Goal: Task Accomplishment & Management: Complete application form

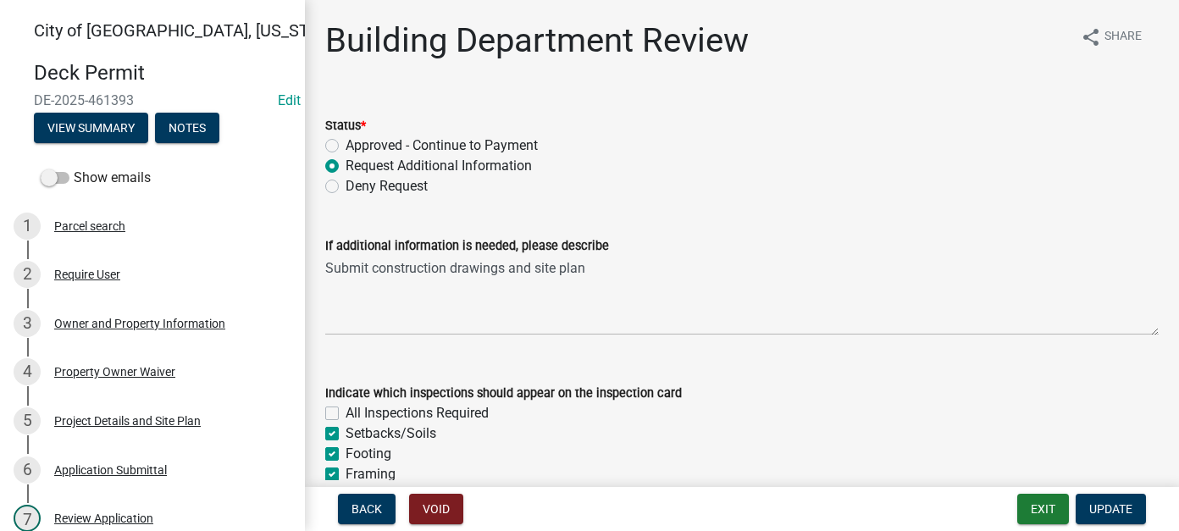
scroll to position [254, 0]
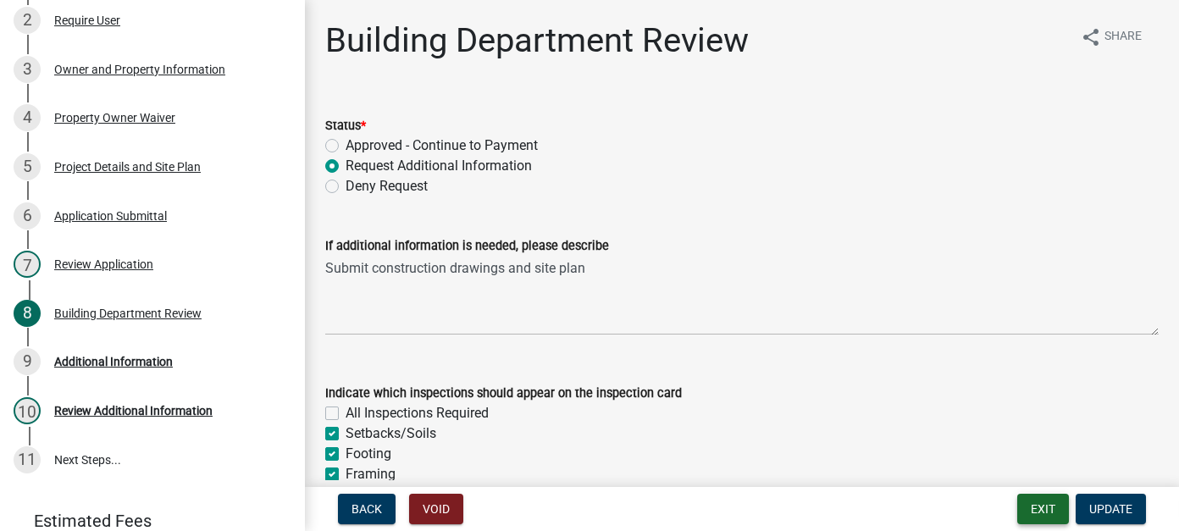
click at [1021, 499] on button "Exit" at bounding box center [1043, 509] width 52 height 30
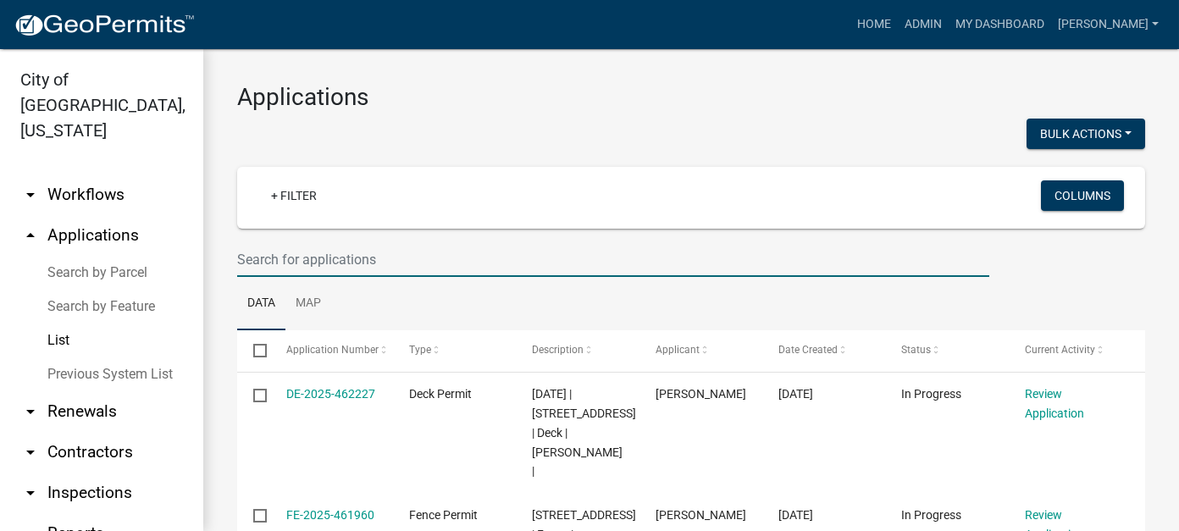
click at [392, 267] on input "text" at bounding box center [613, 259] width 752 height 35
type input "413"
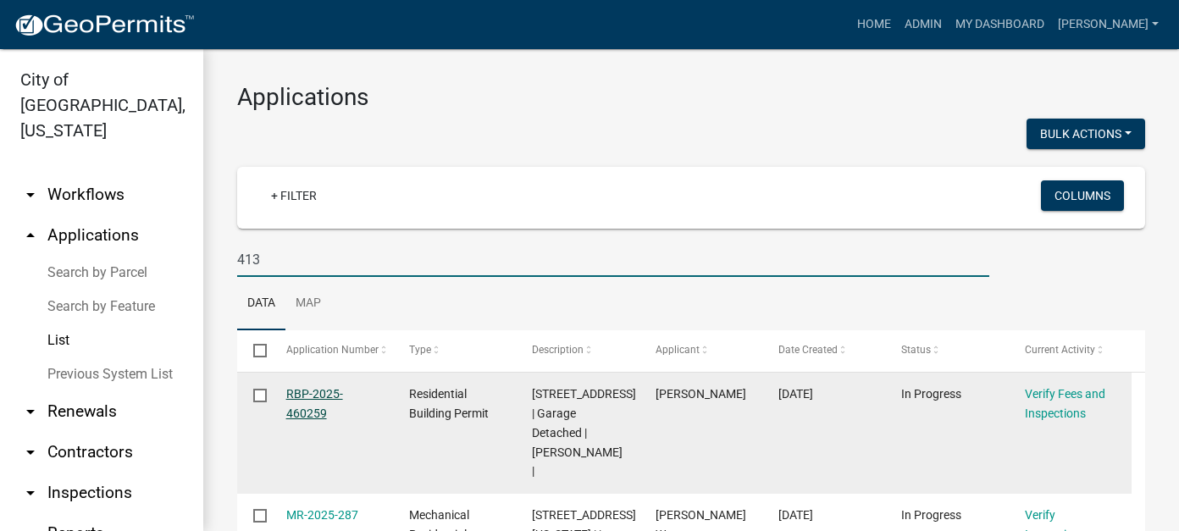
click at [300, 397] on link "RBP-2025-460259" at bounding box center [314, 403] width 57 height 33
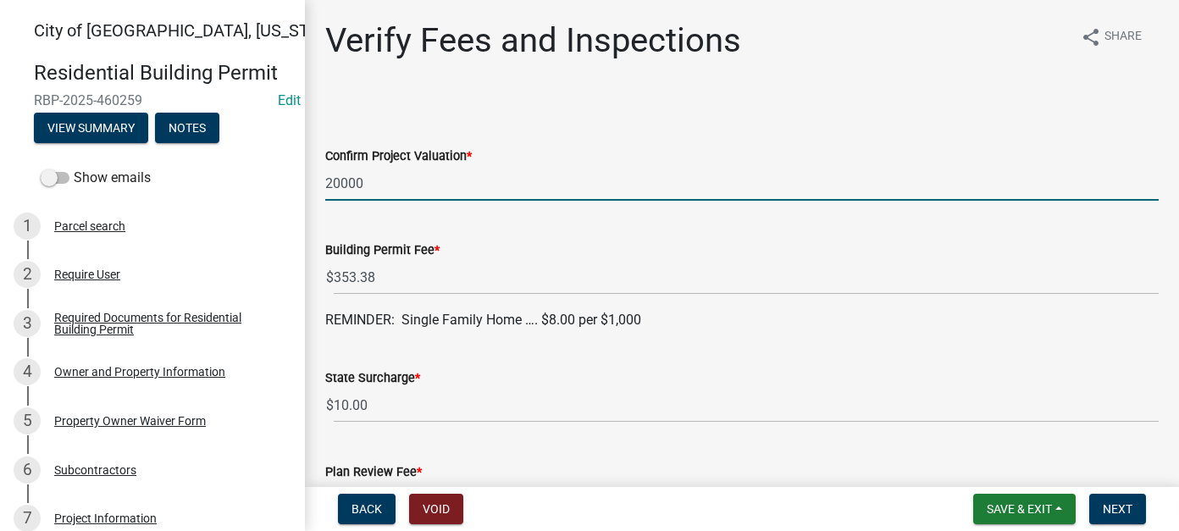
click at [339, 176] on input "20000" at bounding box center [741, 183] width 833 height 35
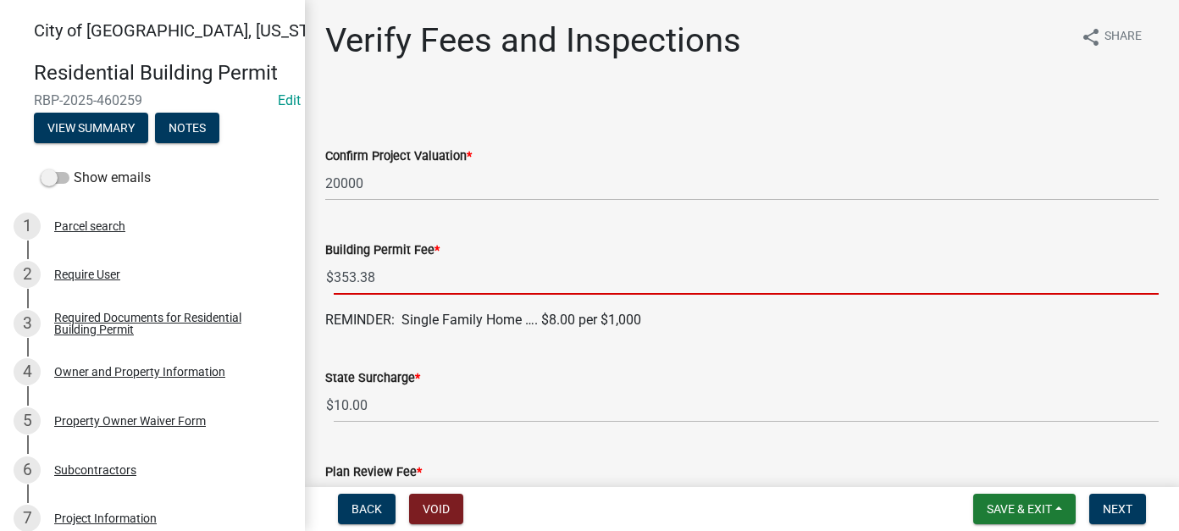
click at [417, 280] on input "353.38" at bounding box center [746, 277] width 825 height 35
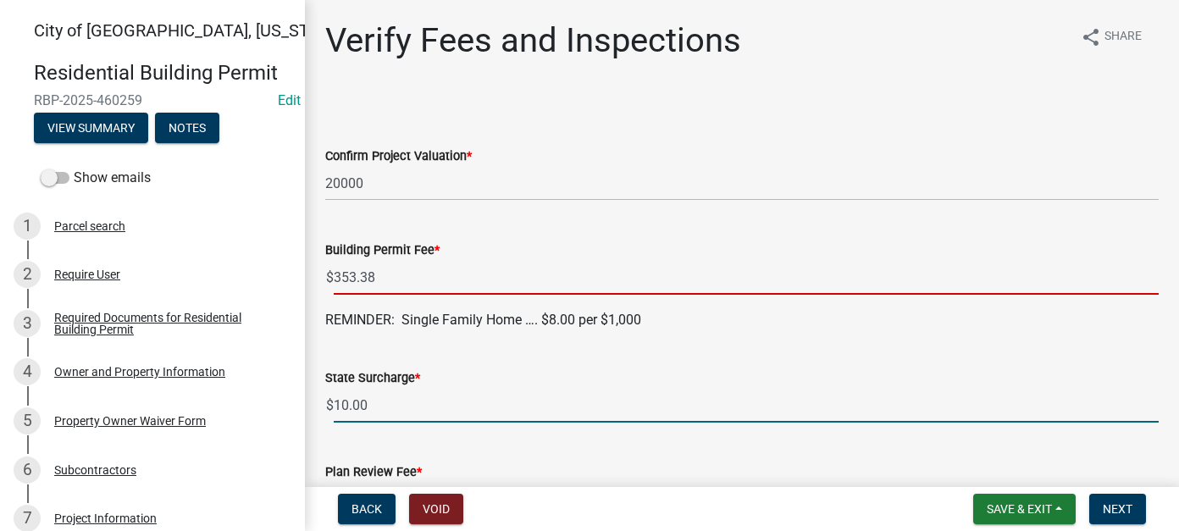
click at [461, 396] on input "10.00" at bounding box center [746, 405] width 825 height 35
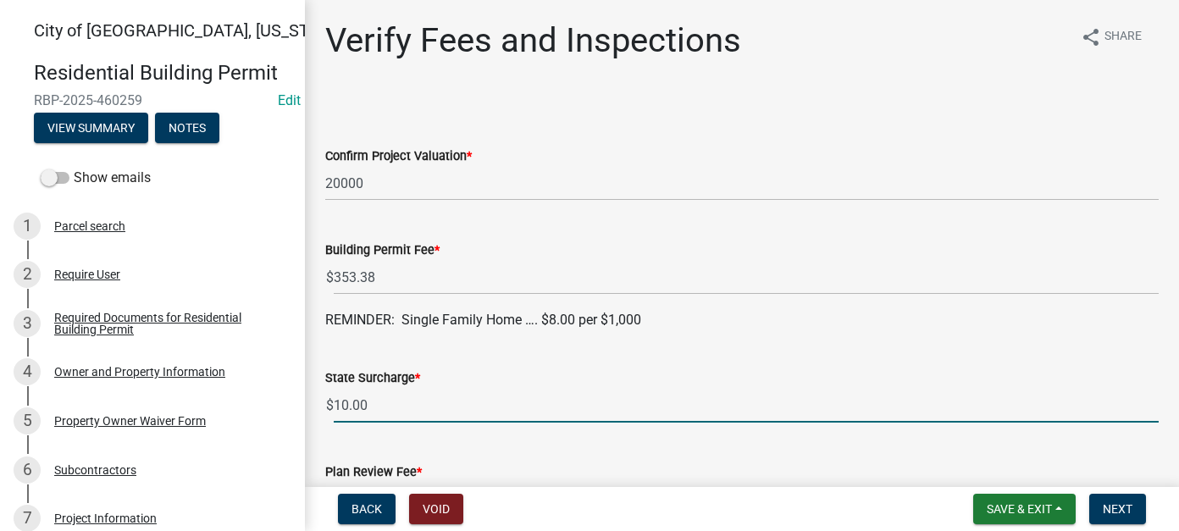
scroll to position [85, 0]
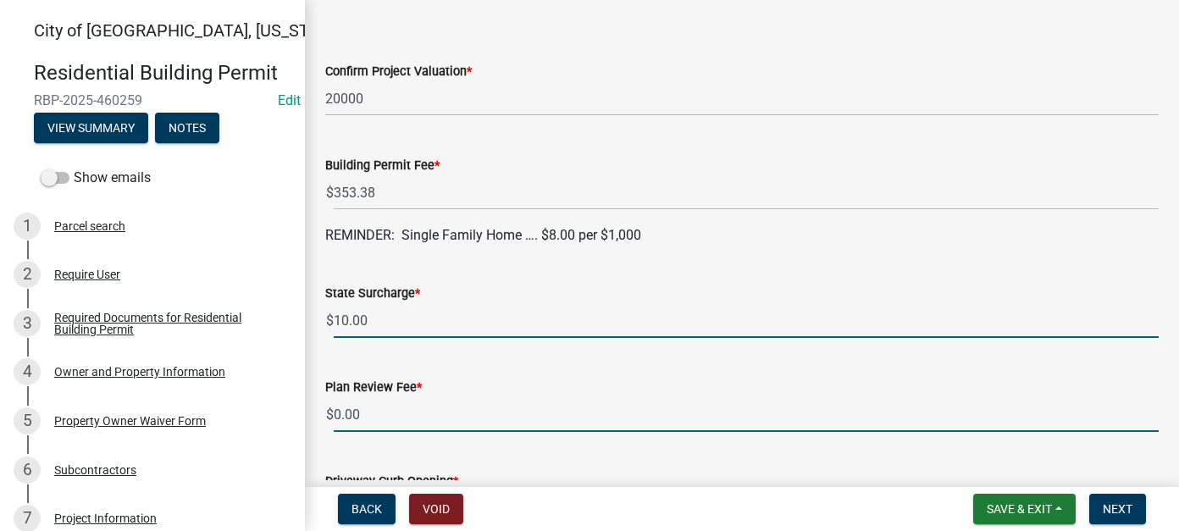
click at [453, 407] on input "0.00" at bounding box center [746, 414] width 825 height 35
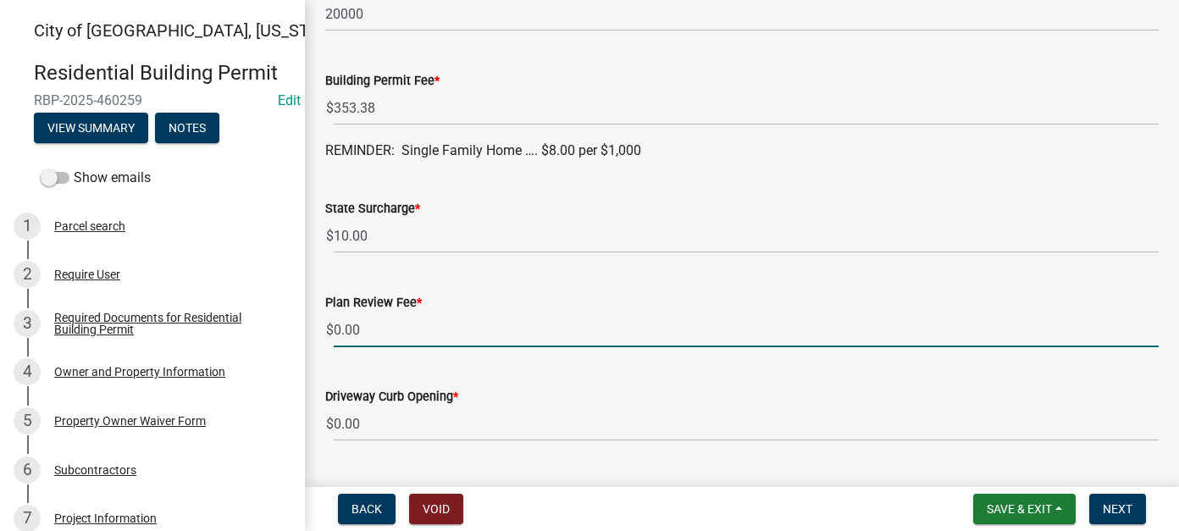
scroll to position [254, 0]
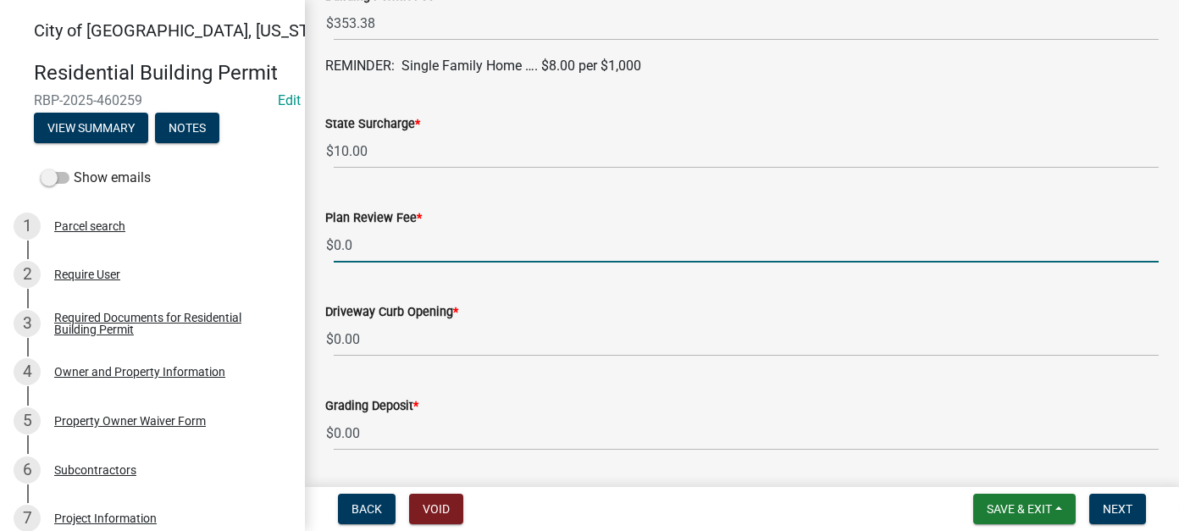
type input "0"
type input "100.00"
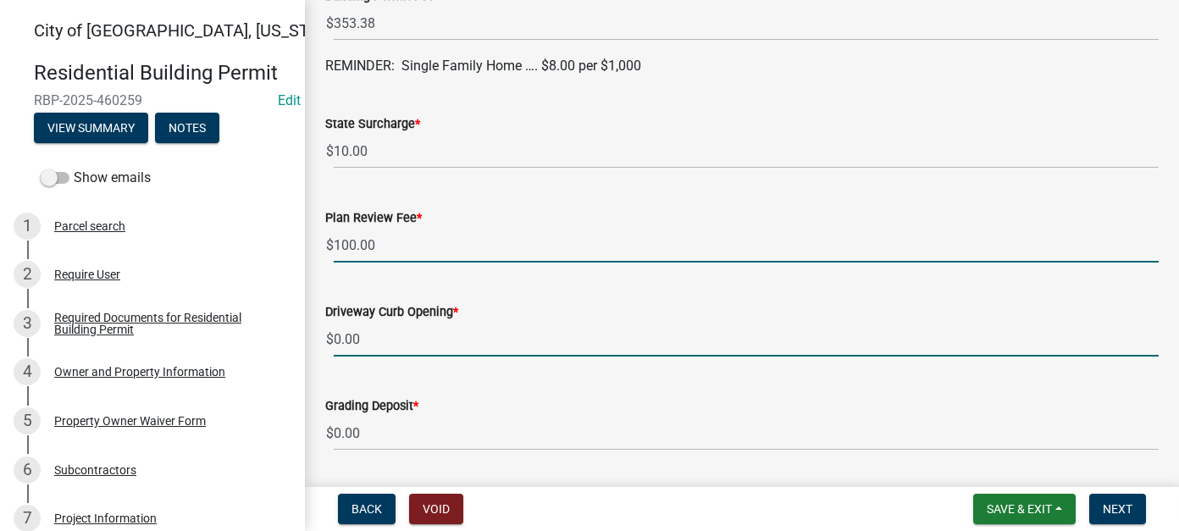
click at [379, 335] on input "0.00" at bounding box center [746, 339] width 825 height 35
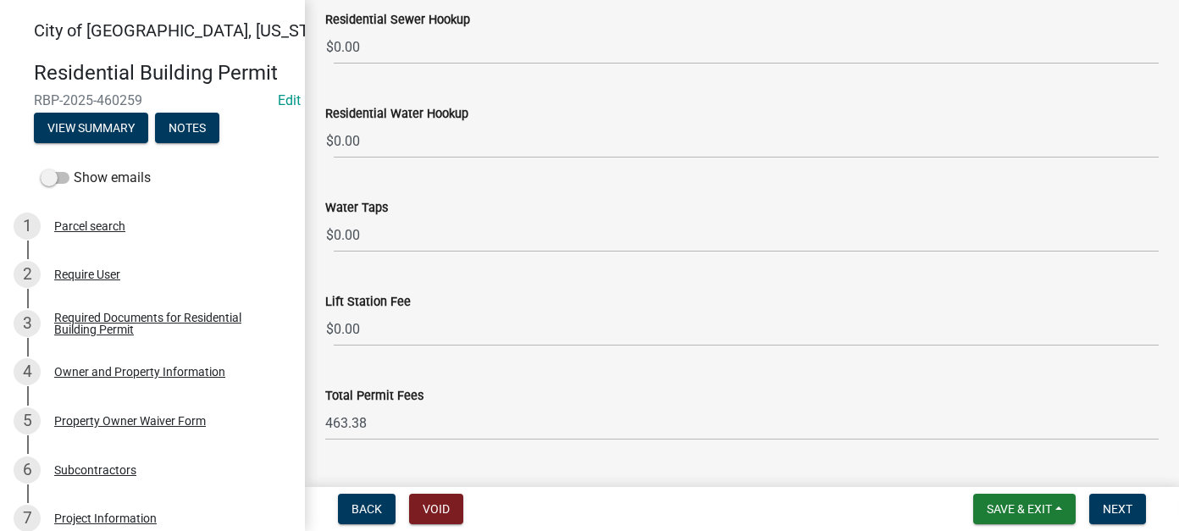
scroll to position [1056, 0]
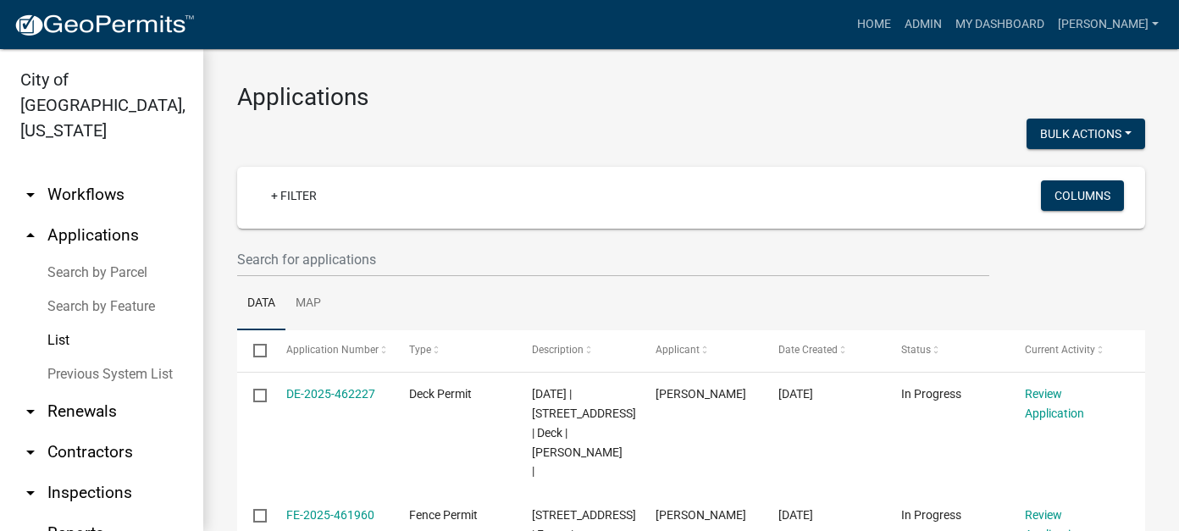
click at [617, 277] on ul "Data Map" at bounding box center [691, 303] width 908 height 53
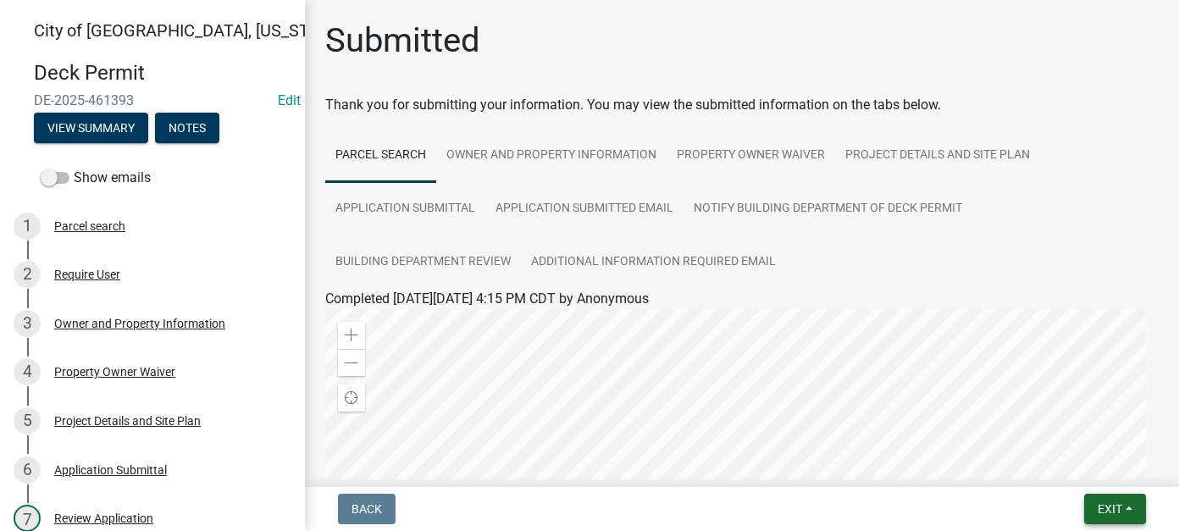
drag, startPoint x: 1105, startPoint y: 509, endPoint x: 1089, endPoint y: 495, distance: 21.0
click at [1105, 509] on span "Exit" at bounding box center [1109, 509] width 25 height 14
click at [1042, 461] on button "Save & Exit" at bounding box center [1077, 465] width 135 height 41
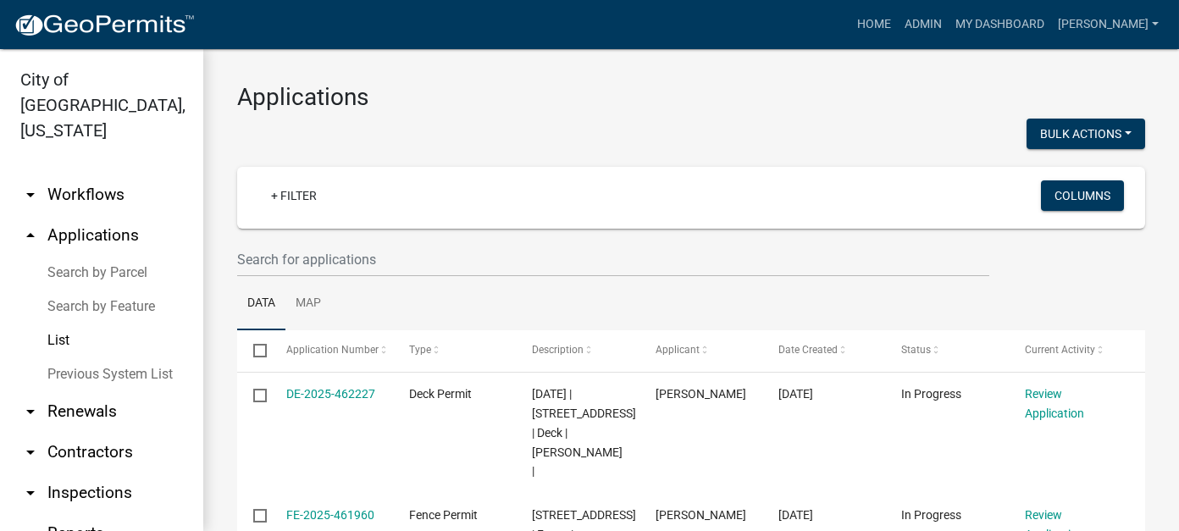
click at [58, 323] on link "List" at bounding box center [101, 340] width 203 height 34
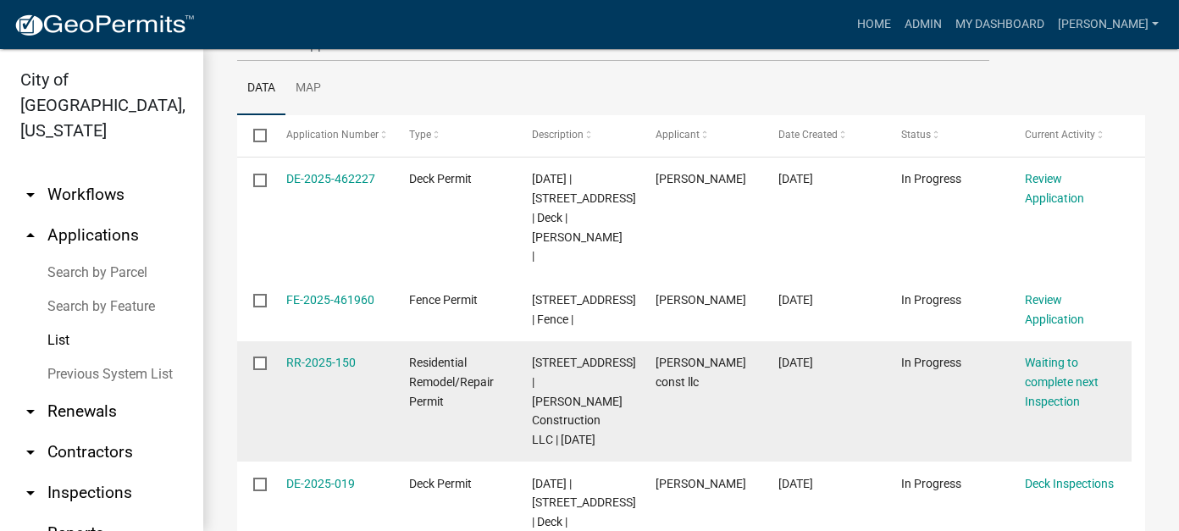
scroll to position [254, 0]
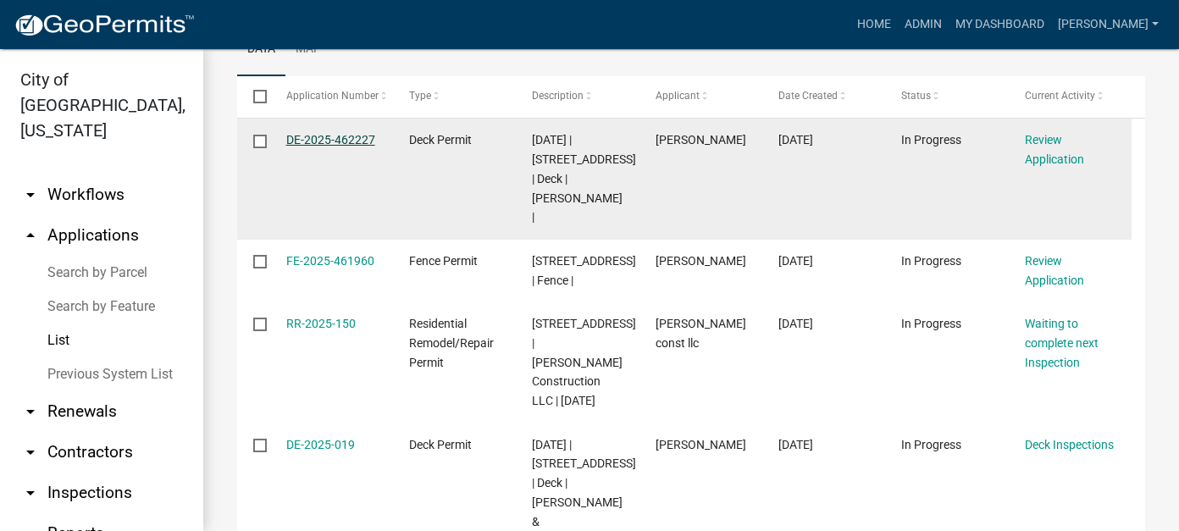
click at [296, 138] on link "DE-2025-462227" at bounding box center [330, 140] width 89 height 14
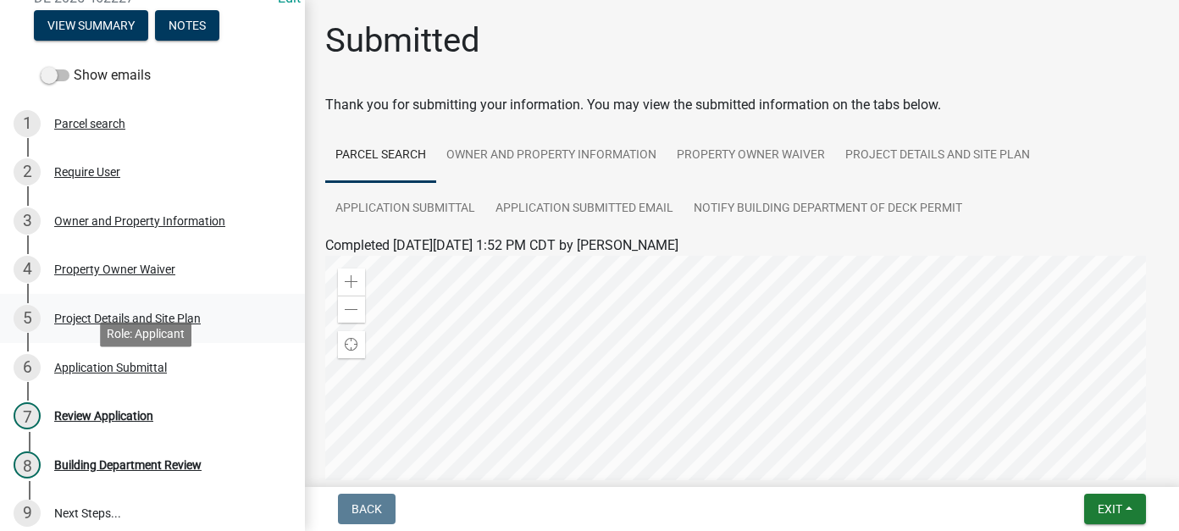
scroll to position [85, 0]
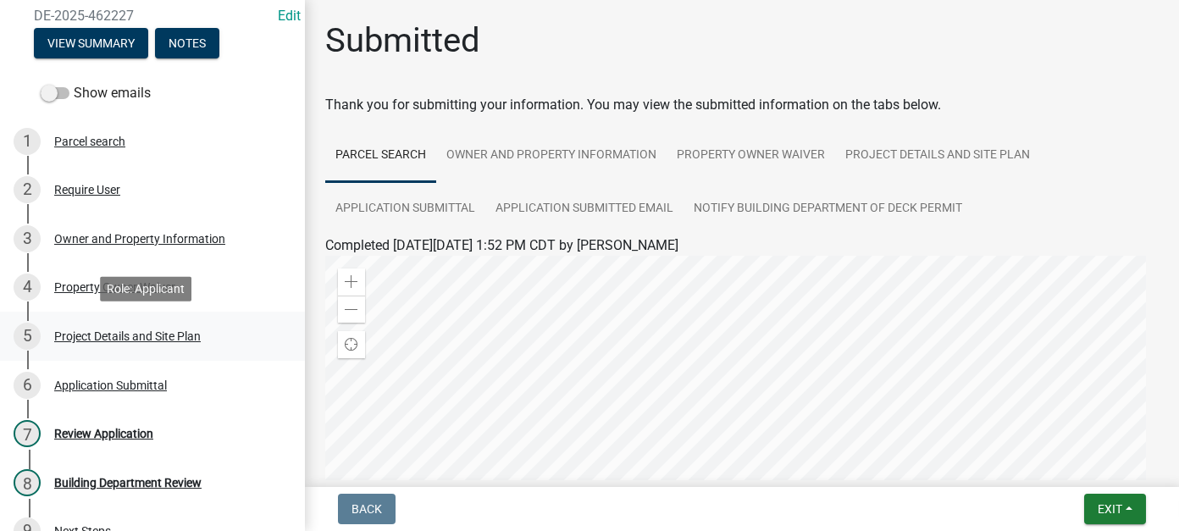
drag, startPoint x: 97, startPoint y: 334, endPoint x: 103, endPoint y: 326, distance: 9.7
click at [97, 334] on div "Project Details and Site Plan" at bounding box center [127, 336] width 147 height 12
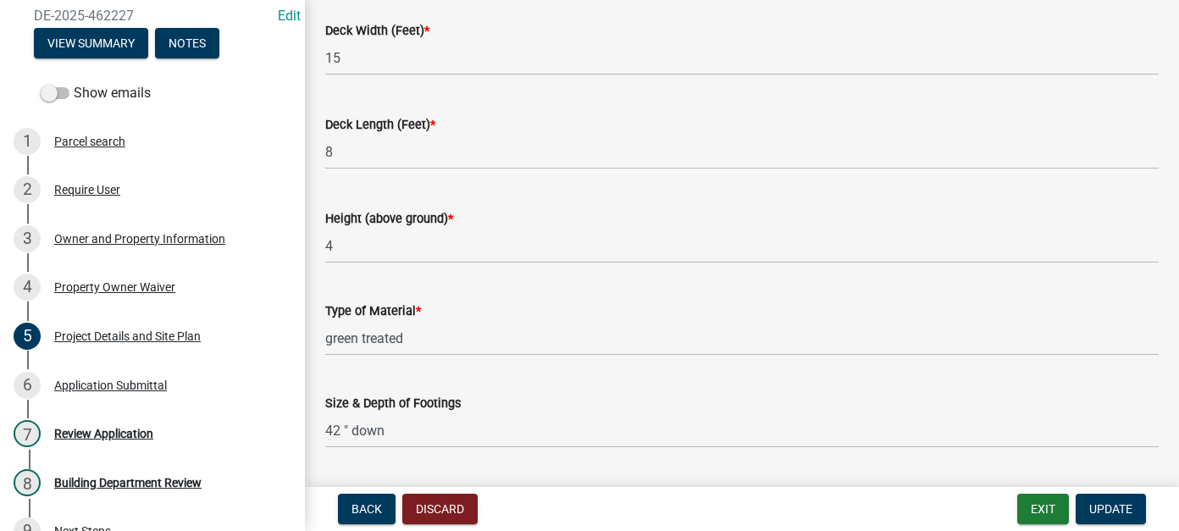
scroll to position [1169, 0]
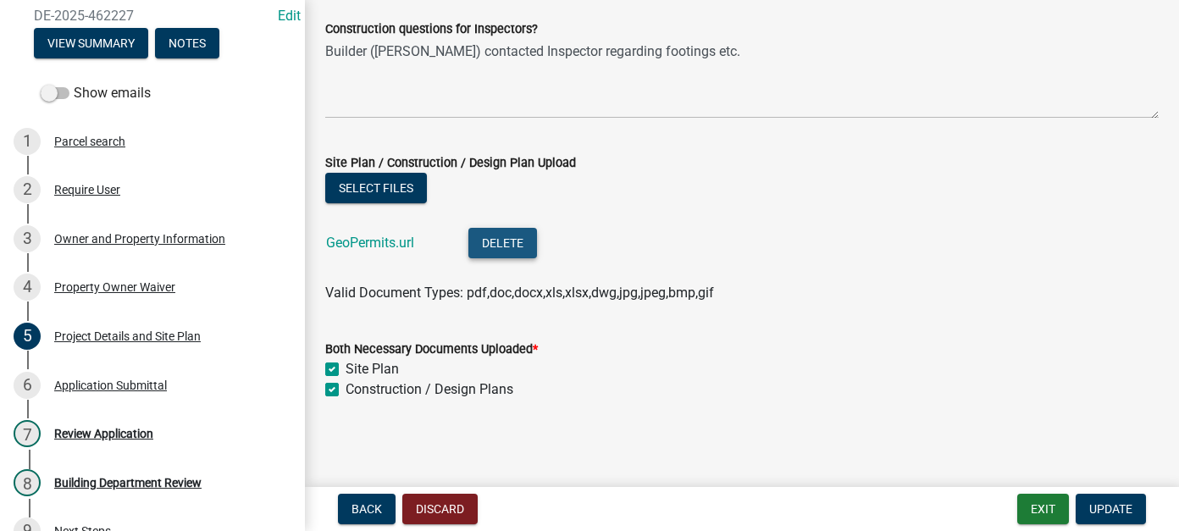
click at [510, 246] on button "Delete" at bounding box center [502, 243] width 69 height 30
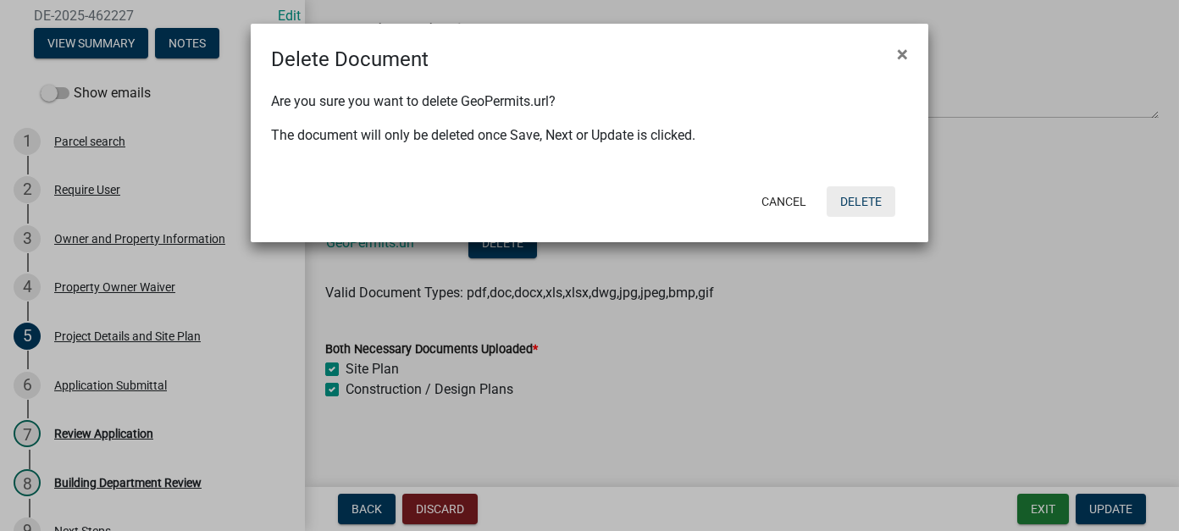
click at [868, 202] on button "Delete" at bounding box center [861, 201] width 69 height 30
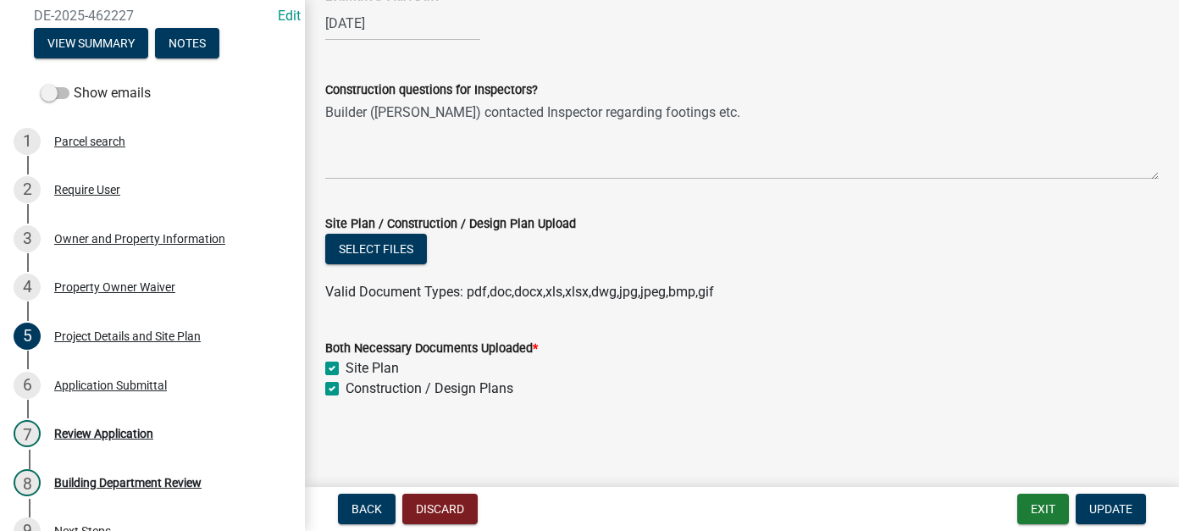
scroll to position [1107, 0]
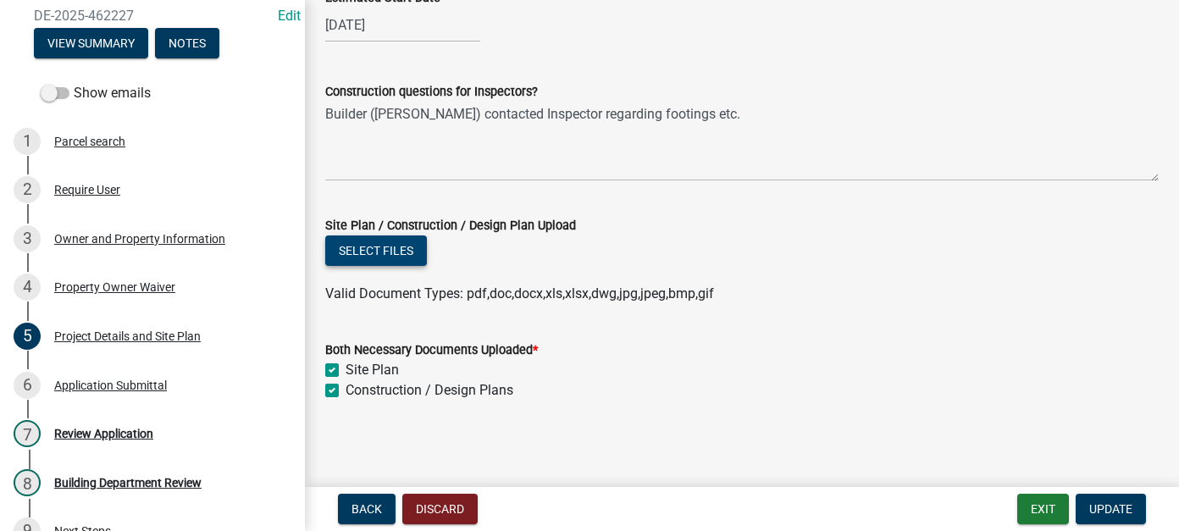
click at [378, 244] on button "Select files" at bounding box center [376, 250] width 102 height 30
click at [392, 255] on button "Select files" at bounding box center [376, 250] width 102 height 30
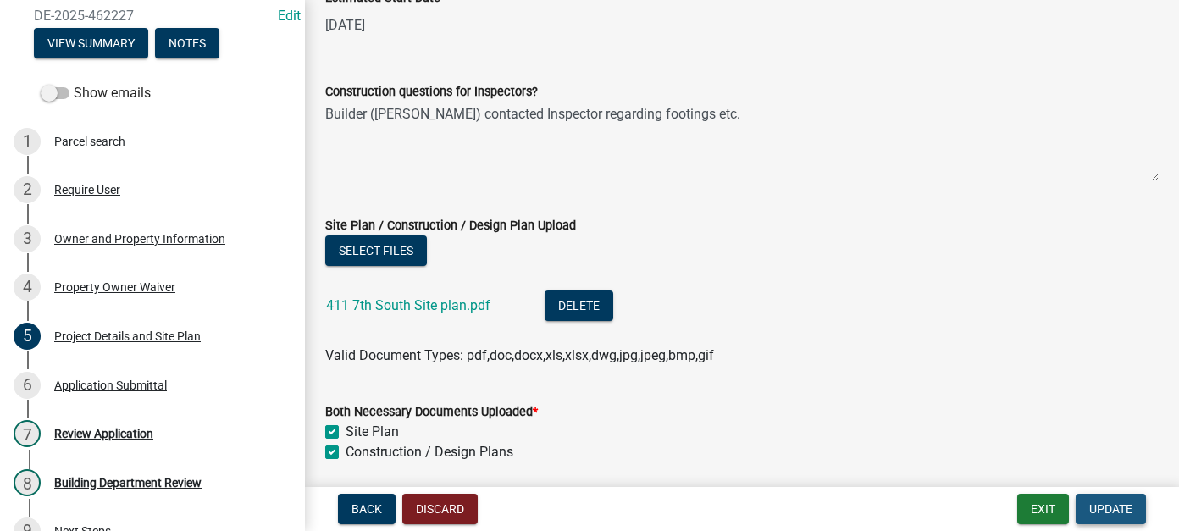
click at [1125, 506] on span "Update" at bounding box center [1110, 509] width 43 height 14
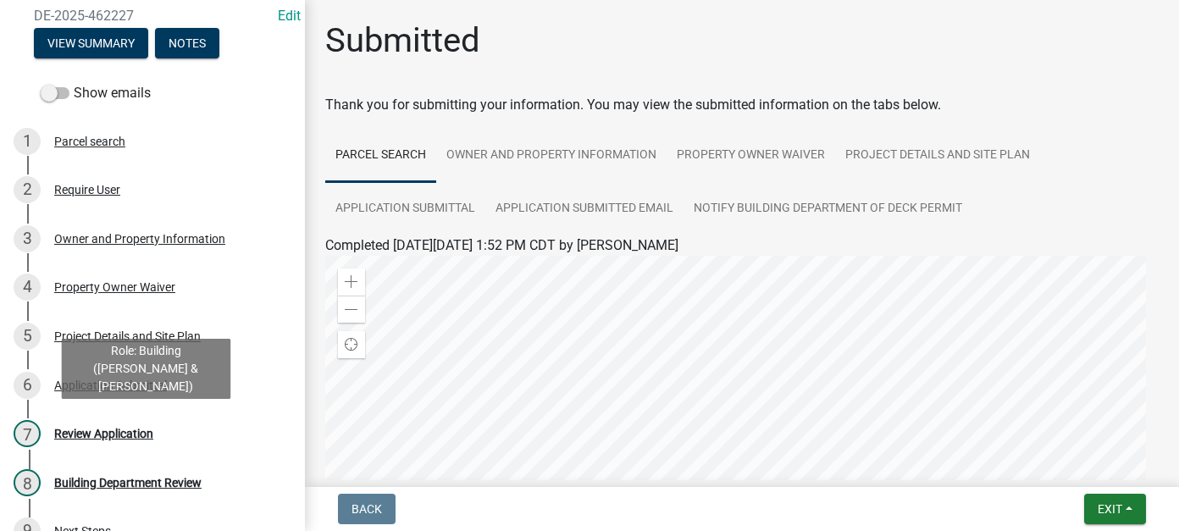
click at [145, 420] on div "7 Review Application" at bounding box center [146, 433] width 264 height 27
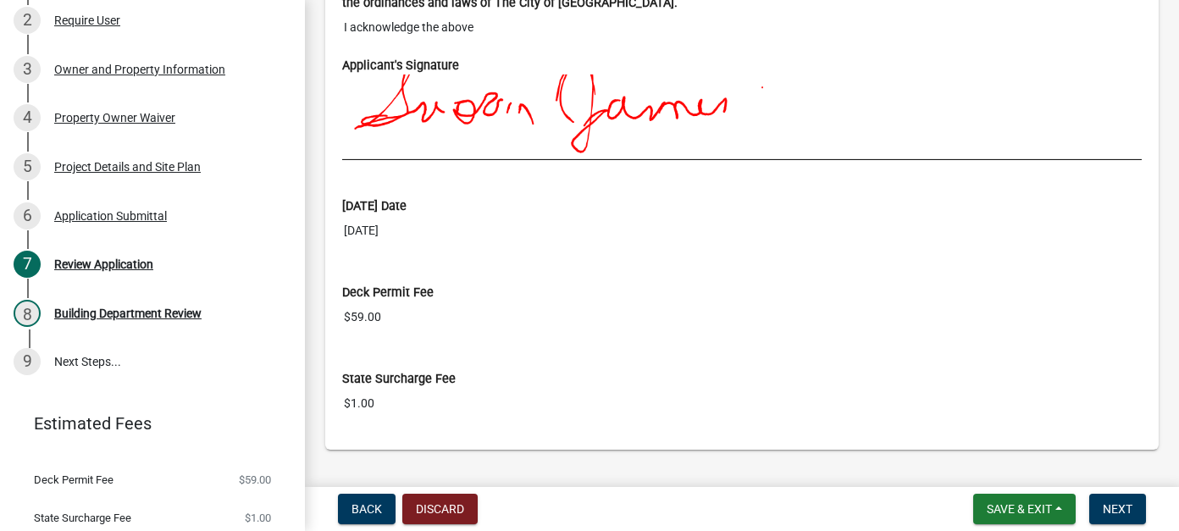
scroll to position [4115, 0]
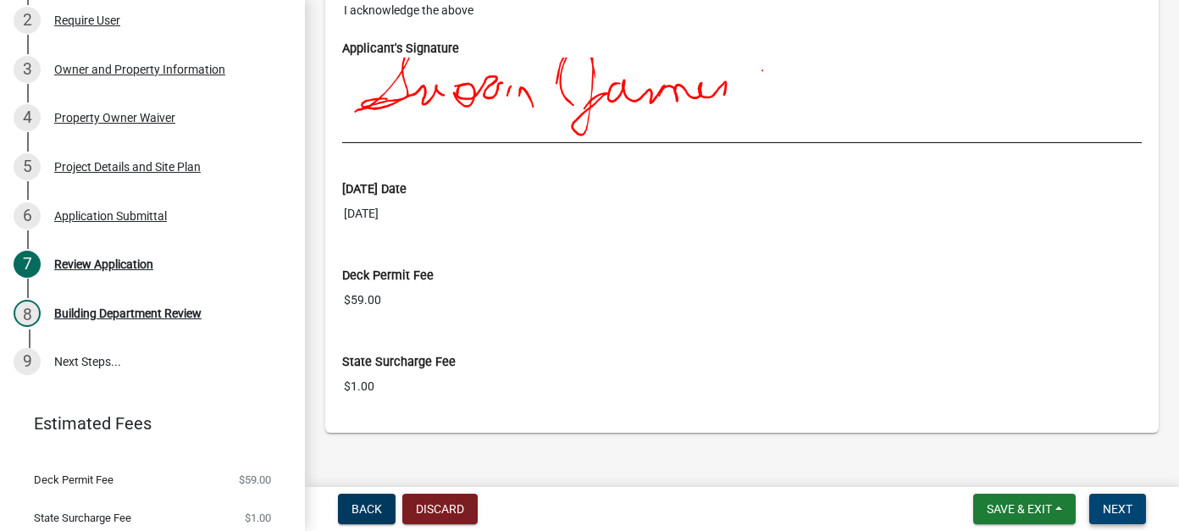
click at [1109, 510] on span "Next" at bounding box center [1118, 509] width 30 height 14
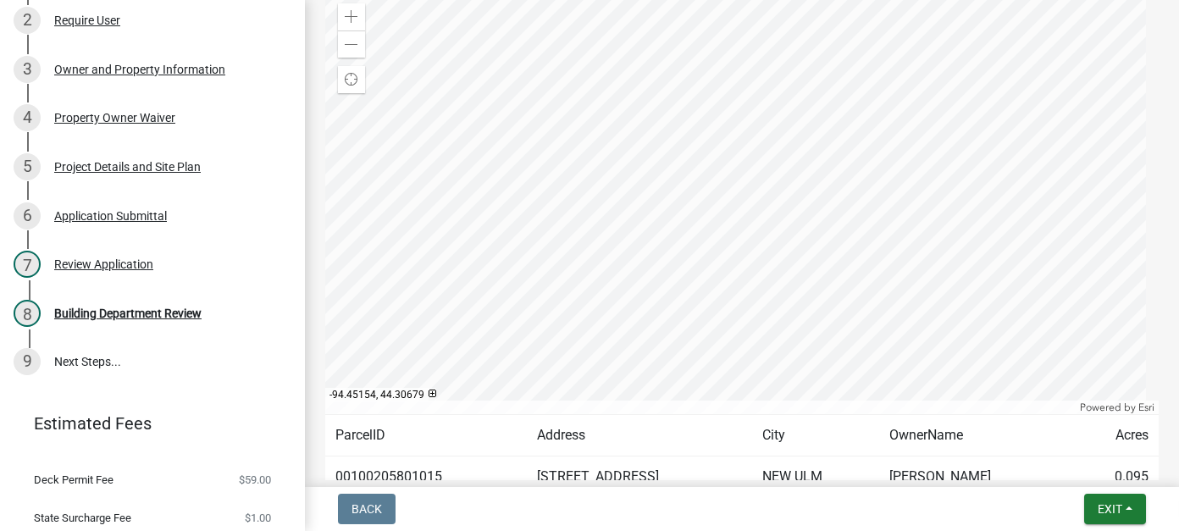
scroll to position [127, 0]
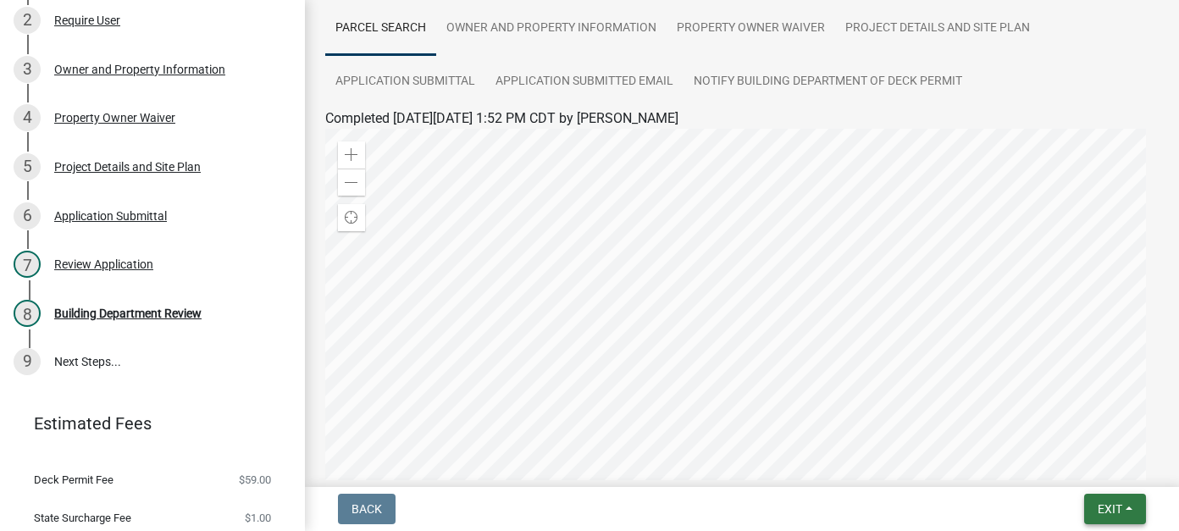
click at [1096, 517] on button "Exit" at bounding box center [1115, 509] width 62 height 30
click at [1070, 484] on button "Save & Exit" at bounding box center [1077, 465] width 135 height 41
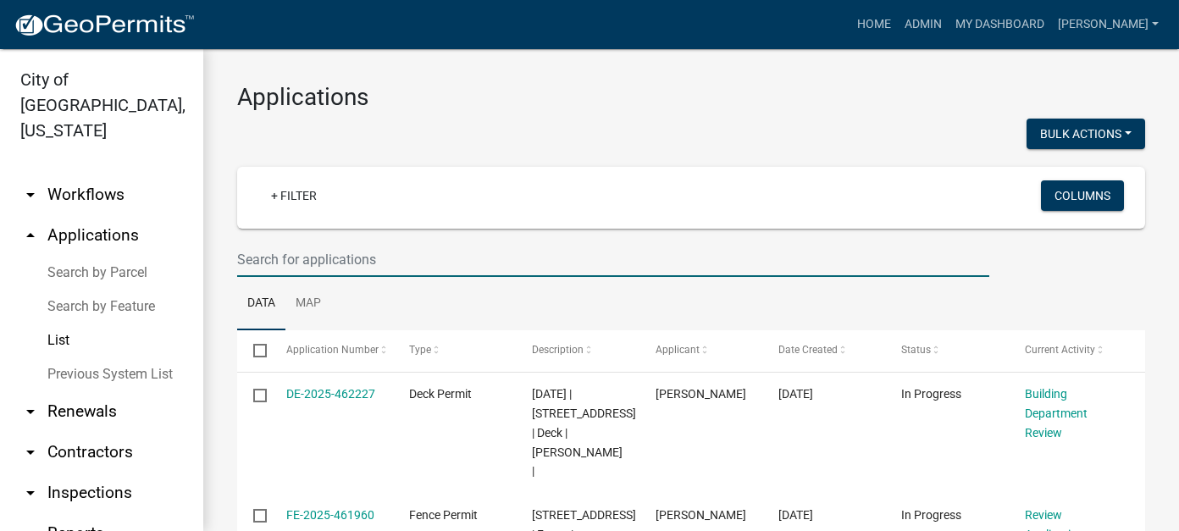
click at [450, 252] on input "text" at bounding box center [613, 259] width 752 height 35
type input "zollner"
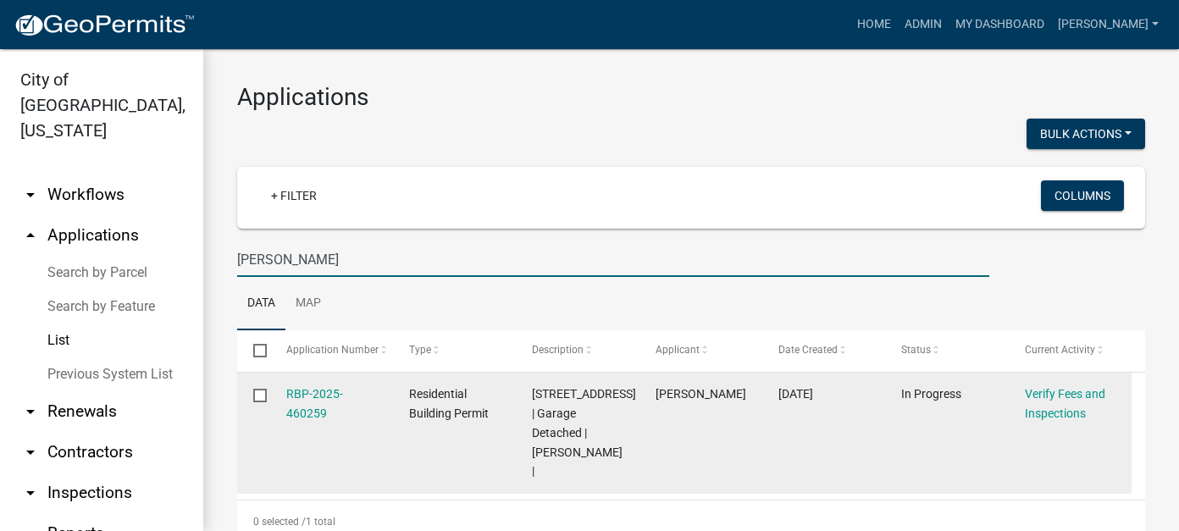
click at [312, 403] on div "RBP-2025-460259" at bounding box center [331, 403] width 91 height 39
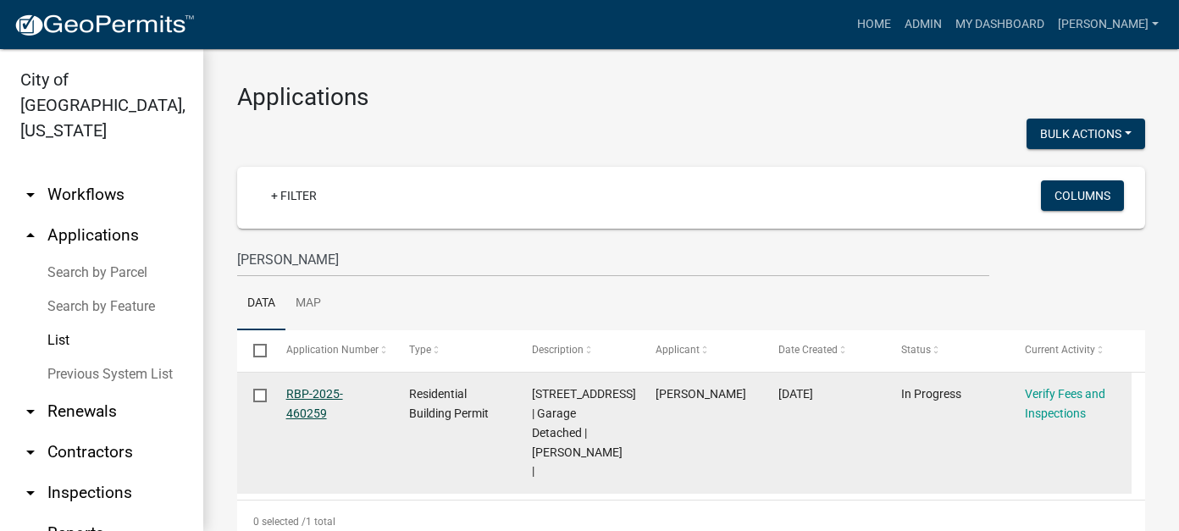
click at [314, 410] on link "RBP-2025-460259" at bounding box center [314, 403] width 57 height 33
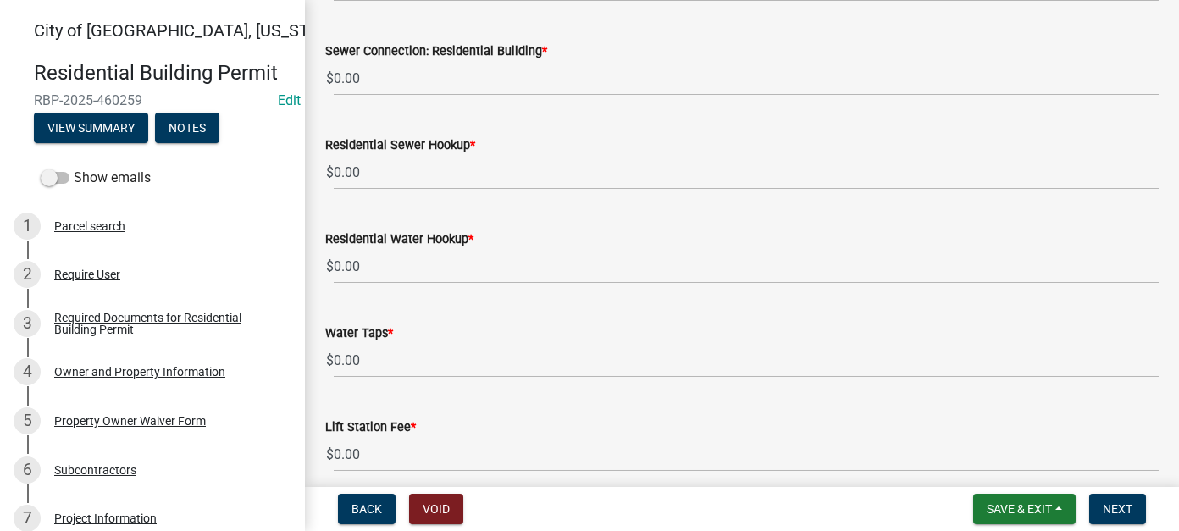
scroll to position [1056, 0]
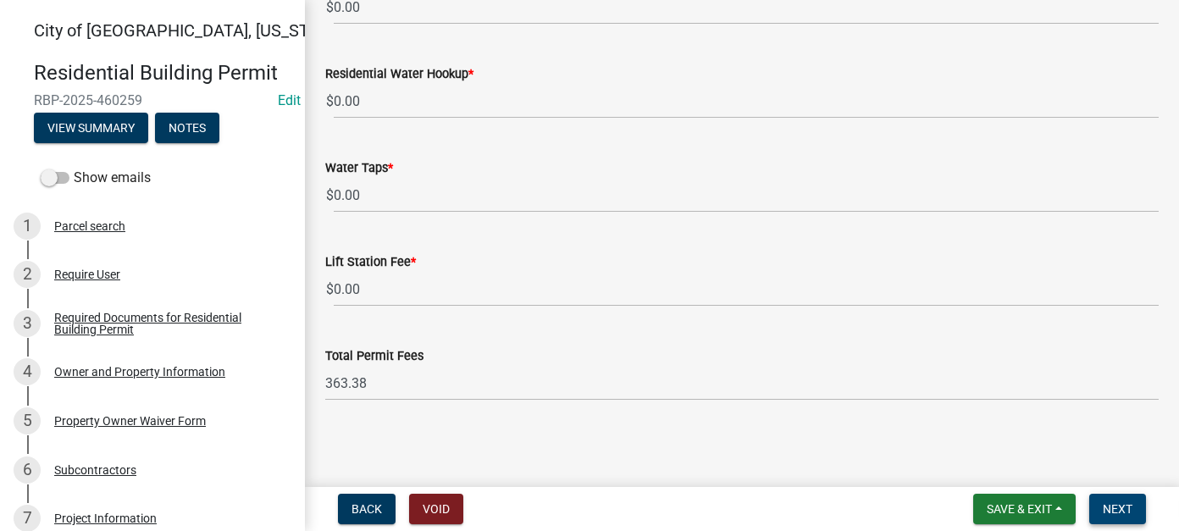
click at [1114, 506] on span "Next" at bounding box center [1118, 509] width 30 height 14
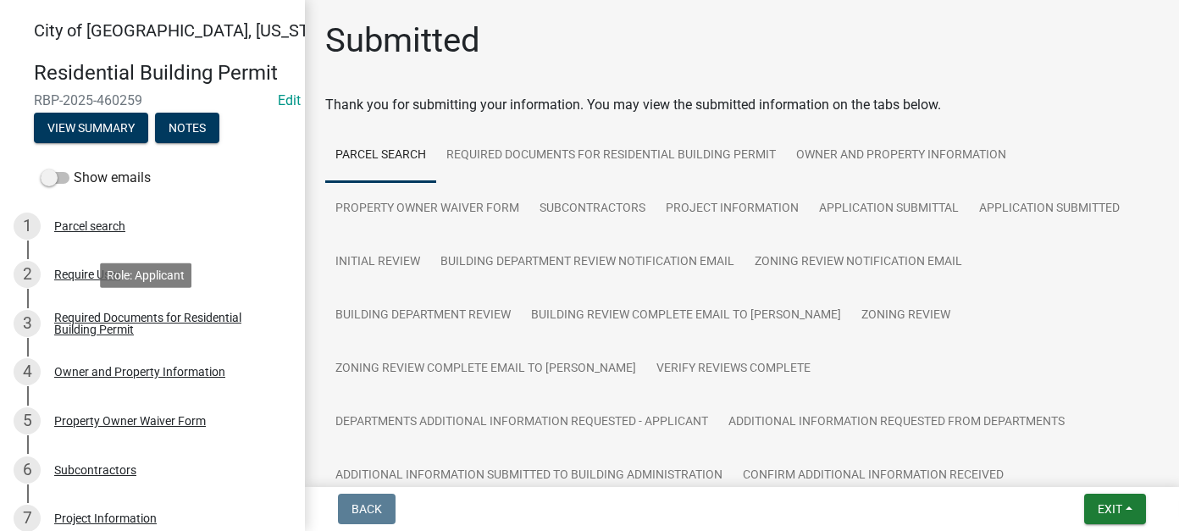
scroll to position [677, 0]
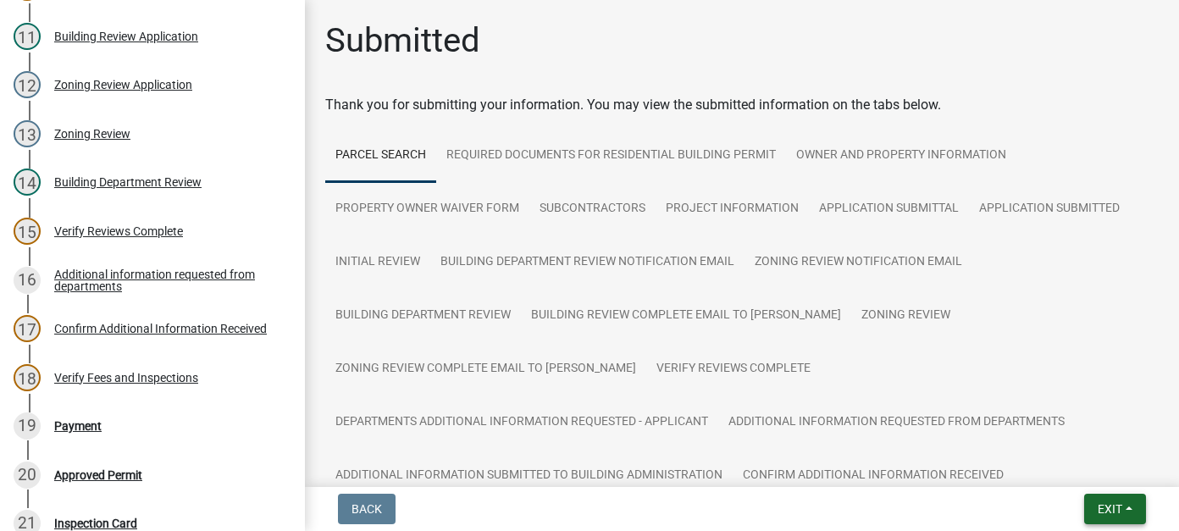
click at [1084, 509] on button "Exit" at bounding box center [1115, 509] width 62 height 30
click at [1075, 462] on button "Save & Exit" at bounding box center [1077, 465] width 135 height 41
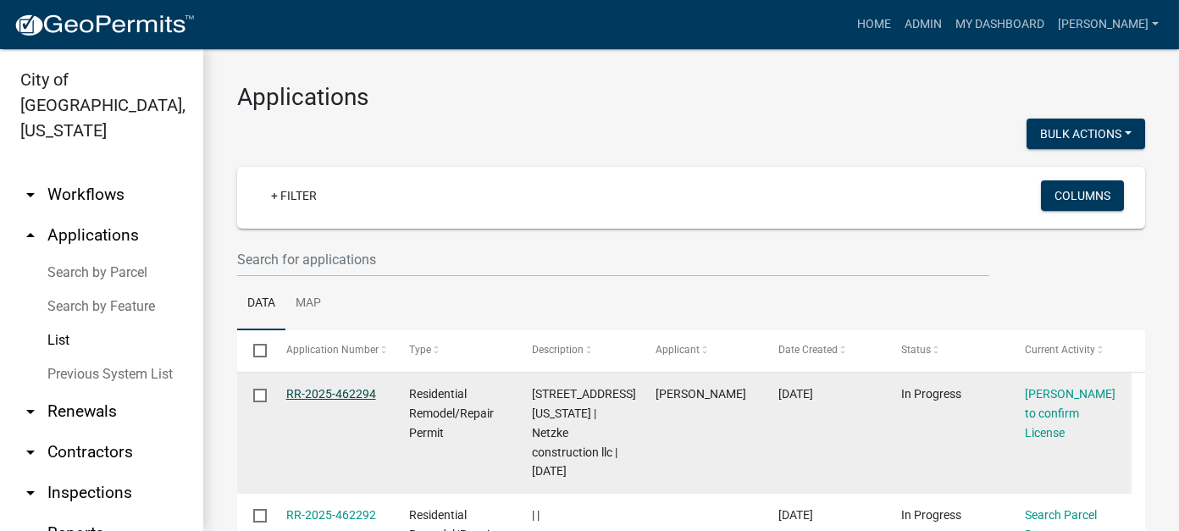
click at [342, 392] on link "RR-2025-462294" at bounding box center [331, 394] width 90 height 14
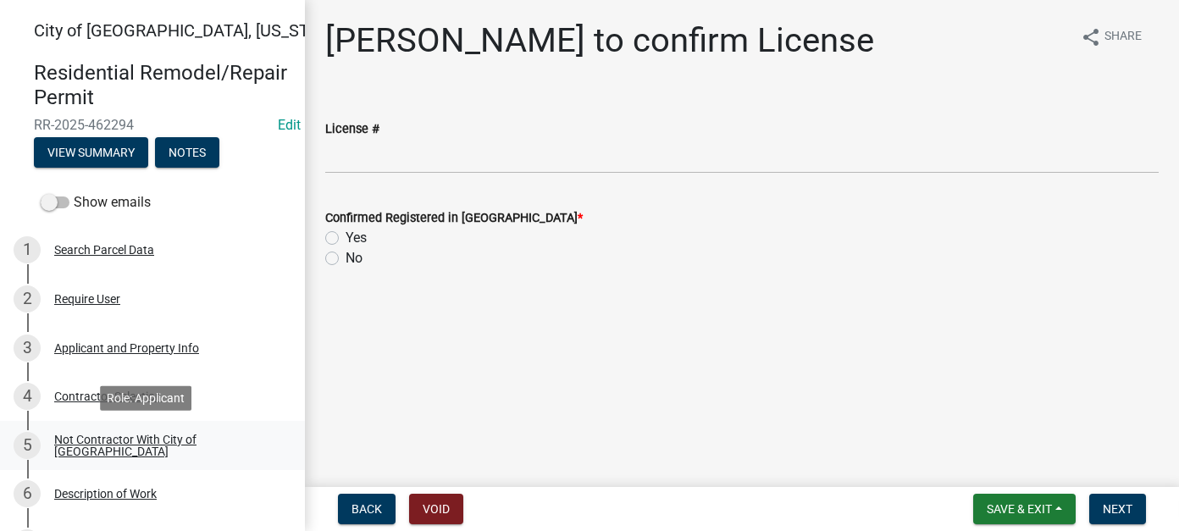
click at [111, 444] on div "Not Contractor With City of [GEOGRAPHIC_DATA]" at bounding box center [166, 446] width 224 height 24
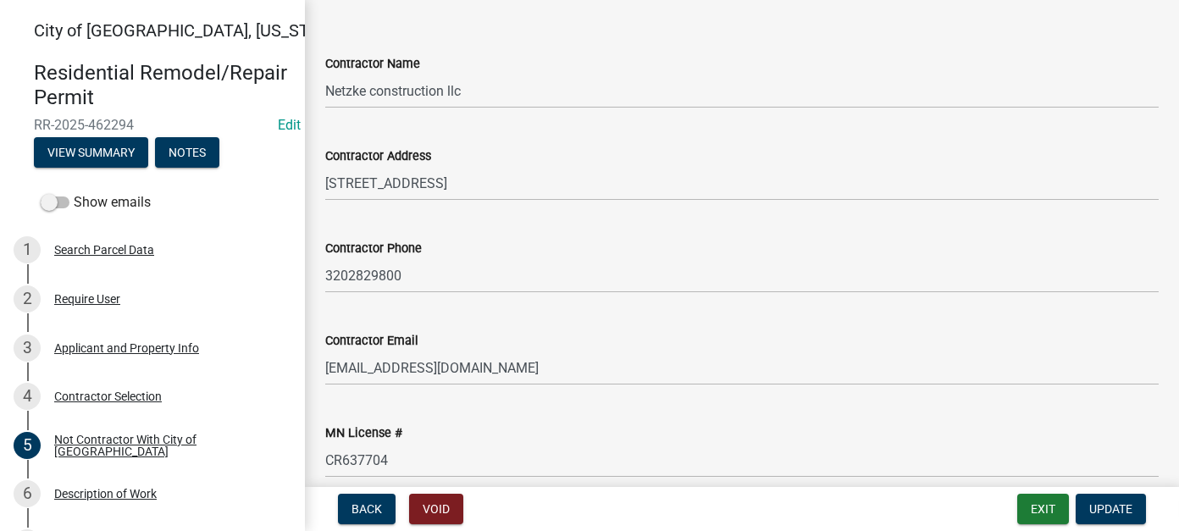
scroll to position [340, 0]
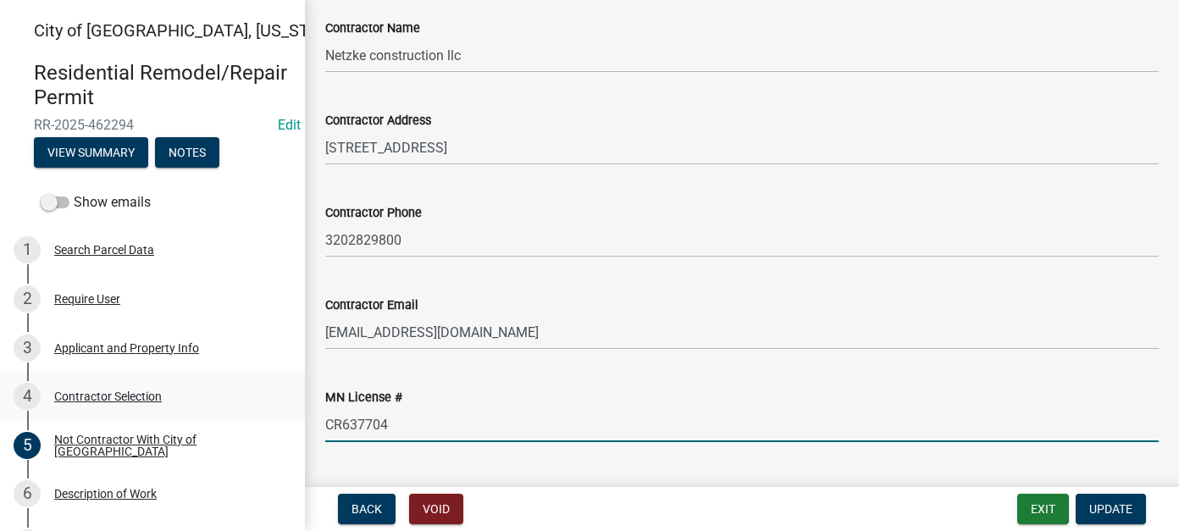
drag, startPoint x: 401, startPoint y: 384, endPoint x: 289, endPoint y: 384, distance: 111.8
click at [289, 384] on div "City of New Ulm, Minnesota Residential Remodel/Repair Permit RR-2025-462294 Edi…" at bounding box center [589, 265] width 1179 height 531
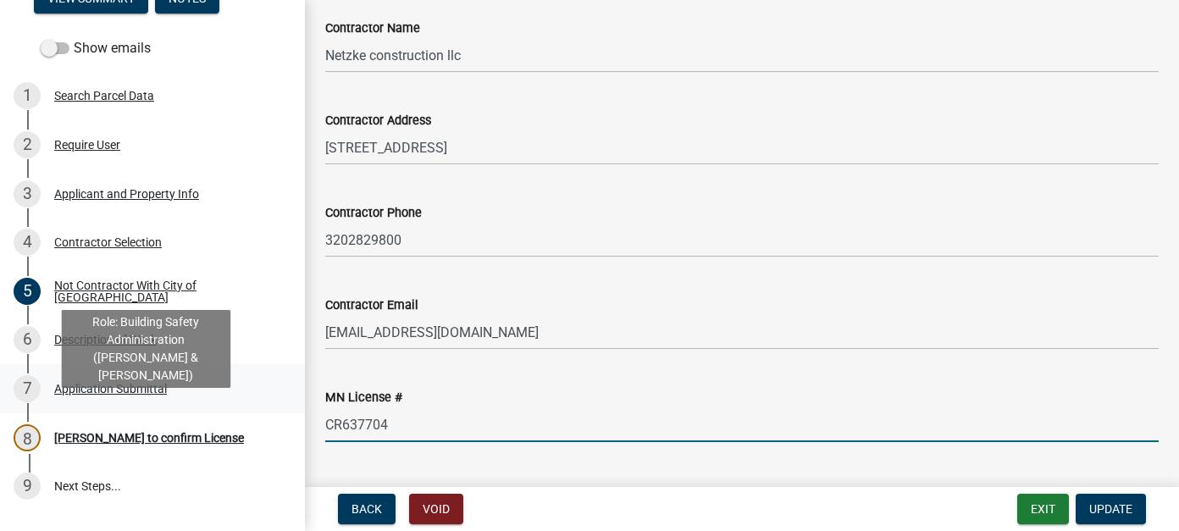
scroll to position [169, 0]
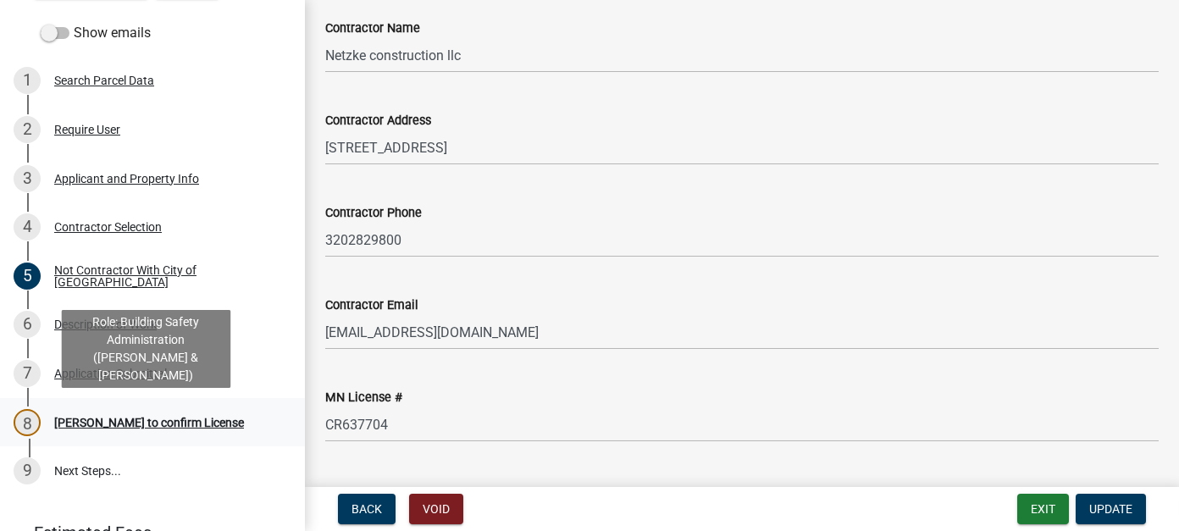
click at [98, 414] on div "8 Beth to confirm License" at bounding box center [146, 422] width 264 height 27
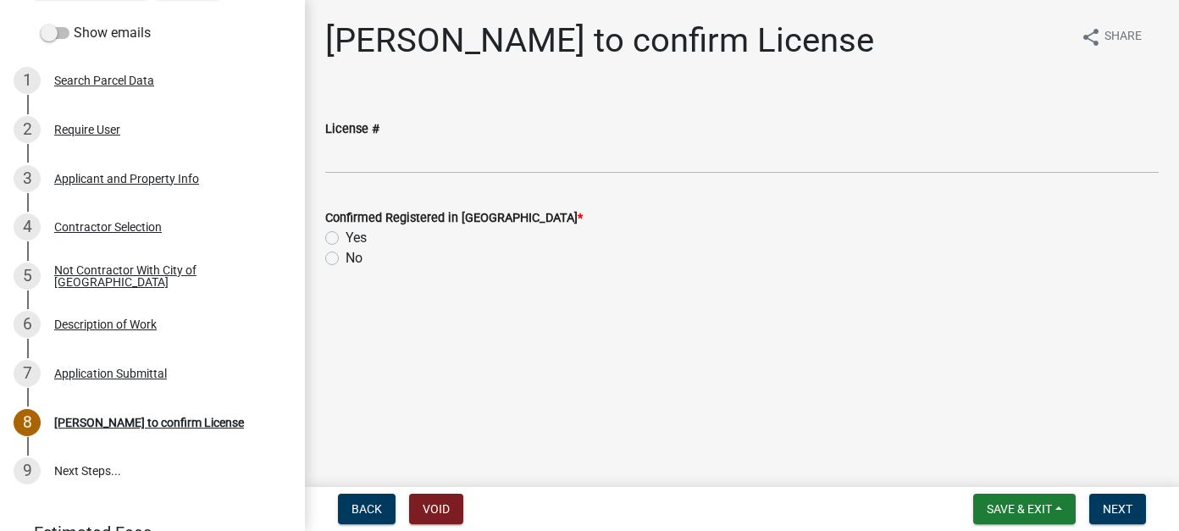
click at [426, 175] on wm-data-entity-input "License #" at bounding box center [741, 141] width 833 height 92
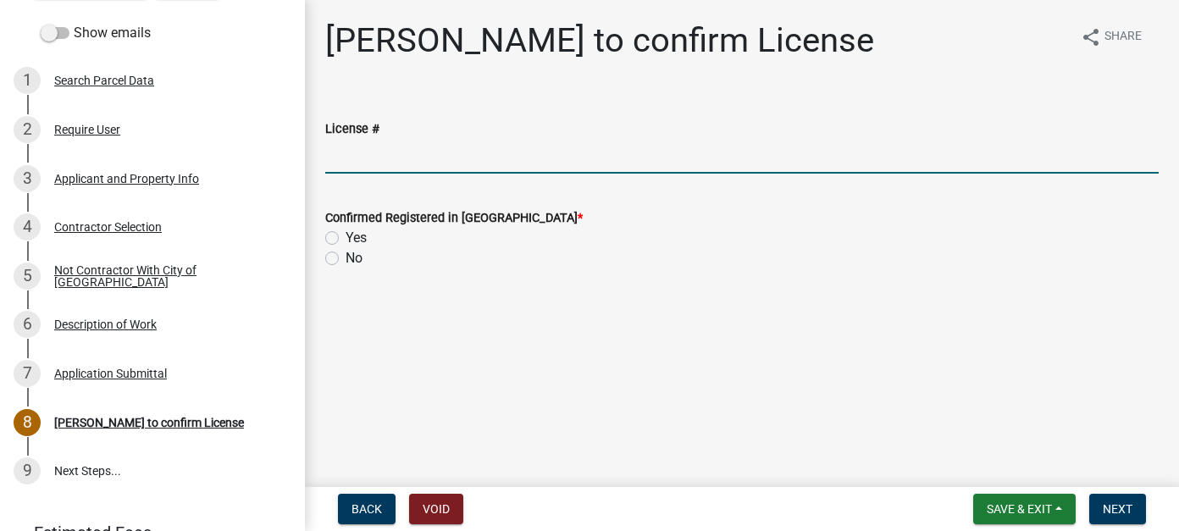
click at [417, 156] on input "License #" at bounding box center [741, 156] width 833 height 35
paste input "CR637704"
type input "CR637704"
click at [340, 241] on div "Yes" at bounding box center [741, 238] width 833 height 20
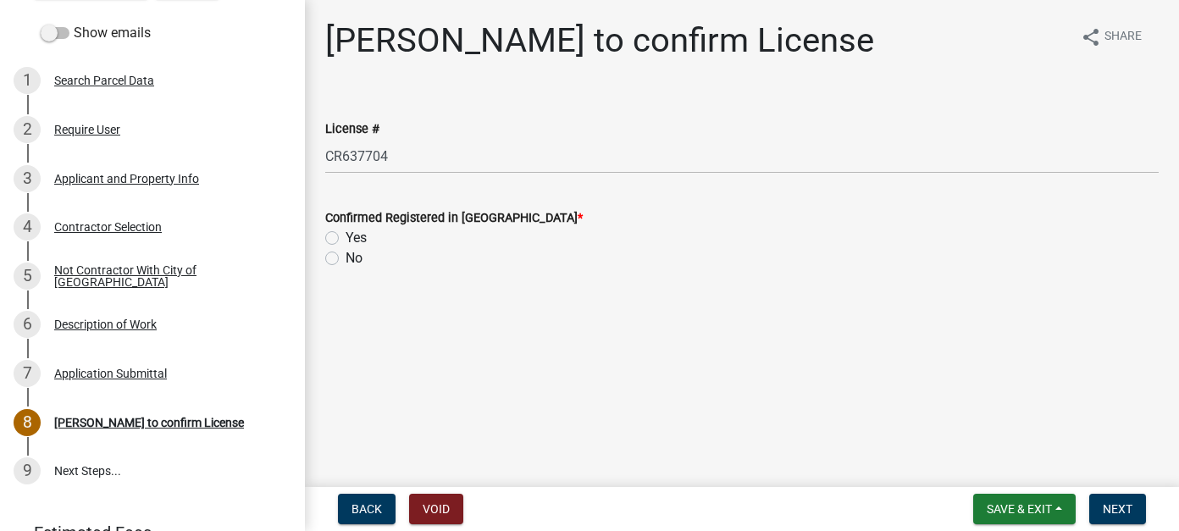
click at [346, 233] on label "Yes" at bounding box center [356, 238] width 21 height 20
click at [346, 233] on input "Yes" at bounding box center [351, 233] width 11 height 11
radio input "true"
click at [1131, 507] on span "Next" at bounding box center [1118, 509] width 30 height 14
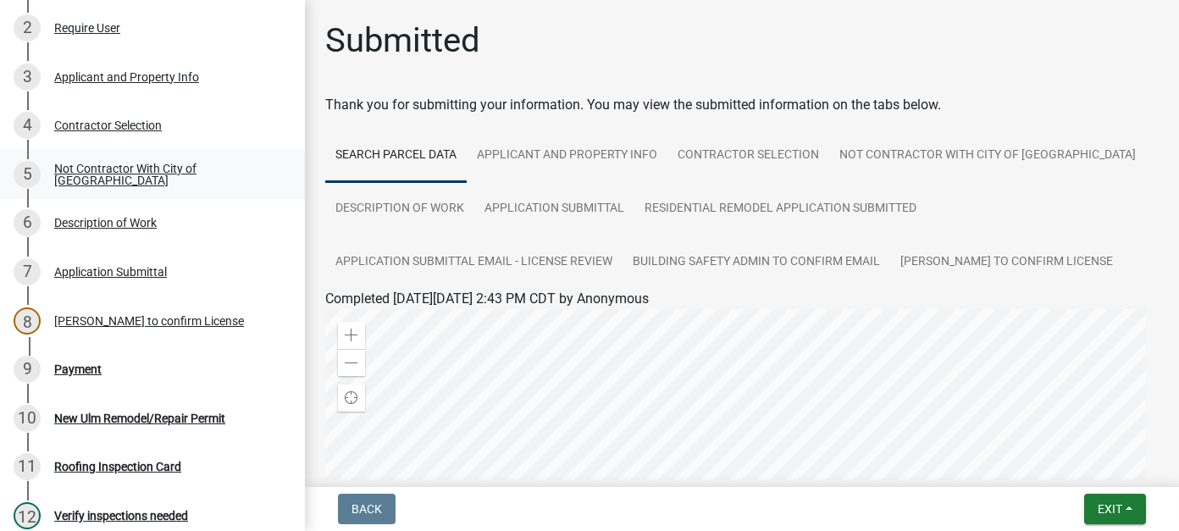
scroll to position [508, 0]
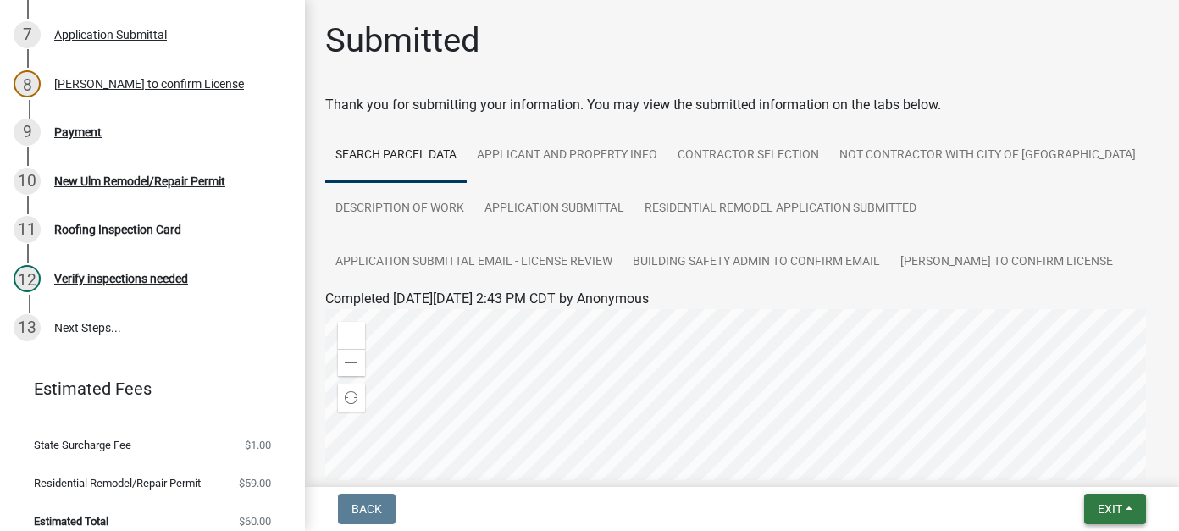
click at [1106, 499] on button "Exit" at bounding box center [1115, 509] width 62 height 30
click at [1092, 461] on button "Save & Exit" at bounding box center [1077, 465] width 135 height 41
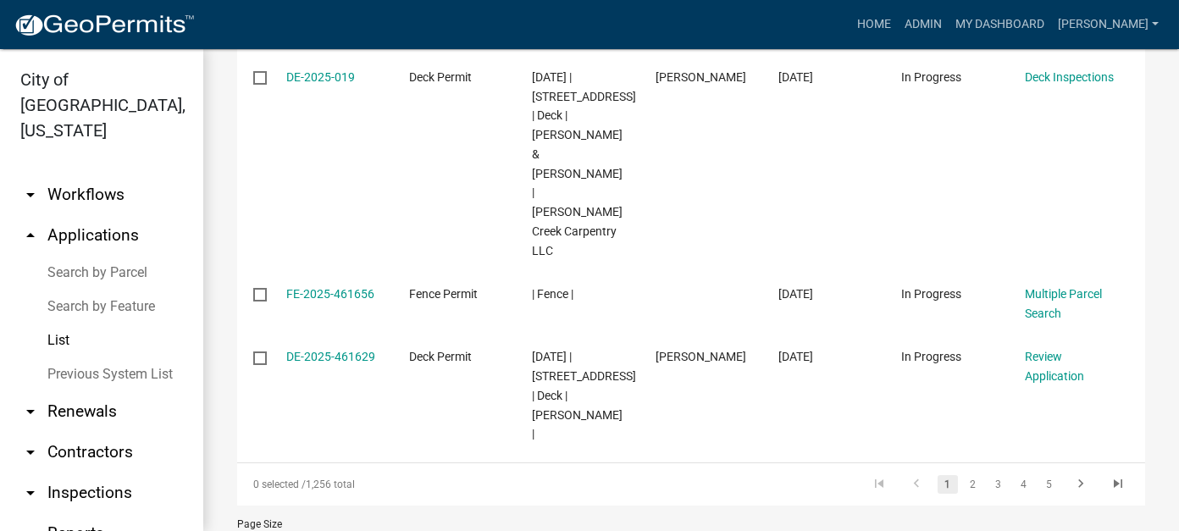
scroll to position [1028, 0]
click at [965, 474] on link "2" at bounding box center [973, 483] width 20 height 19
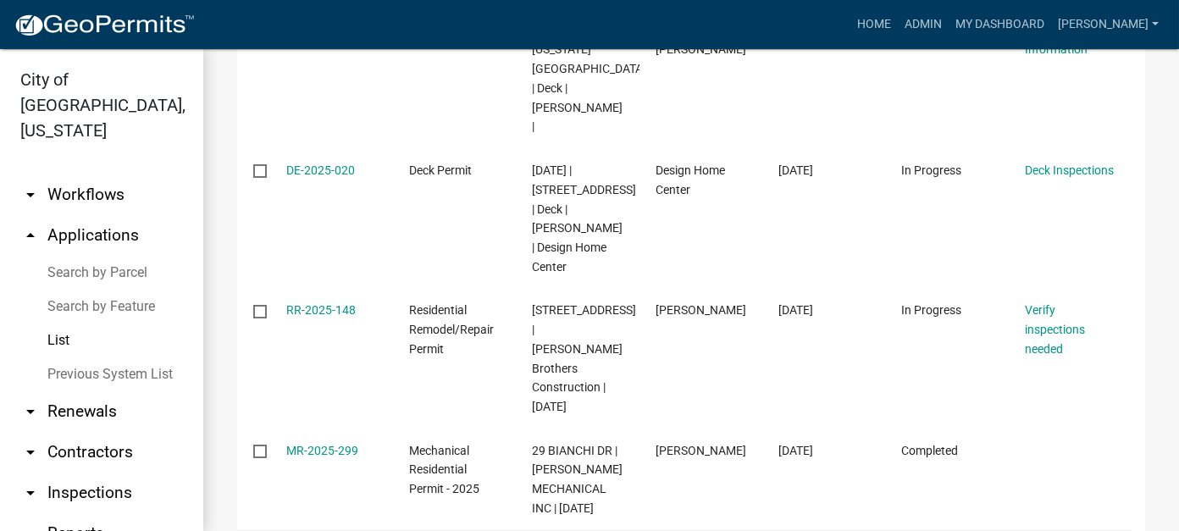
scroll to position [528, 0]
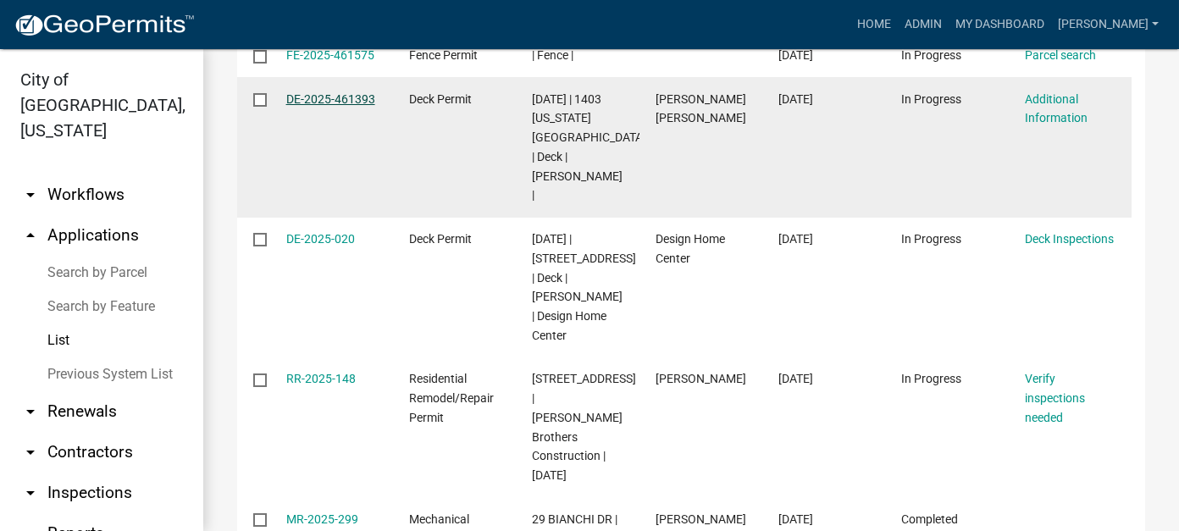
click at [339, 106] on link "DE-2025-461393" at bounding box center [330, 99] width 89 height 14
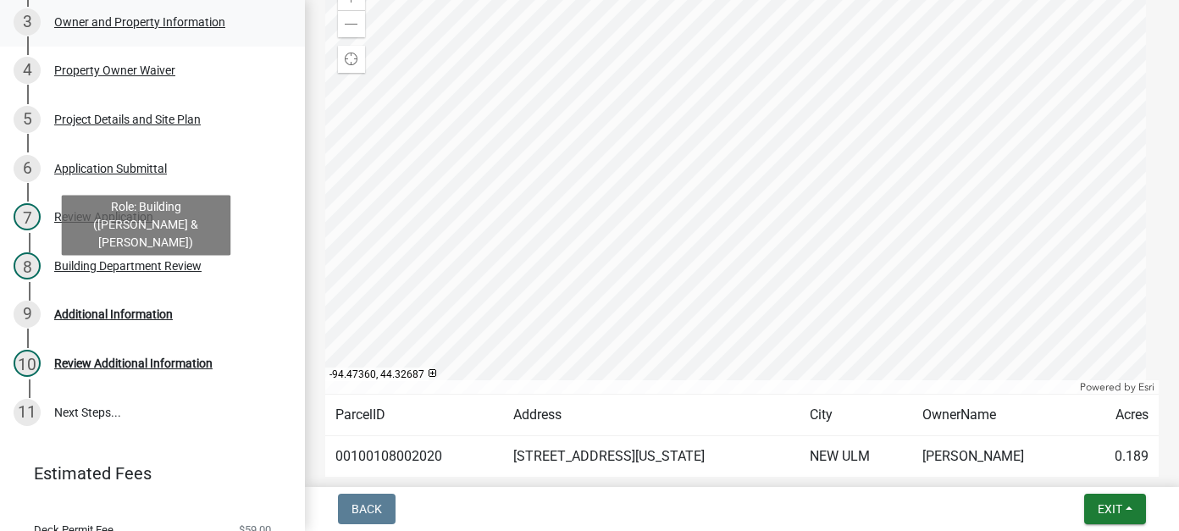
scroll to position [401, 0]
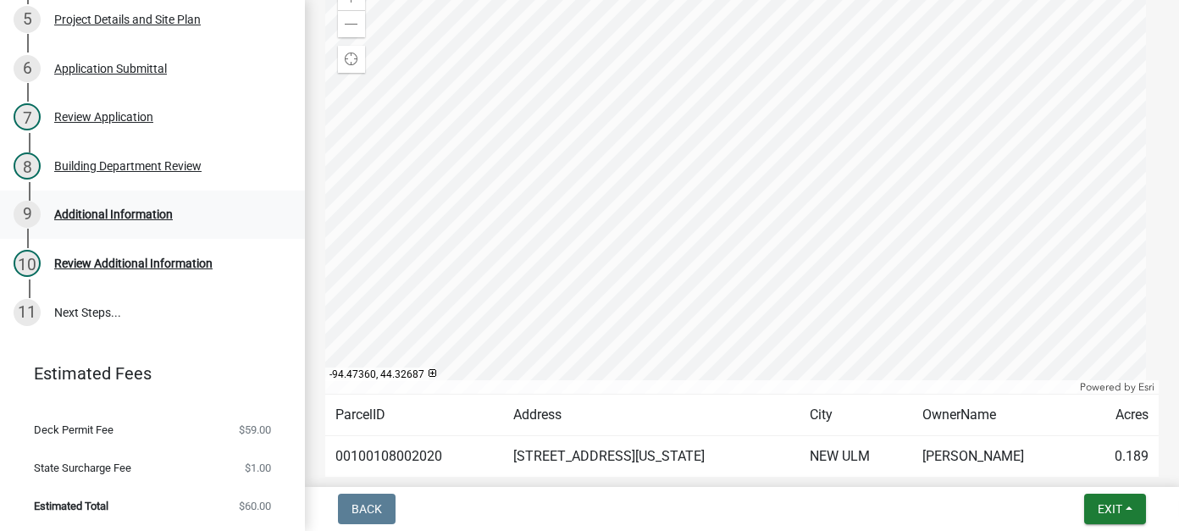
click at [150, 211] on div "Additional Information" at bounding box center [113, 214] width 119 height 12
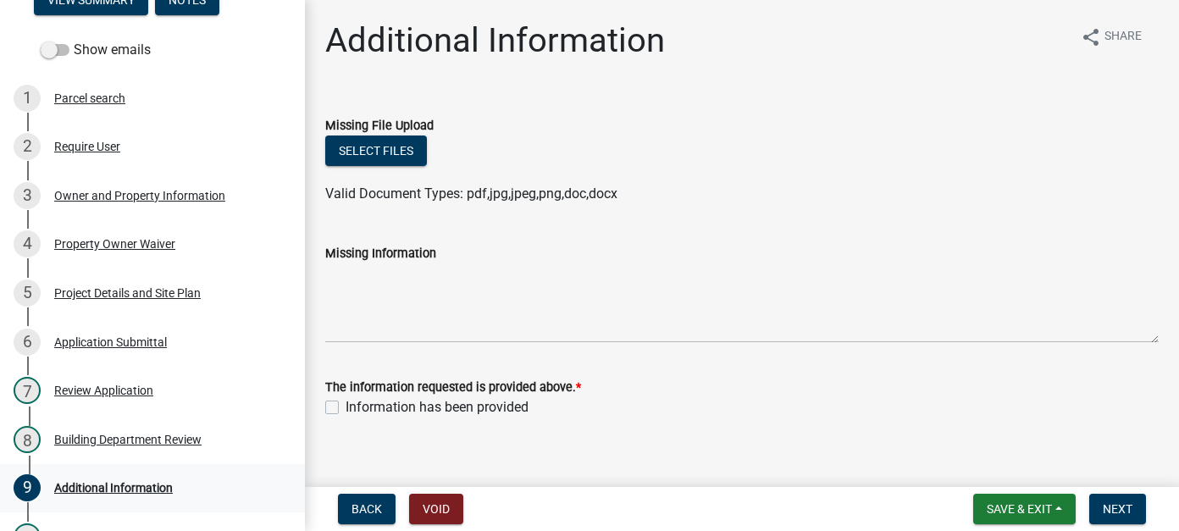
scroll to position [0, 0]
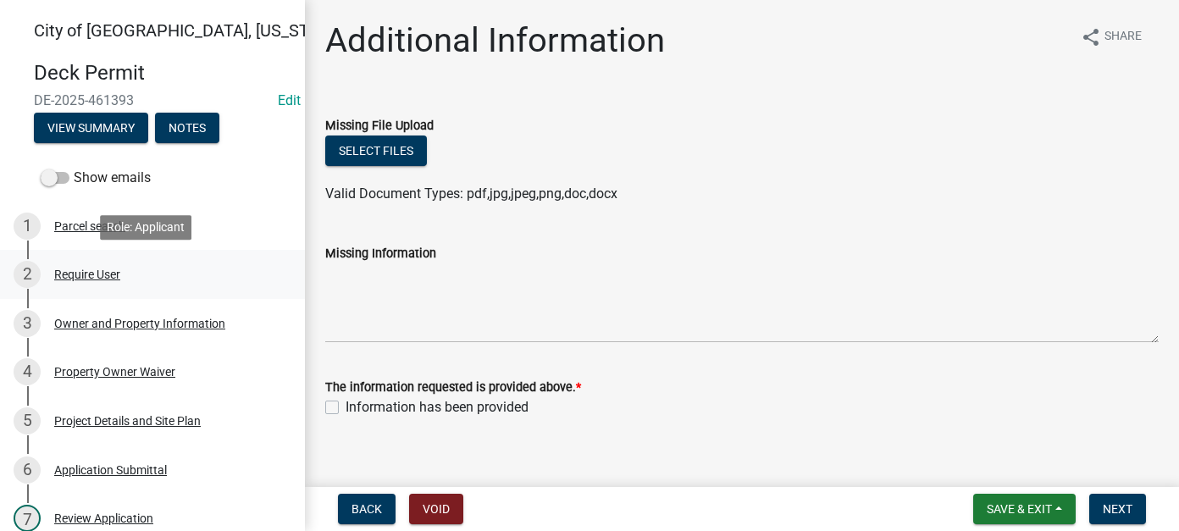
click at [94, 281] on div "2 Require User" at bounding box center [146, 274] width 264 height 27
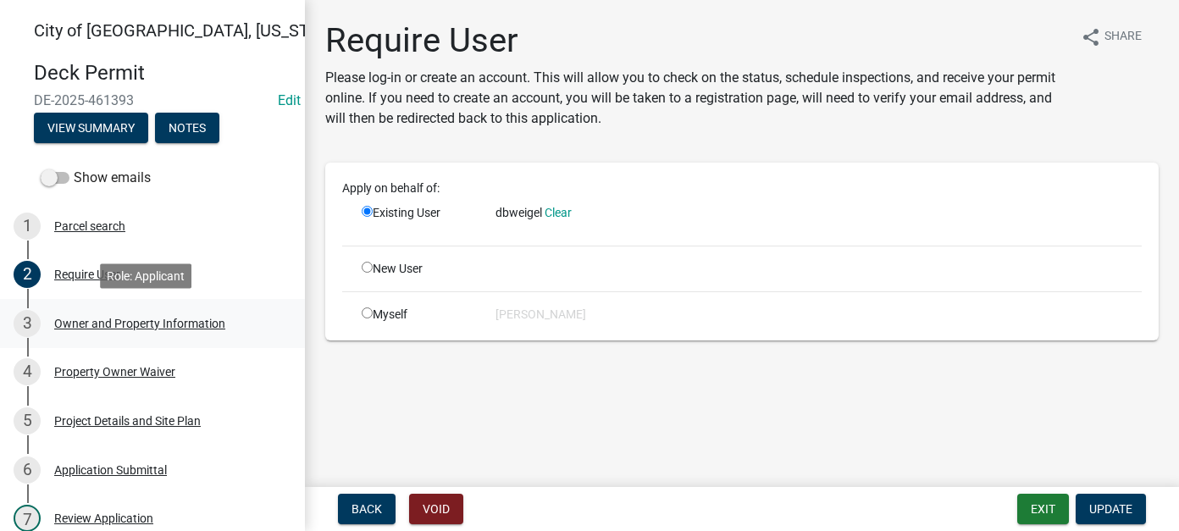
click at [148, 322] on div "Owner and Property Information" at bounding box center [139, 324] width 171 height 12
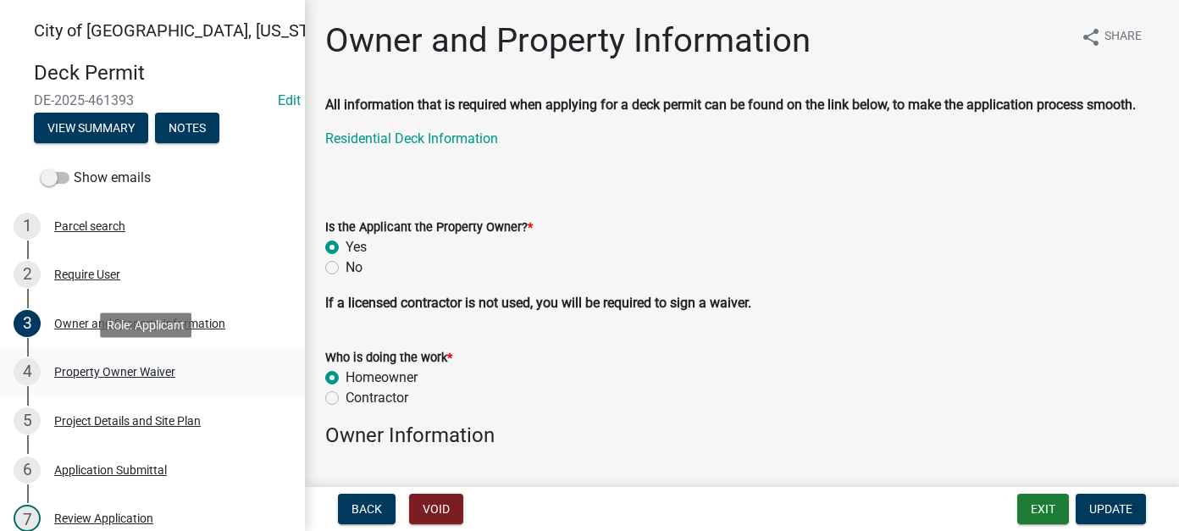
click at [158, 366] on div "Property Owner Waiver" at bounding box center [114, 372] width 121 height 12
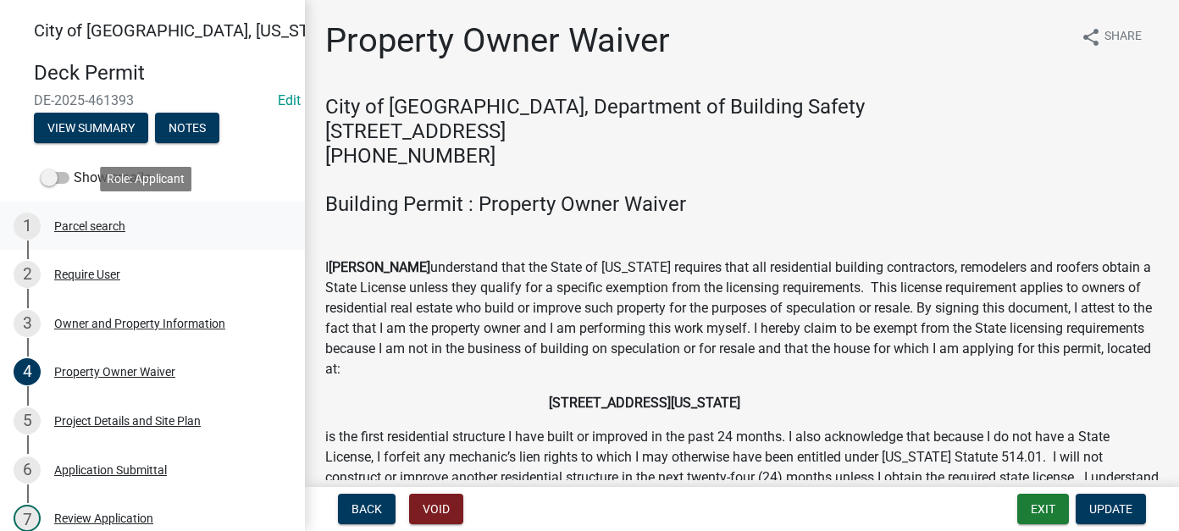
click at [84, 232] on div "1 Parcel search" at bounding box center [146, 226] width 264 height 27
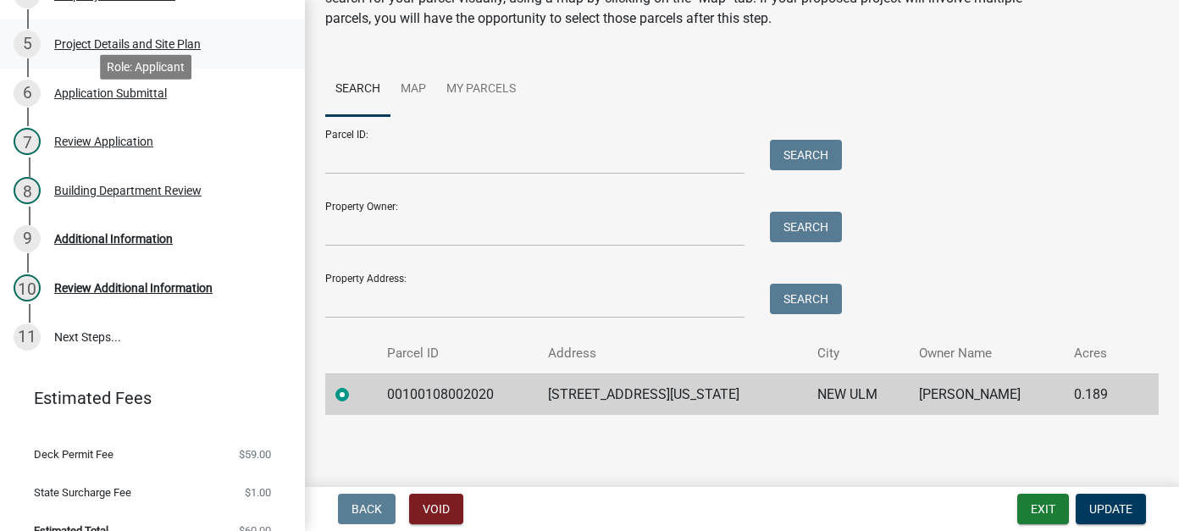
scroll to position [401, 0]
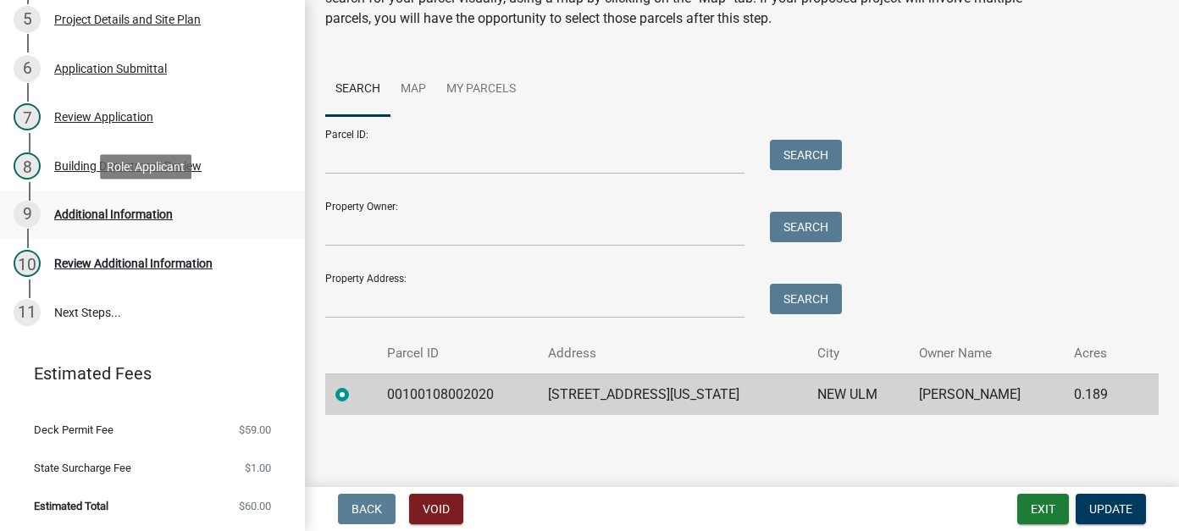
click at [127, 228] on link "9 Additional Information" at bounding box center [152, 215] width 305 height 49
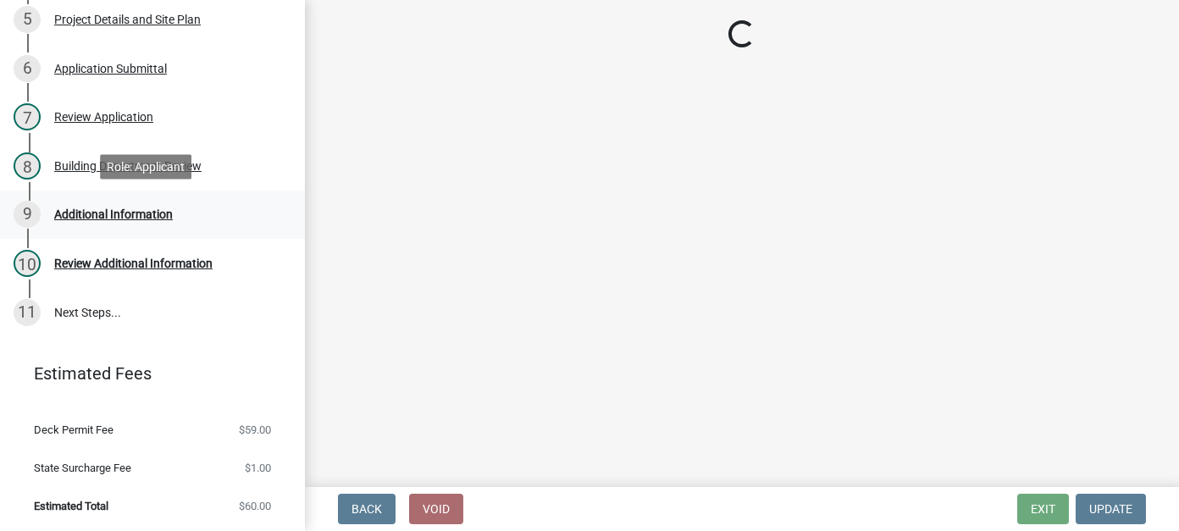
scroll to position [0, 0]
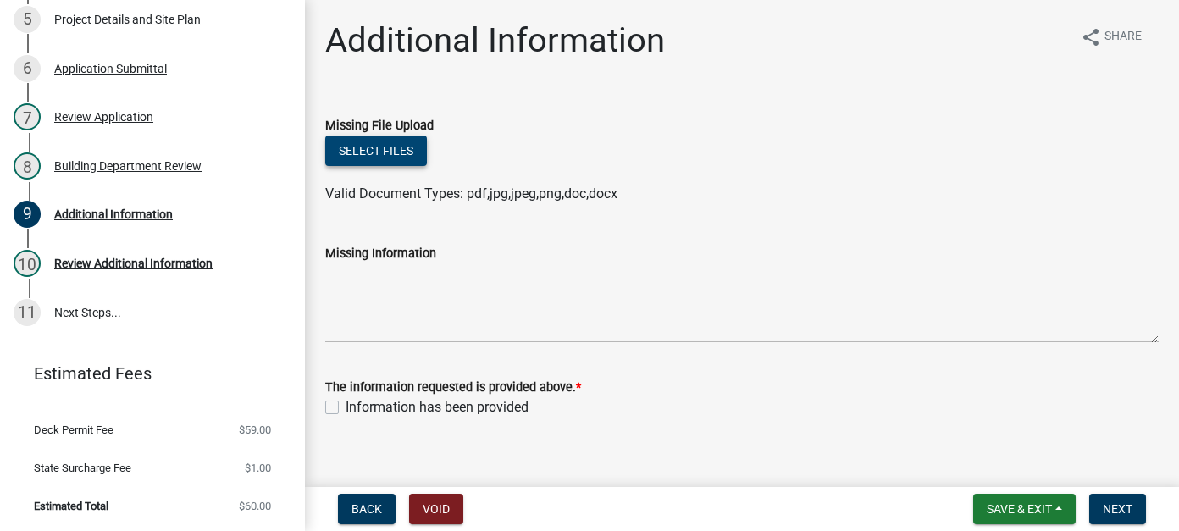
click at [366, 137] on button "Select files" at bounding box center [376, 150] width 102 height 30
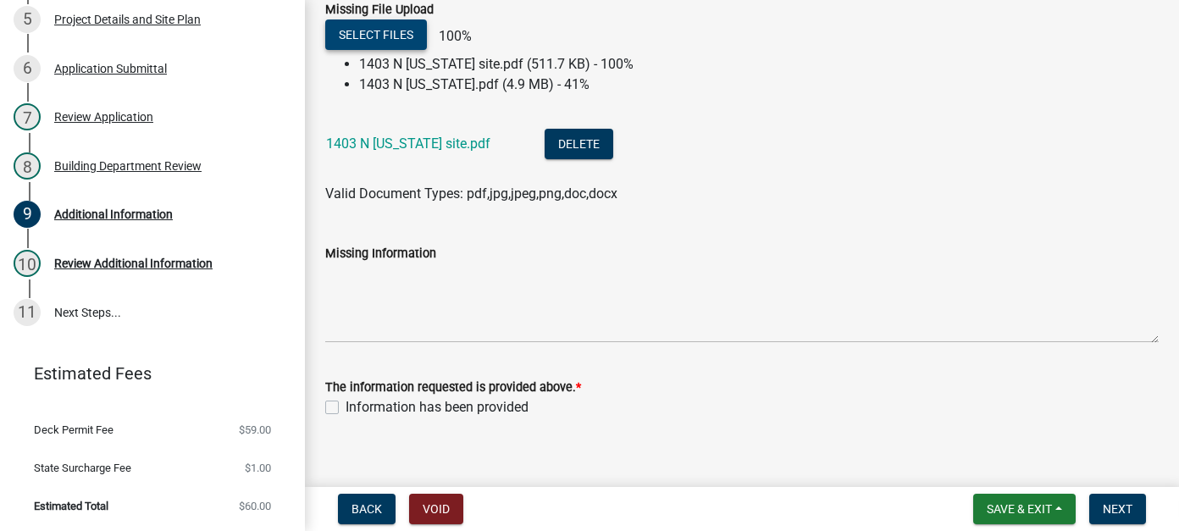
scroll to position [134, 0]
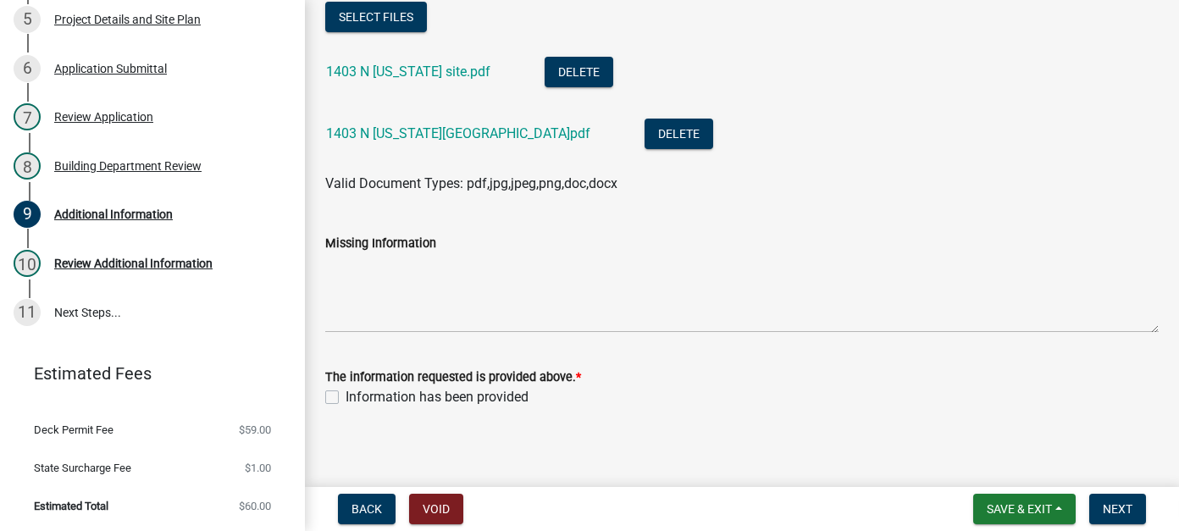
click at [346, 389] on label "Information has been provided" at bounding box center [437, 397] width 183 height 20
click at [346, 389] on input "Information has been provided" at bounding box center [351, 392] width 11 height 11
checkbox input "true"
click at [1120, 497] on button "Next" at bounding box center [1117, 509] width 57 height 30
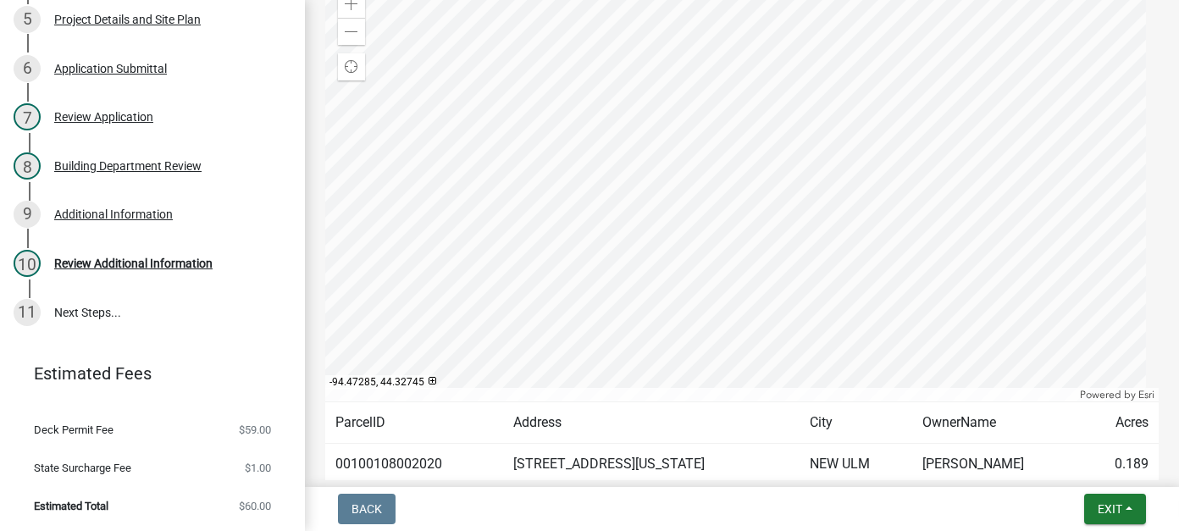
scroll to position [339, 0]
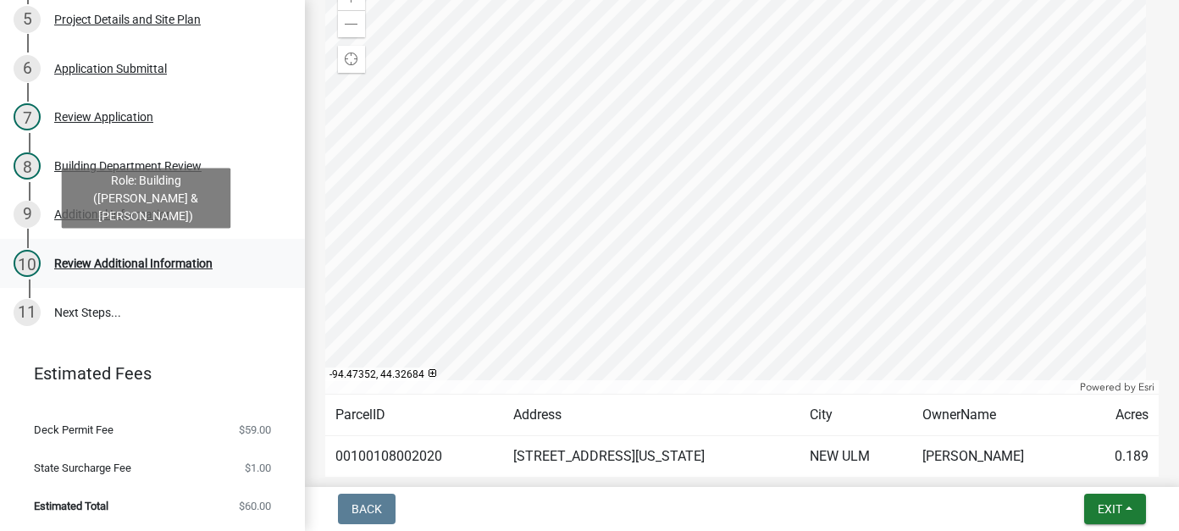
click at [174, 272] on div "10 Review Additional Information" at bounding box center [146, 263] width 264 height 27
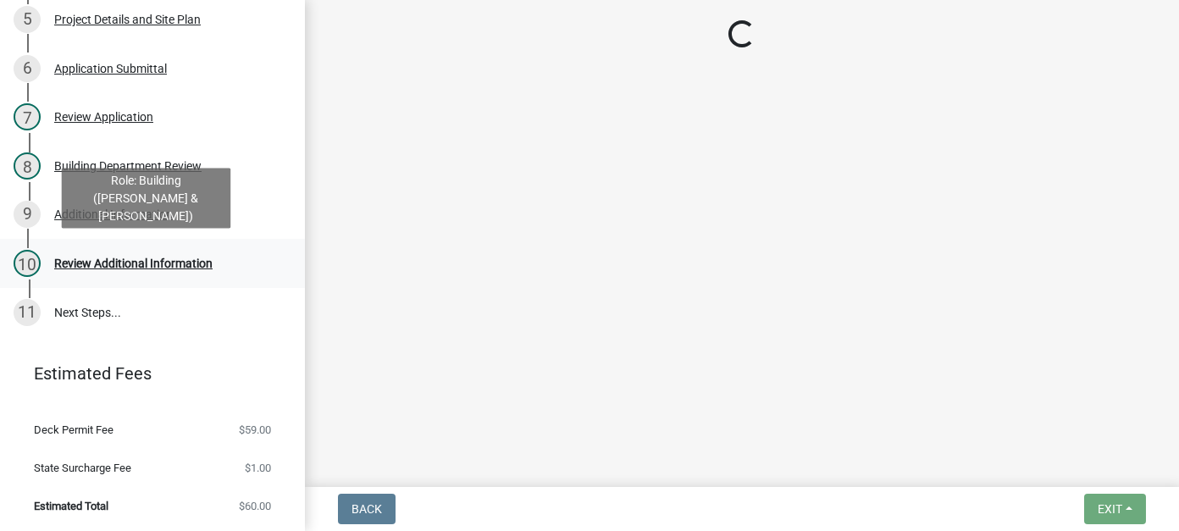
scroll to position [0, 0]
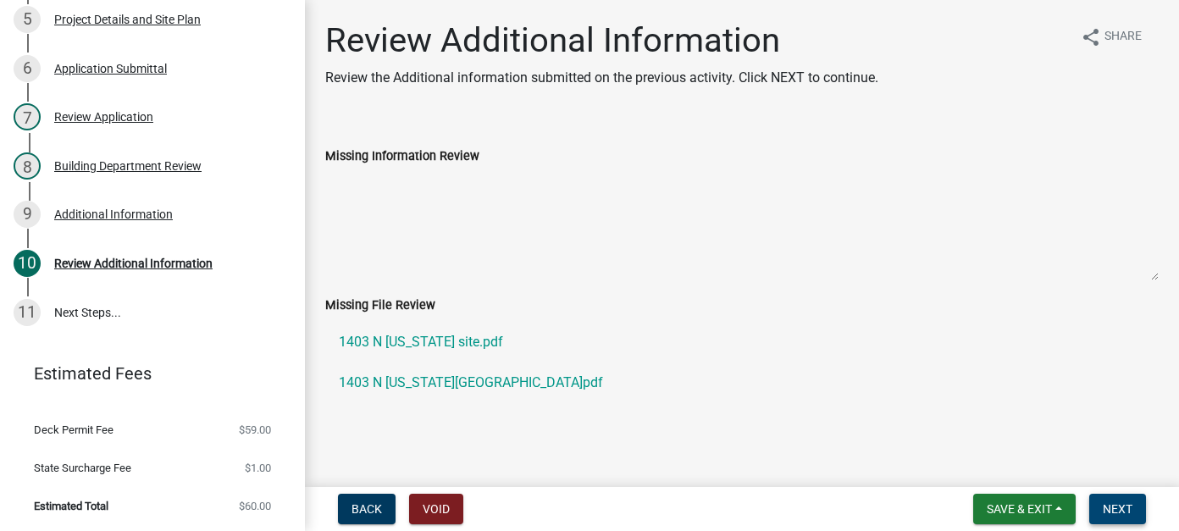
click at [1120, 508] on span "Next" at bounding box center [1118, 509] width 30 height 14
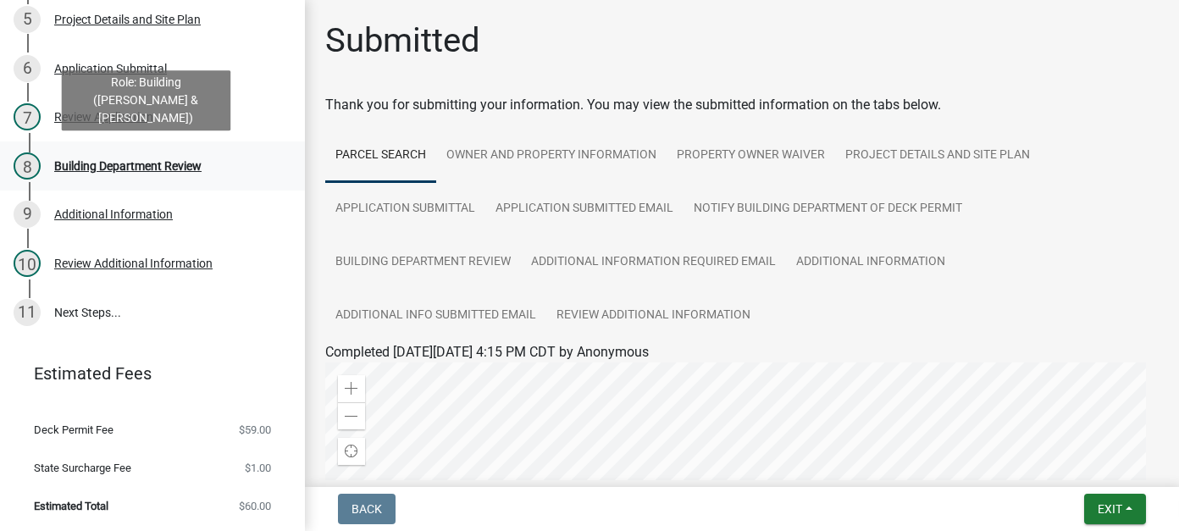
click at [96, 160] on div "Building Department Review" at bounding box center [127, 166] width 147 height 12
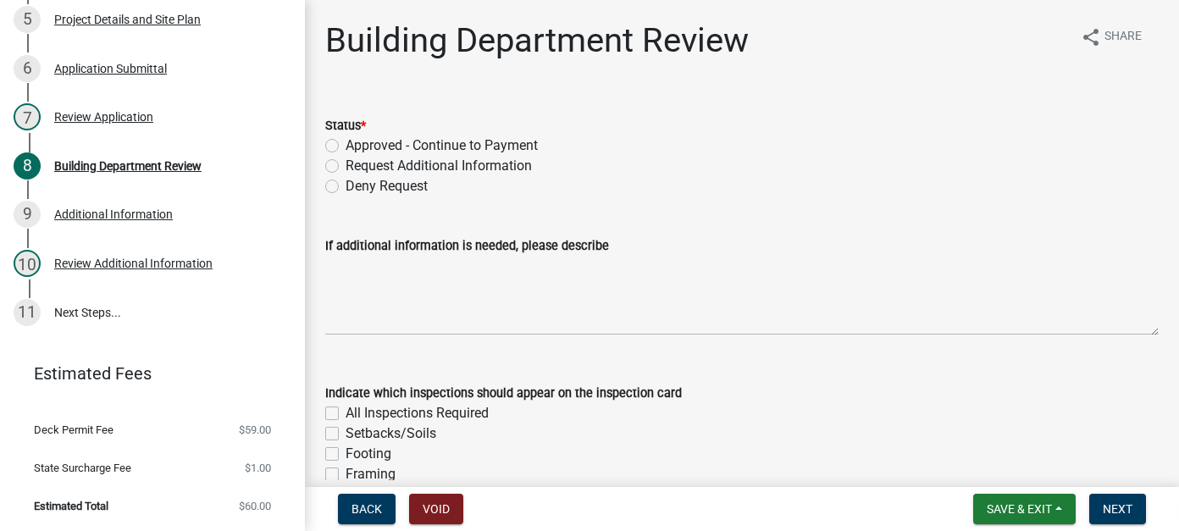
click at [346, 147] on label "Approved - Continue to Payment" at bounding box center [442, 145] width 192 height 20
click at [346, 147] on input "Approved - Continue to Payment" at bounding box center [351, 140] width 11 height 11
radio input "true"
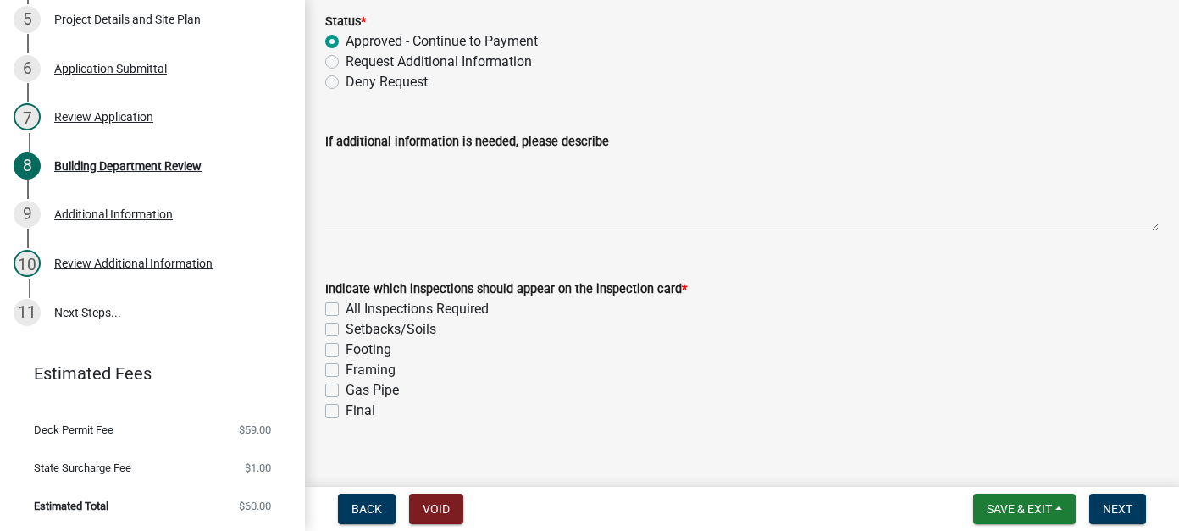
scroll to position [125, 0]
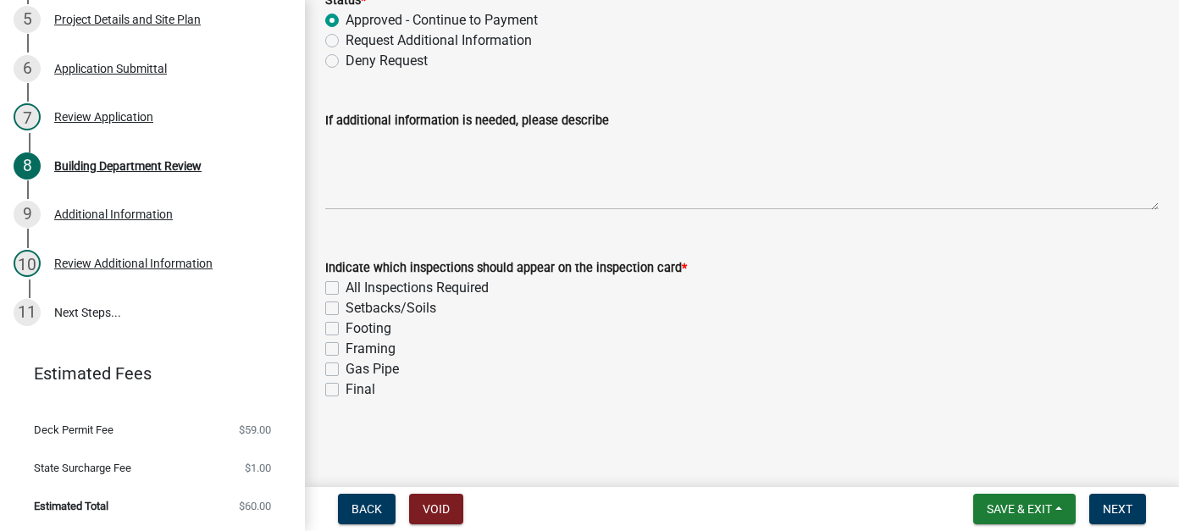
click at [346, 286] on label "All Inspections Required" at bounding box center [417, 288] width 143 height 20
click at [346, 286] on input "All Inspections Required" at bounding box center [351, 283] width 11 height 11
checkbox input "true"
checkbox input "false"
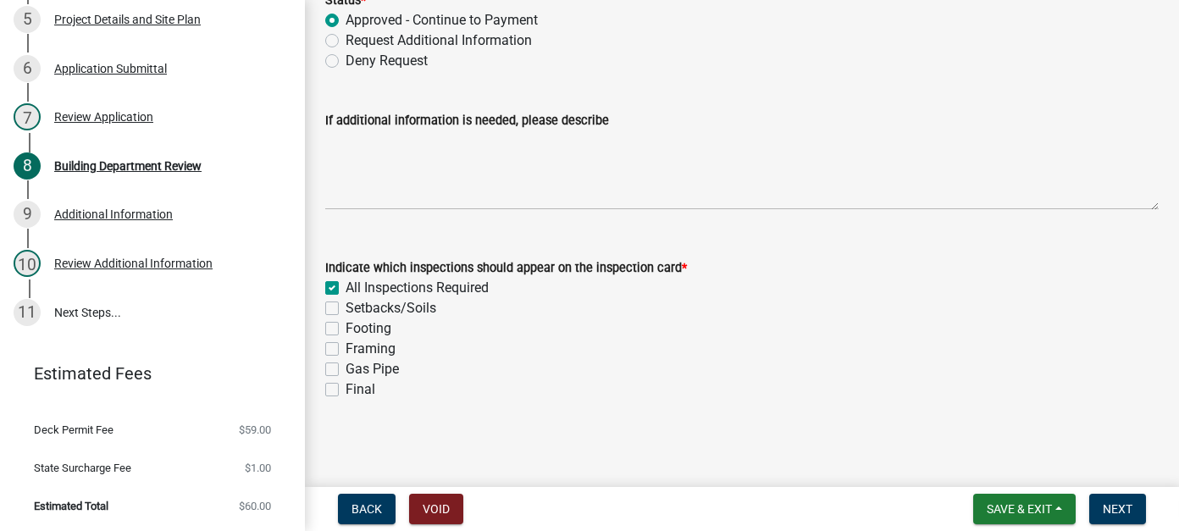
checkbox input "false"
click at [1132, 508] on button "Next" at bounding box center [1117, 509] width 57 height 30
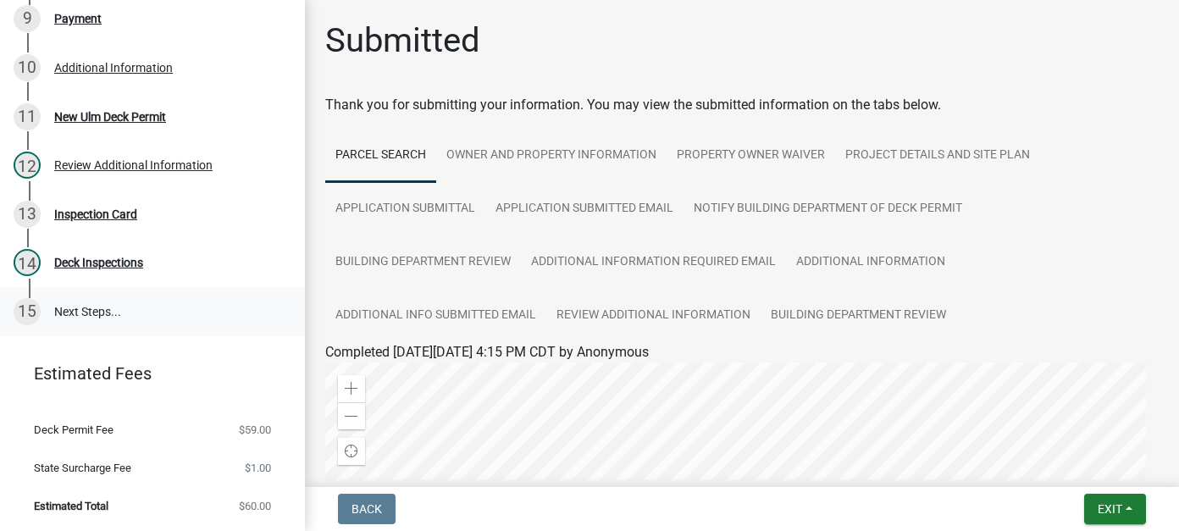
scroll to position [258, 0]
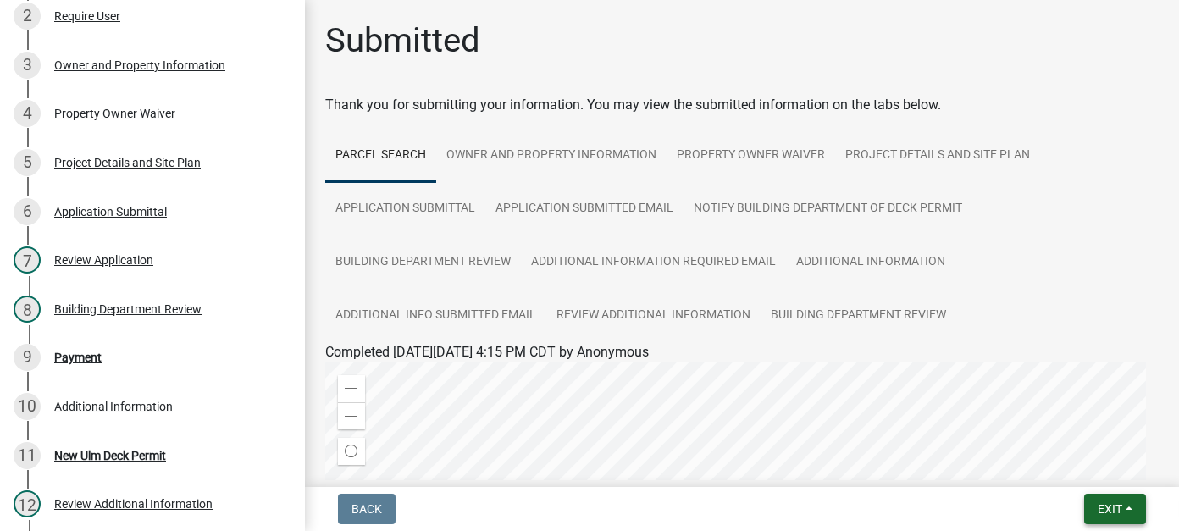
click at [1118, 508] on span "Exit" at bounding box center [1109, 509] width 25 height 14
click at [1100, 468] on button "Save & Exit" at bounding box center [1077, 465] width 135 height 41
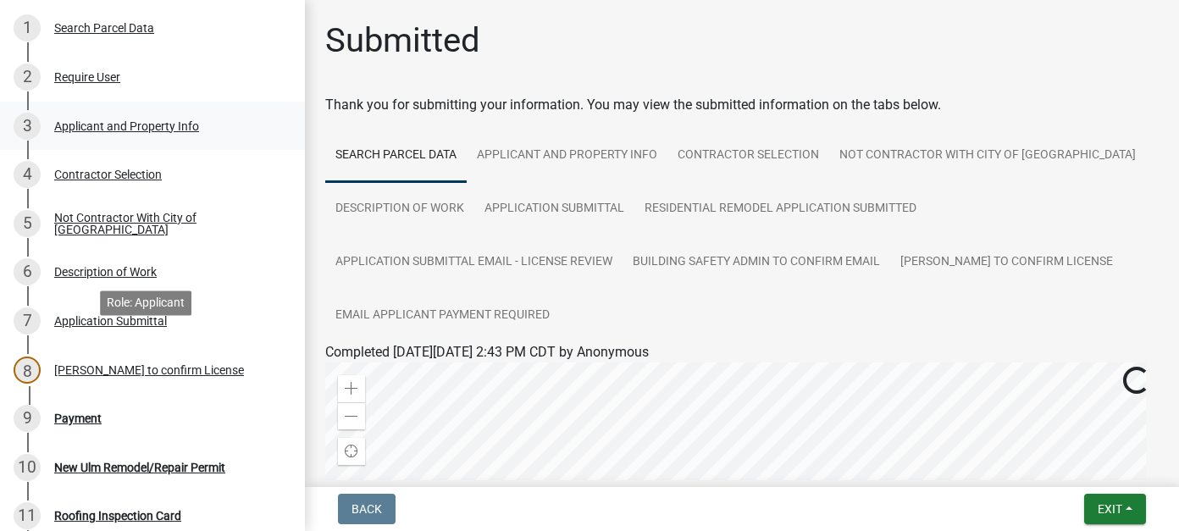
scroll to position [339, 0]
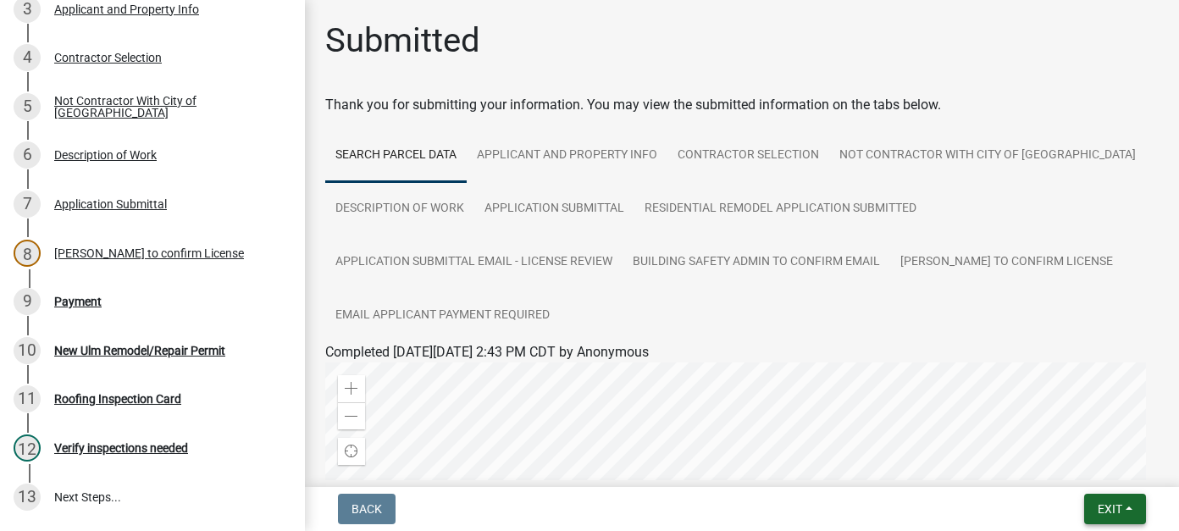
click at [1114, 511] on span "Exit" at bounding box center [1109, 509] width 25 height 14
click at [1046, 472] on button "Save & Exit" at bounding box center [1077, 465] width 135 height 41
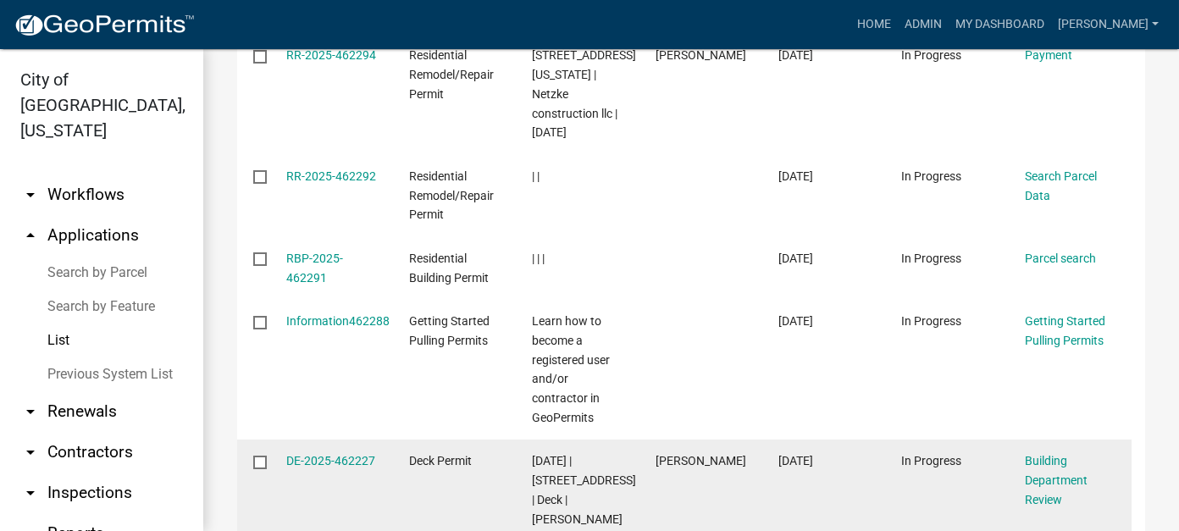
scroll to position [423, 0]
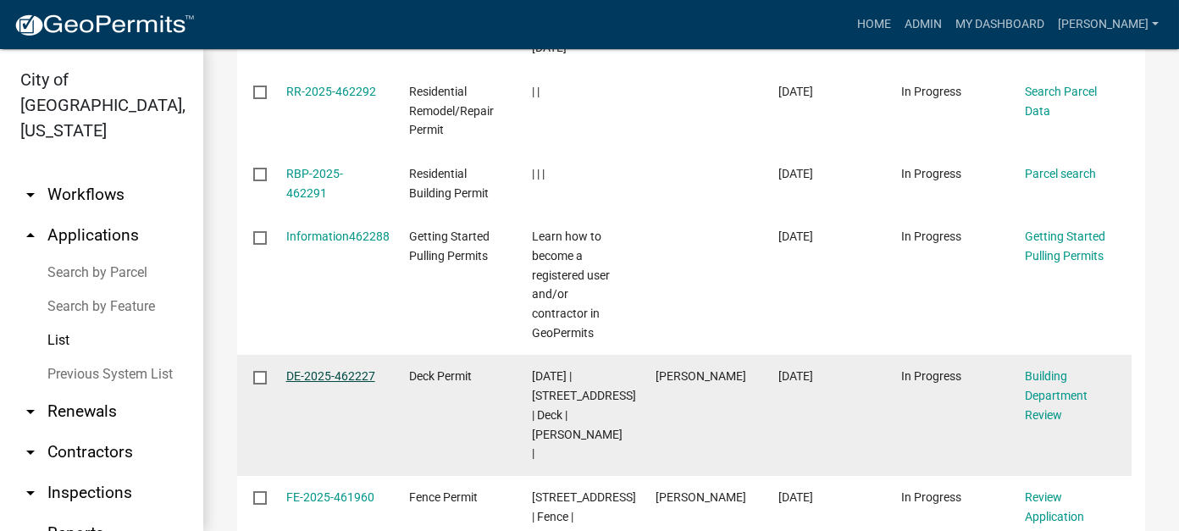
click at [340, 369] on link "DE-2025-462227" at bounding box center [330, 376] width 89 height 14
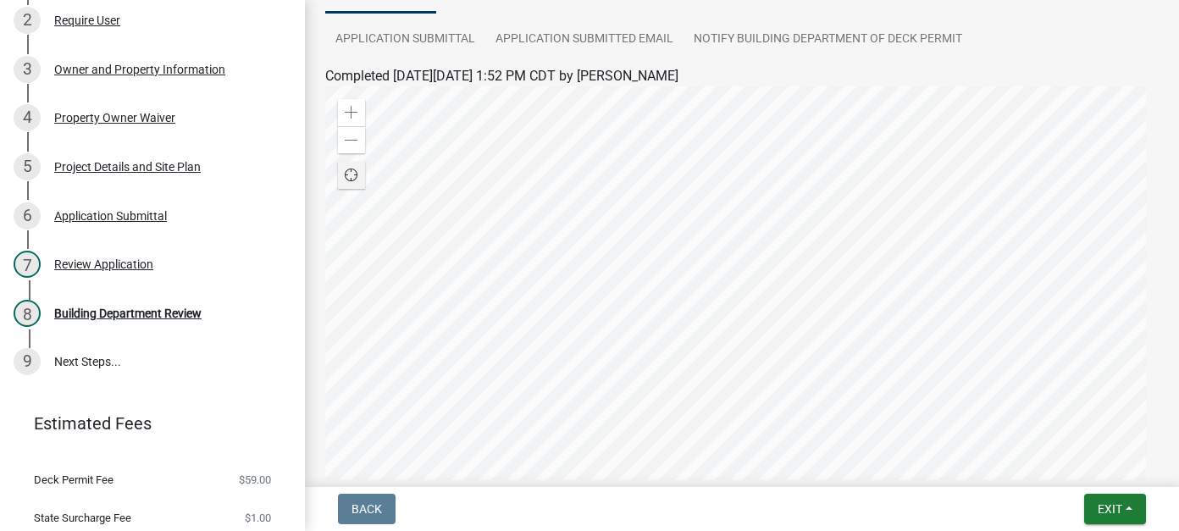
scroll to position [339, 0]
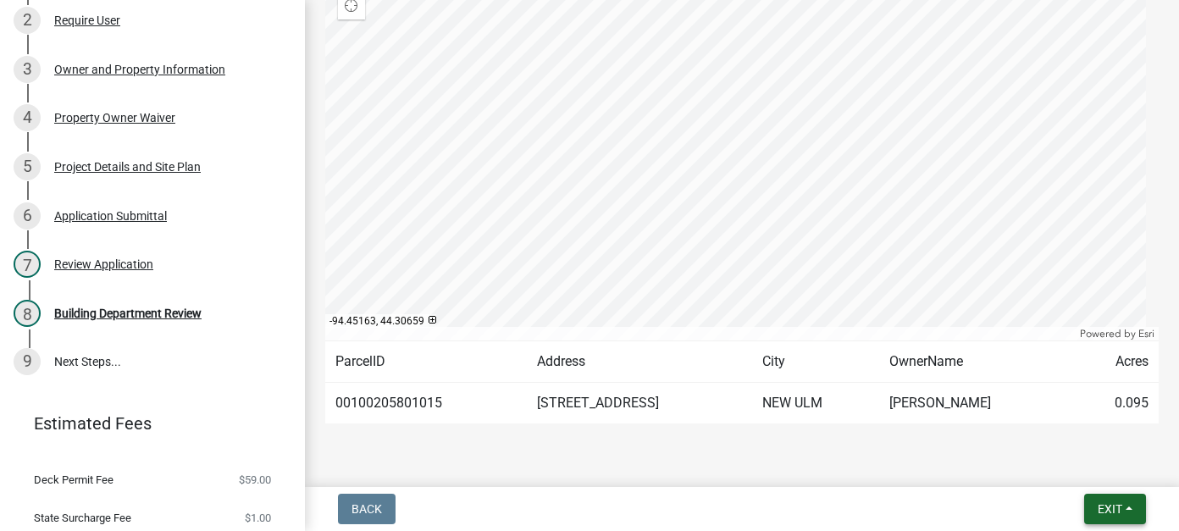
click at [1109, 512] on span "Exit" at bounding box center [1109, 509] width 25 height 14
click at [1092, 468] on button "Save & Exit" at bounding box center [1077, 465] width 135 height 41
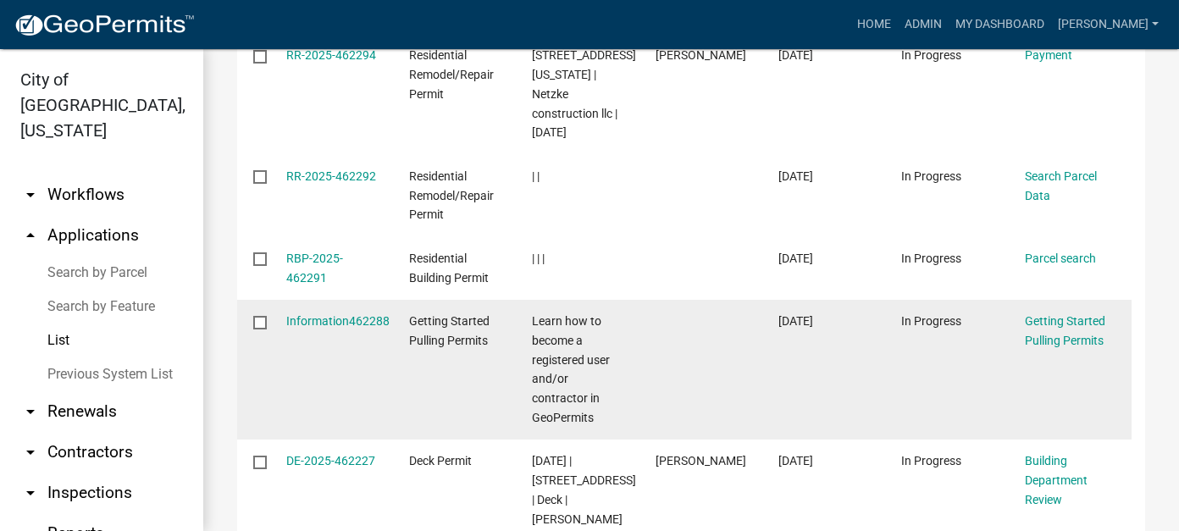
scroll to position [508, 0]
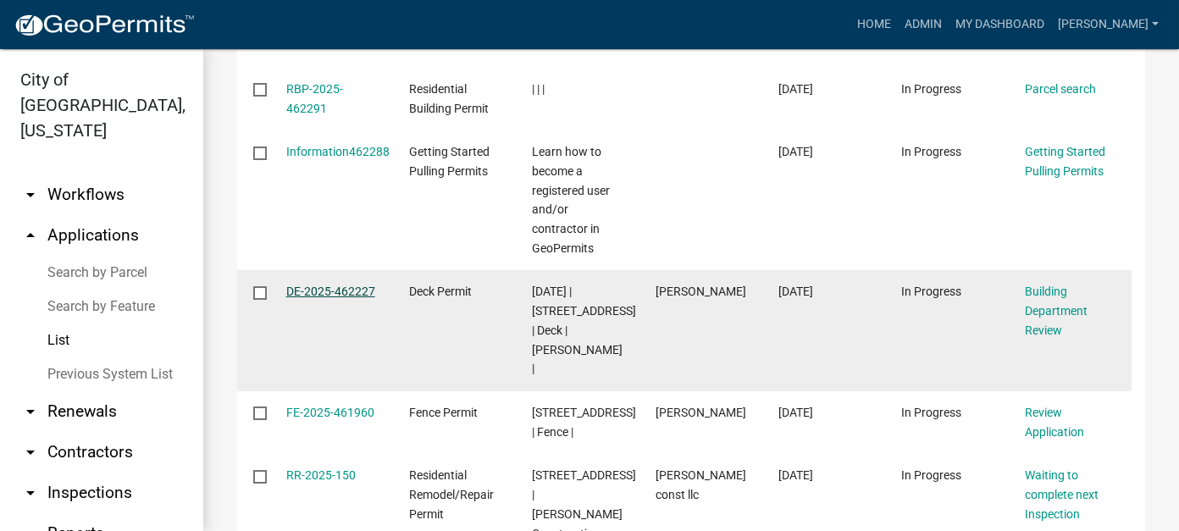
click at [355, 285] on link "DE-2025-462227" at bounding box center [330, 292] width 89 height 14
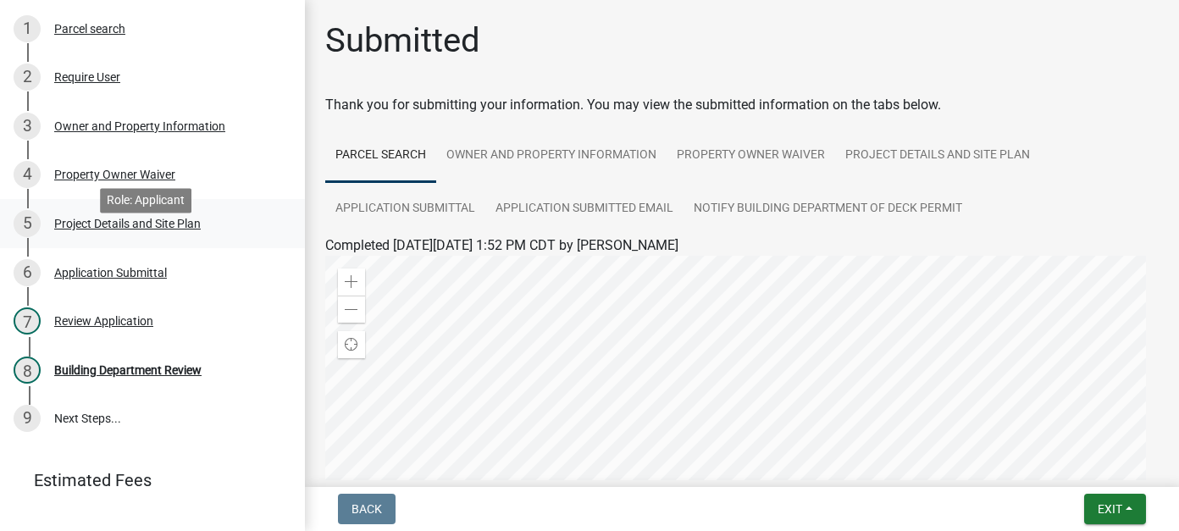
scroll to position [169, 0]
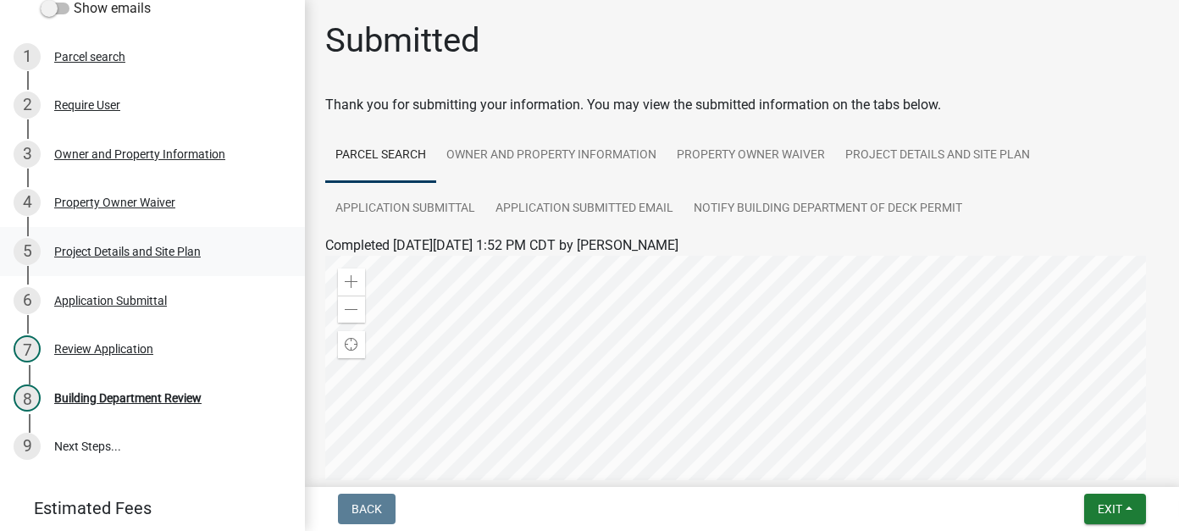
click at [129, 262] on div "5 Project Details and Site Plan" at bounding box center [146, 251] width 264 height 27
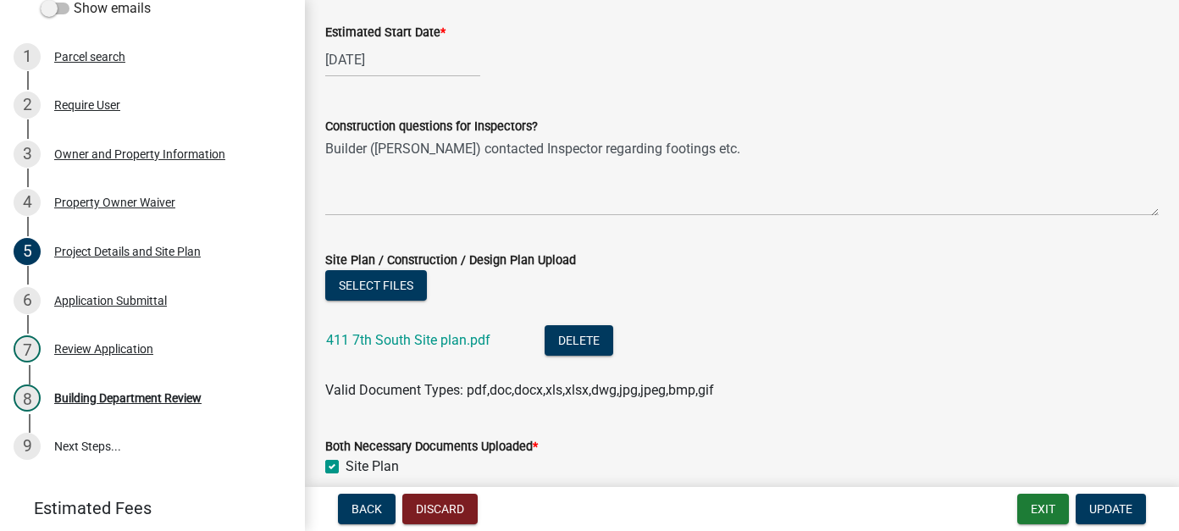
scroll to position [1101, 0]
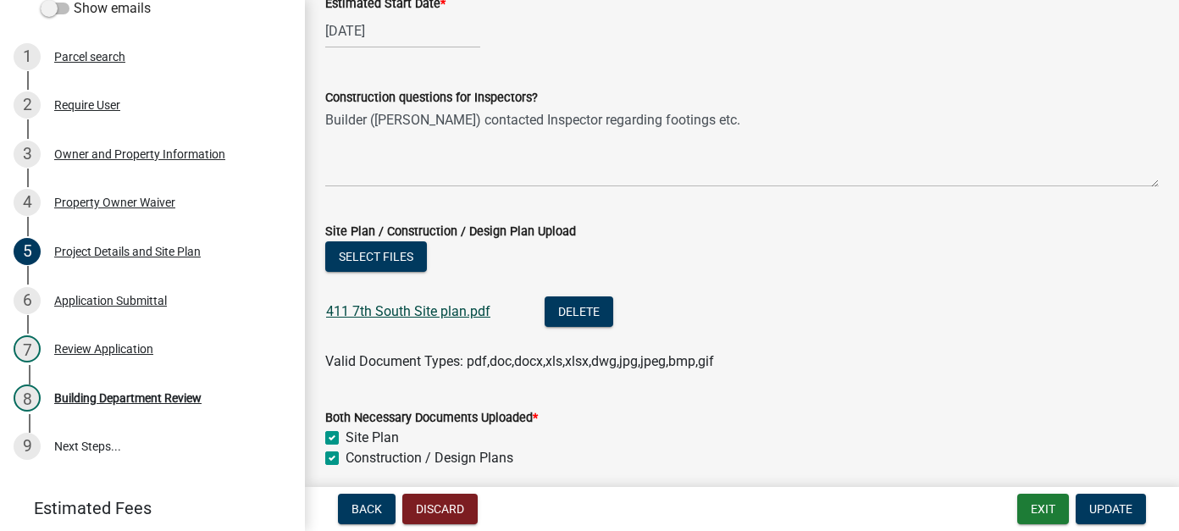
click at [453, 313] on link "411 7th South Site plan.pdf" at bounding box center [408, 311] width 164 height 16
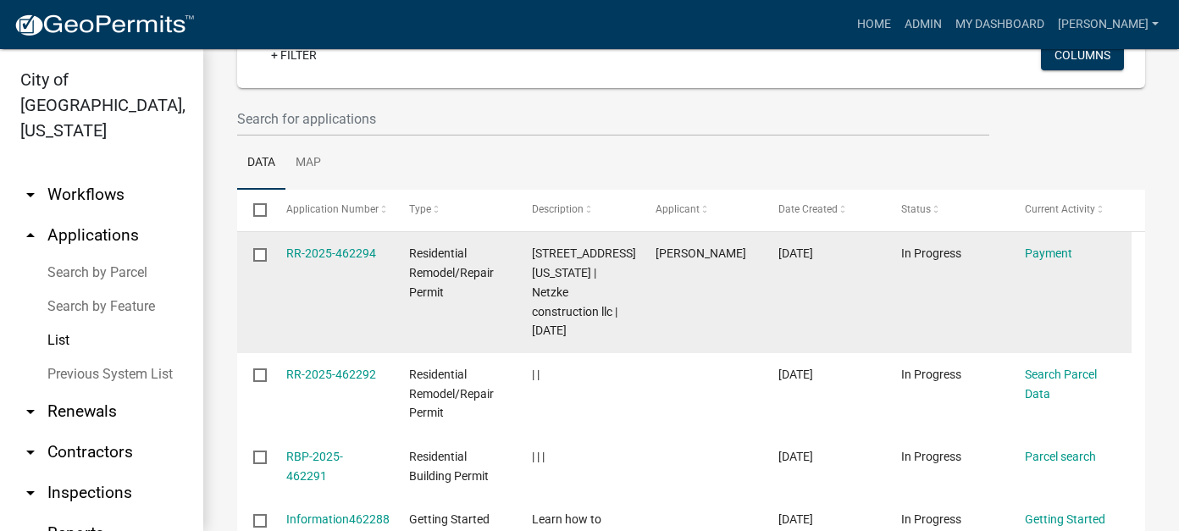
scroll to position [169, 0]
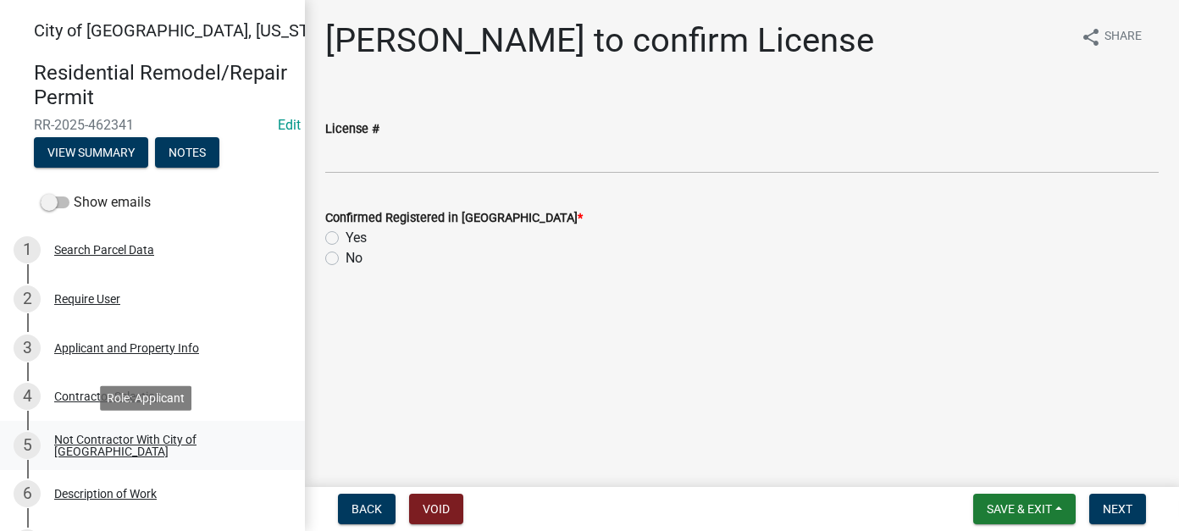
click at [207, 448] on div "Not Contractor With City of [GEOGRAPHIC_DATA]" at bounding box center [166, 446] width 224 height 24
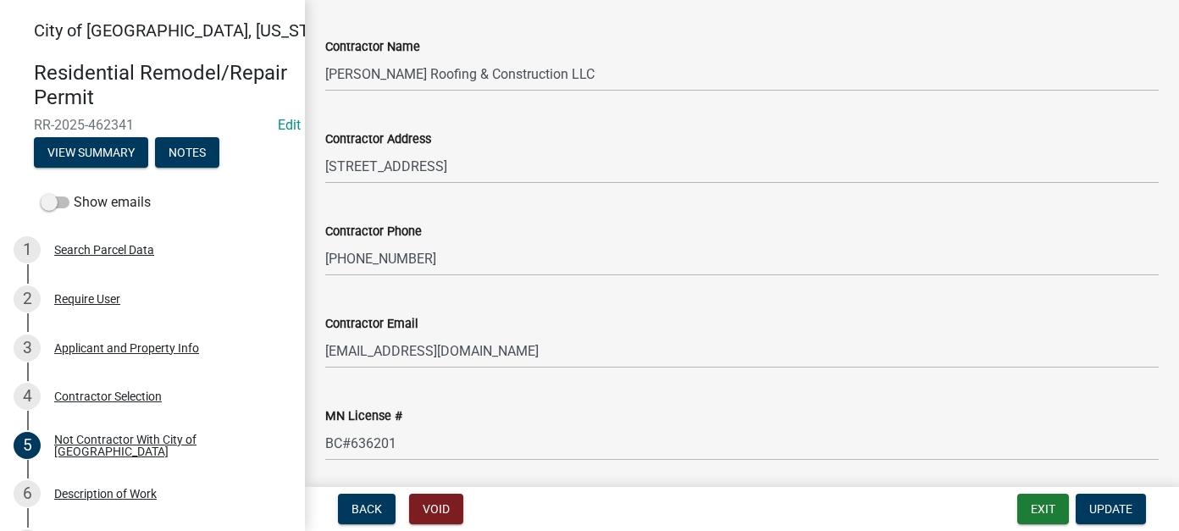
scroll to position [340, 0]
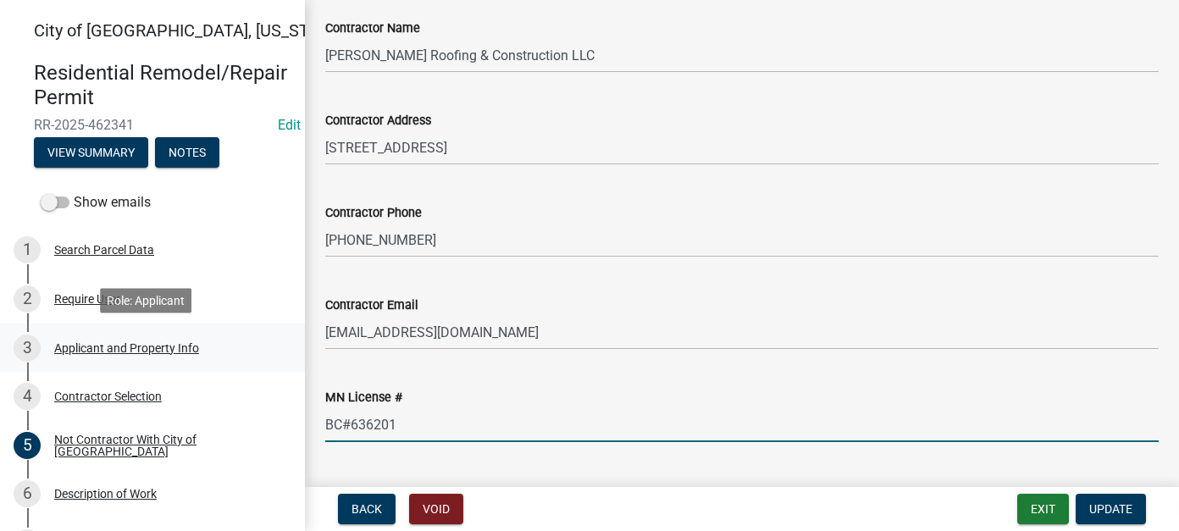
drag, startPoint x: 422, startPoint y: 382, endPoint x: 278, endPoint y: 369, distance: 144.5
click at [278, 369] on div "City of [GEOGRAPHIC_DATA], [US_STATE] Residential Remodel/Repair Permit RR-2025…" at bounding box center [589, 265] width 1179 height 531
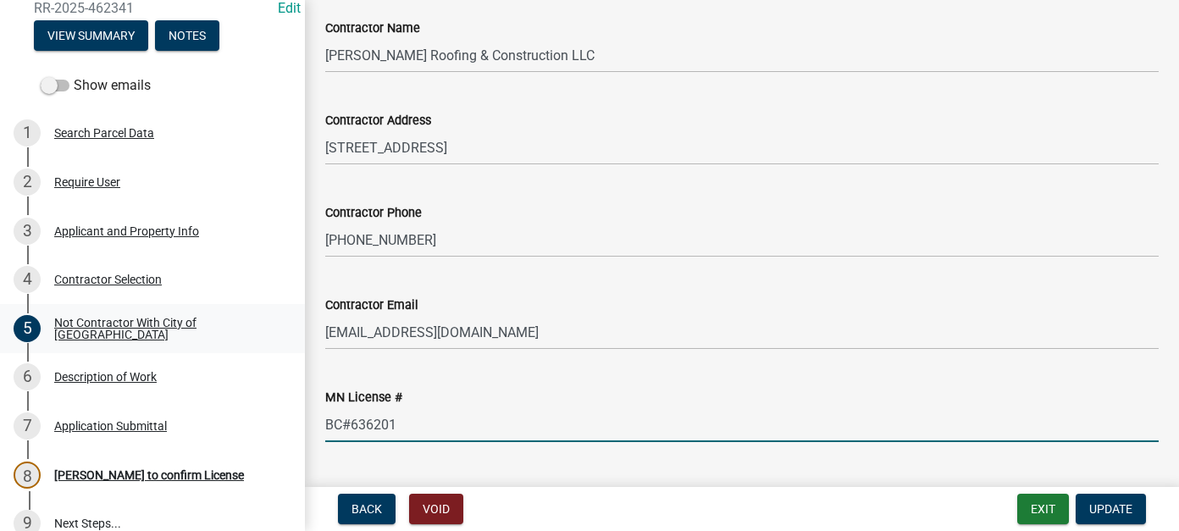
scroll to position [169, 0]
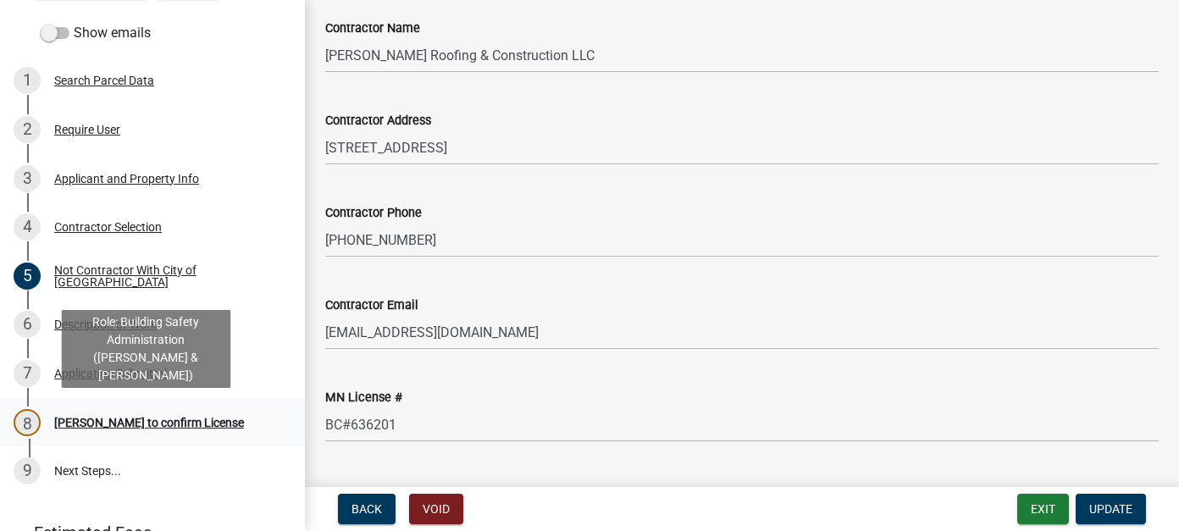
click at [123, 424] on div "[PERSON_NAME] to confirm License" at bounding box center [149, 423] width 190 height 12
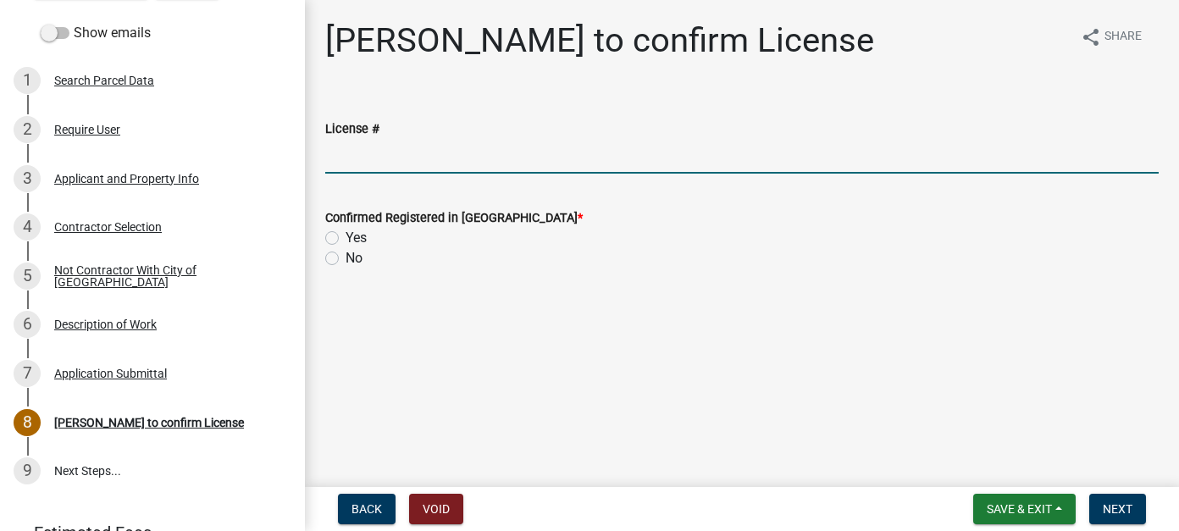
click at [404, 169] on input "License #" at bounding box center [741, 156] width 833 height 35
paste input "BC#636201"
type input "BC#636201"
click at [346, 237] on label "Yes" at bounding box center [356, 238] width 21 height 20
click at [346, 237] on input "Yes" at bounding box center [351, 233] width 11 height 11
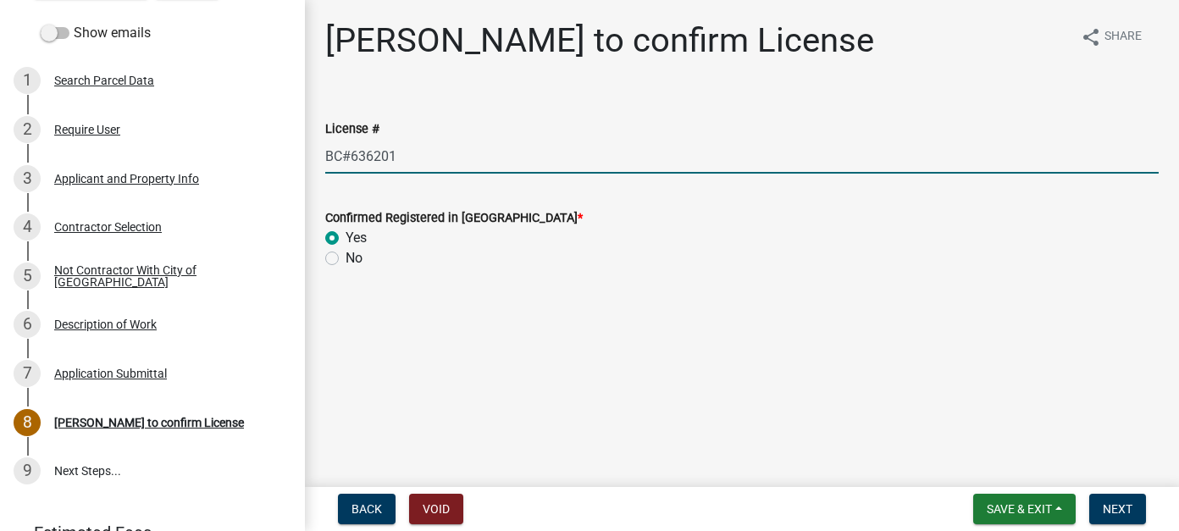
radio input "true"
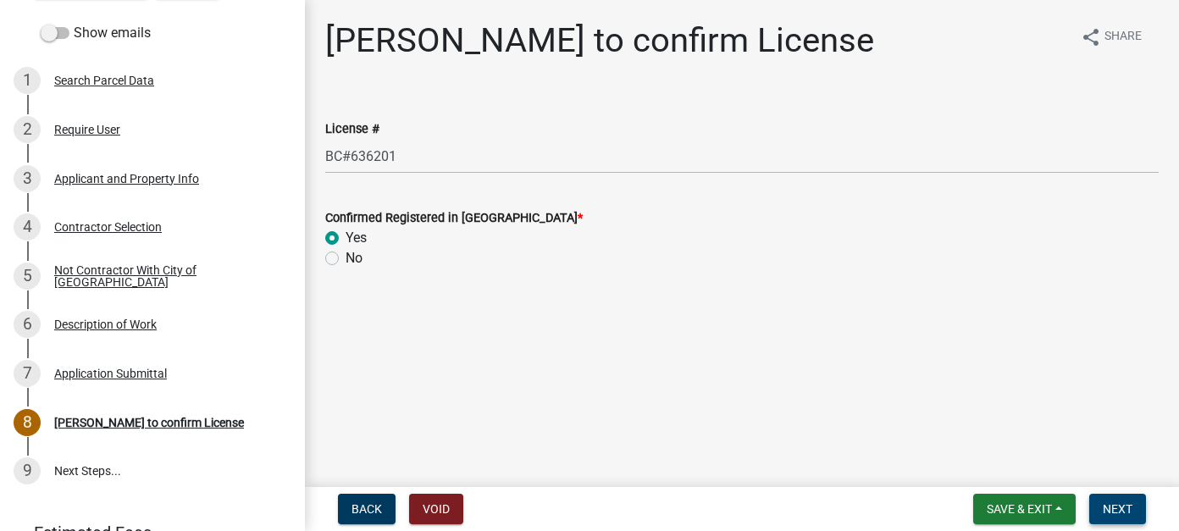
click at [1123, 506] on span "Next" at bounding box center [1118, 509] width 30 height 14
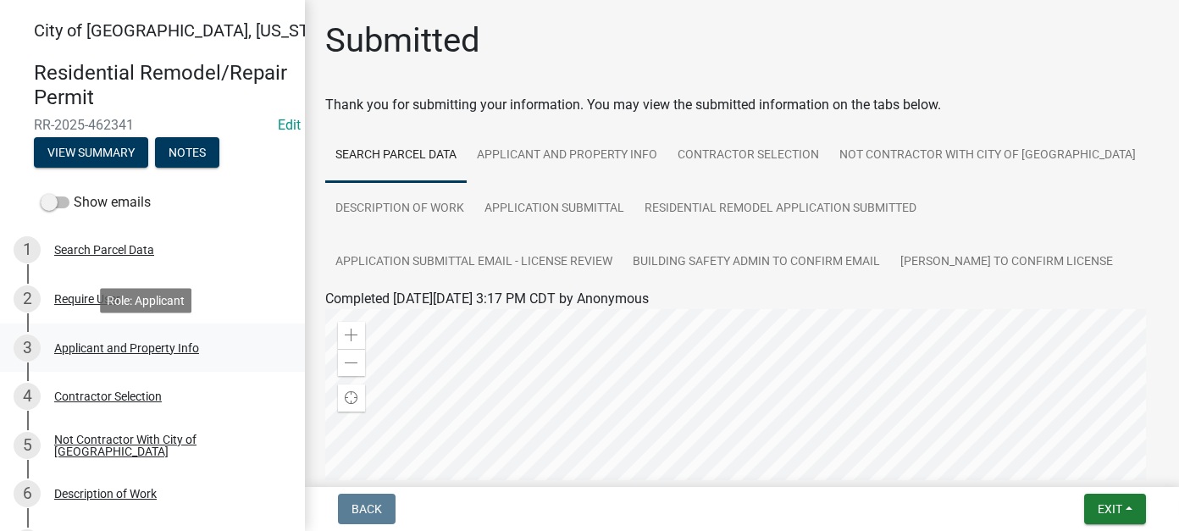
click at [104, 350] on div "Applicant and Property Info" at bounding box center [126, 348] width 145 height 12
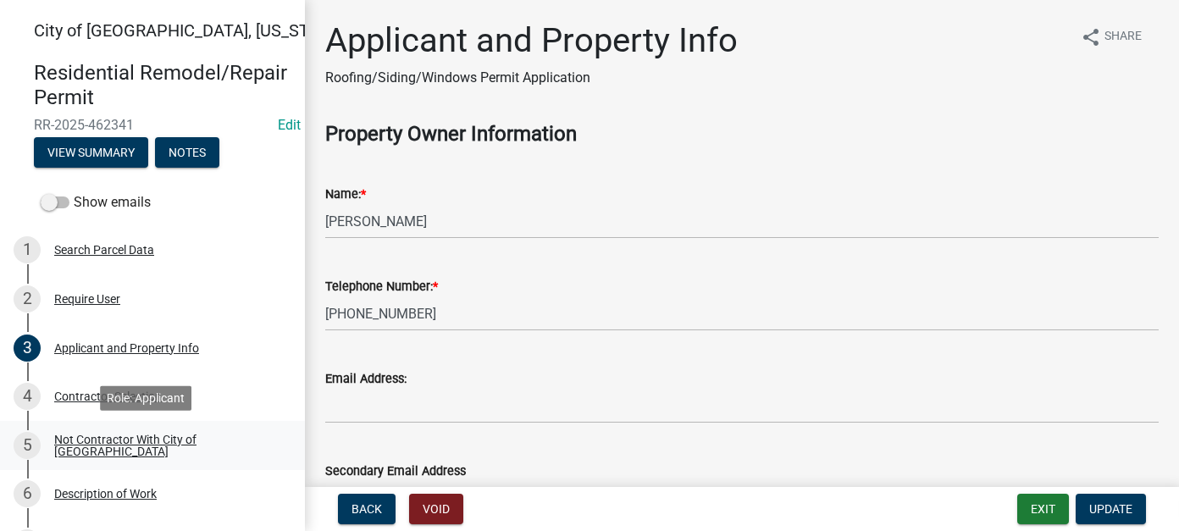
click at [145, 434] on div "5 Not Contractor With City of [GEOGRAPHIC_DATA]" at bounding box center [146, 445] width 264 height 27
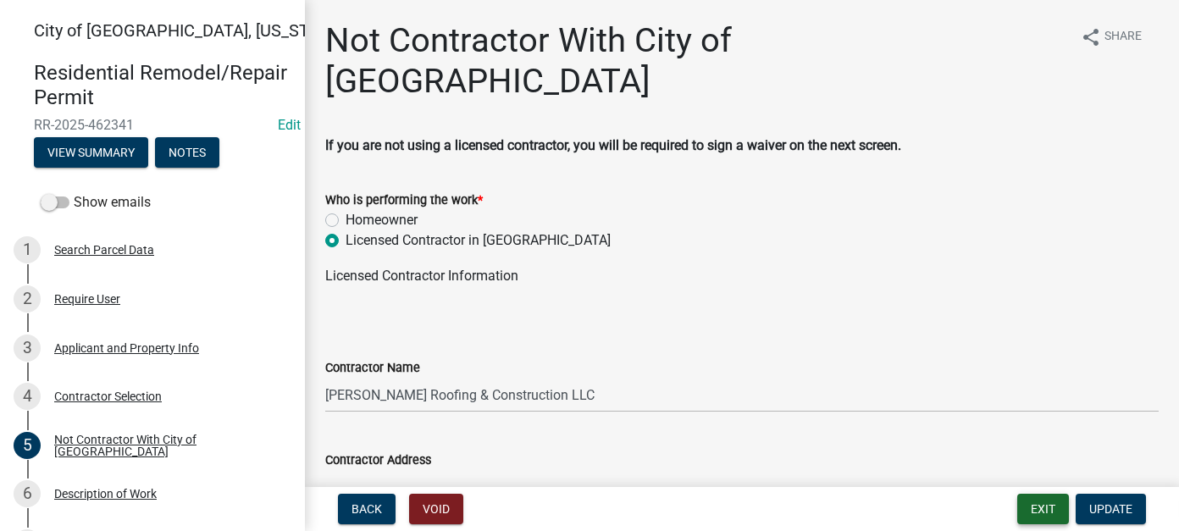
click at [1052, 510] on button "Exit" at bounding box center [1043, 509] width 52 height 30
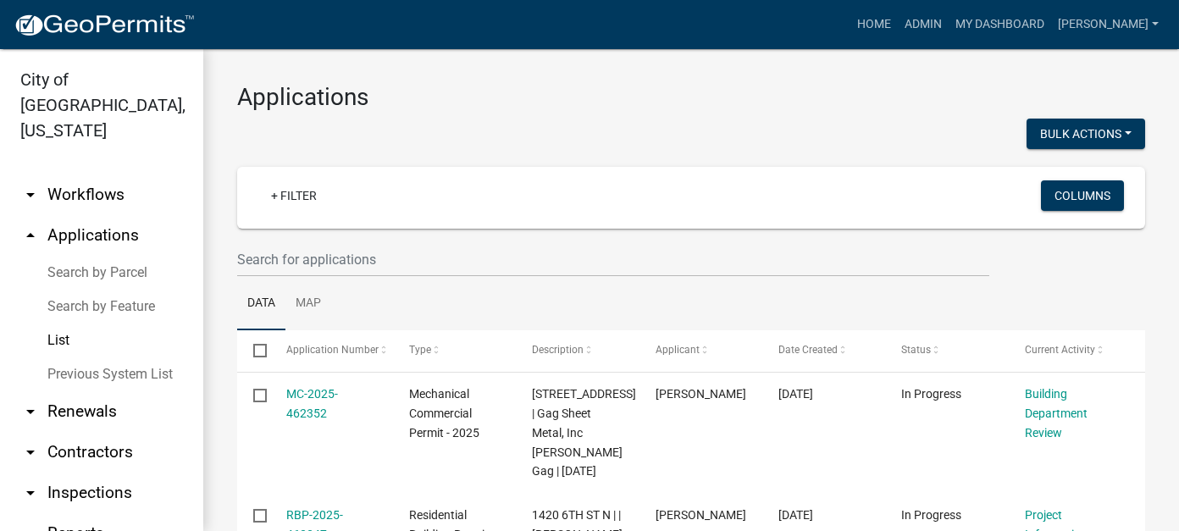
scroll to position [85, 0]
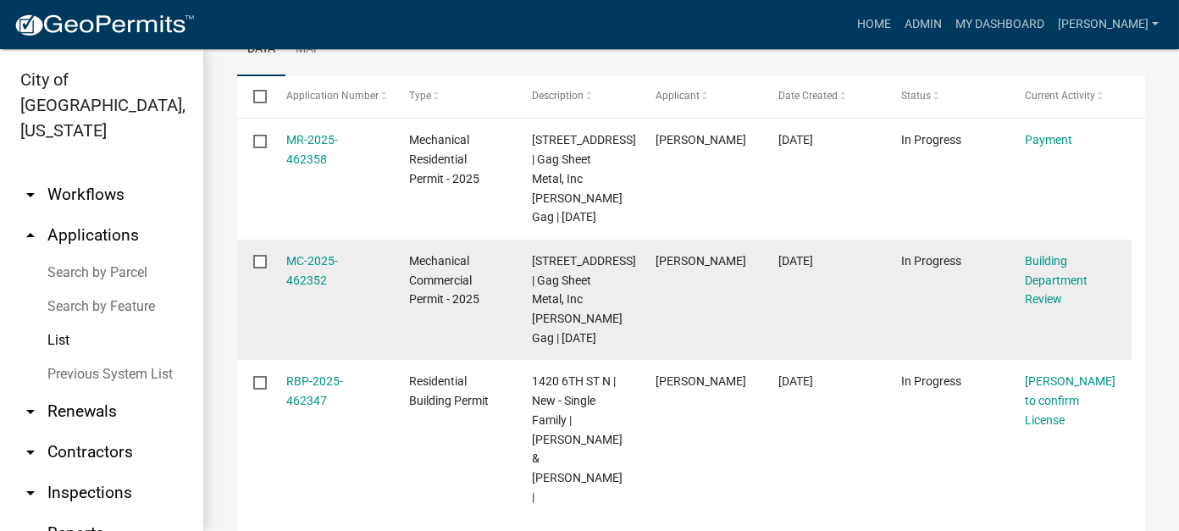
scroll to position [339, 0]
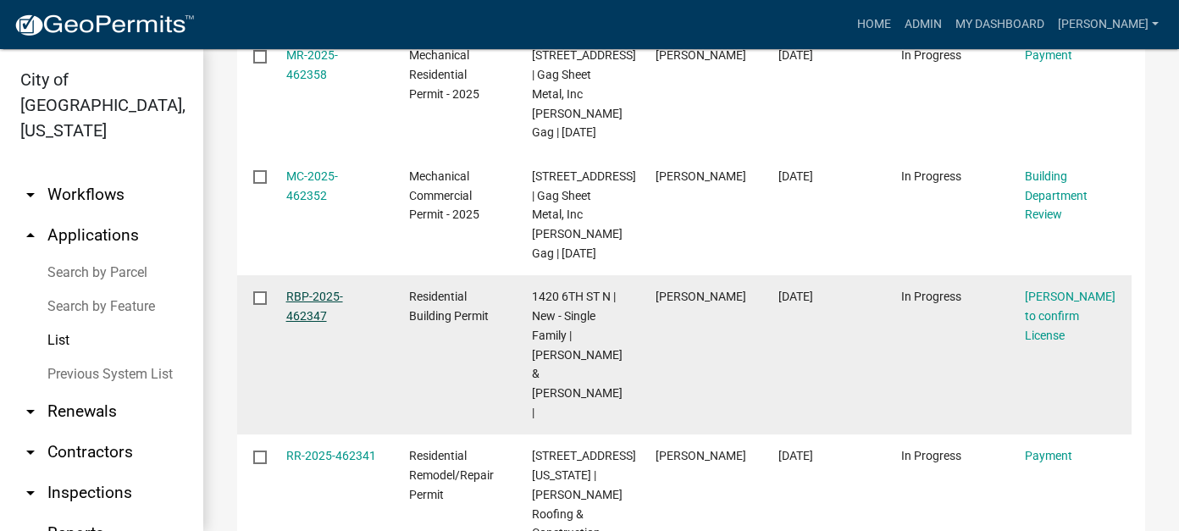
click at [323, 314] on link "RBP-2025-462347" at bounding box center [314, 306] width 57 height 33
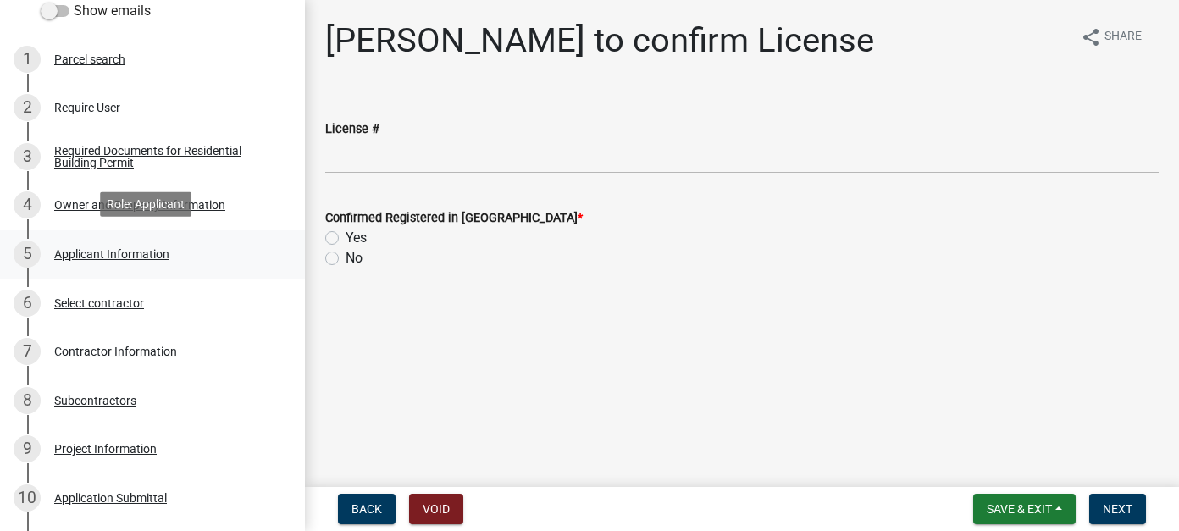
scroll to position [169, 0]
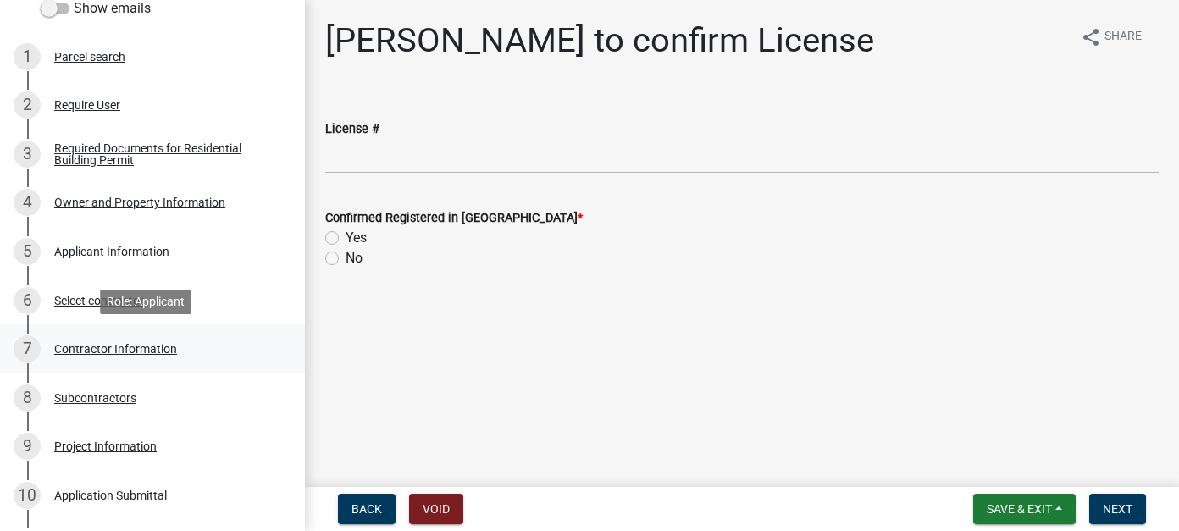
click at [113, 350] on div "Contractor Information" at bounding box center [115, 349] width 123 height 12
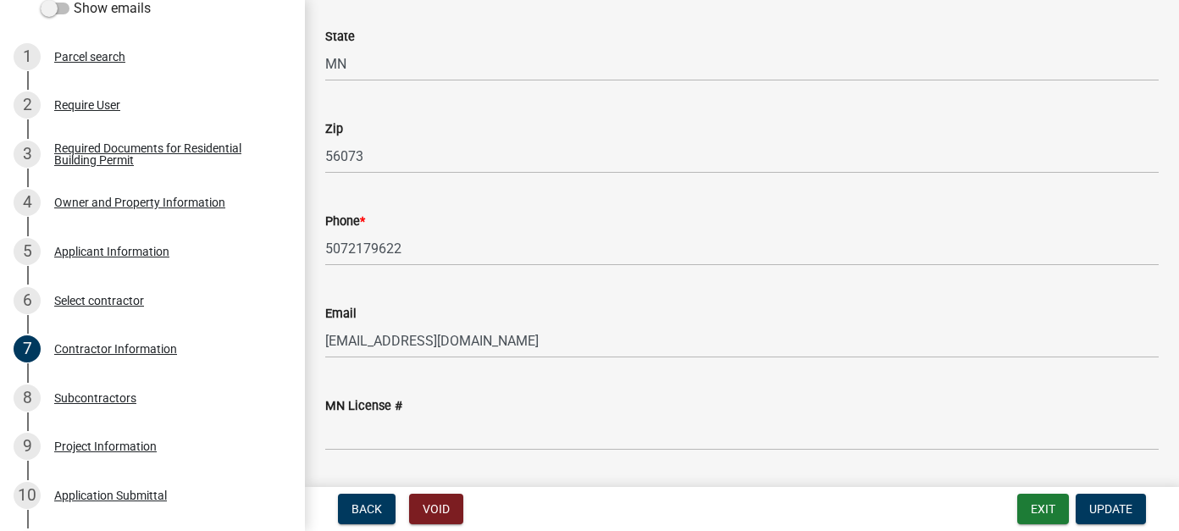
scroll to position [473, 0]
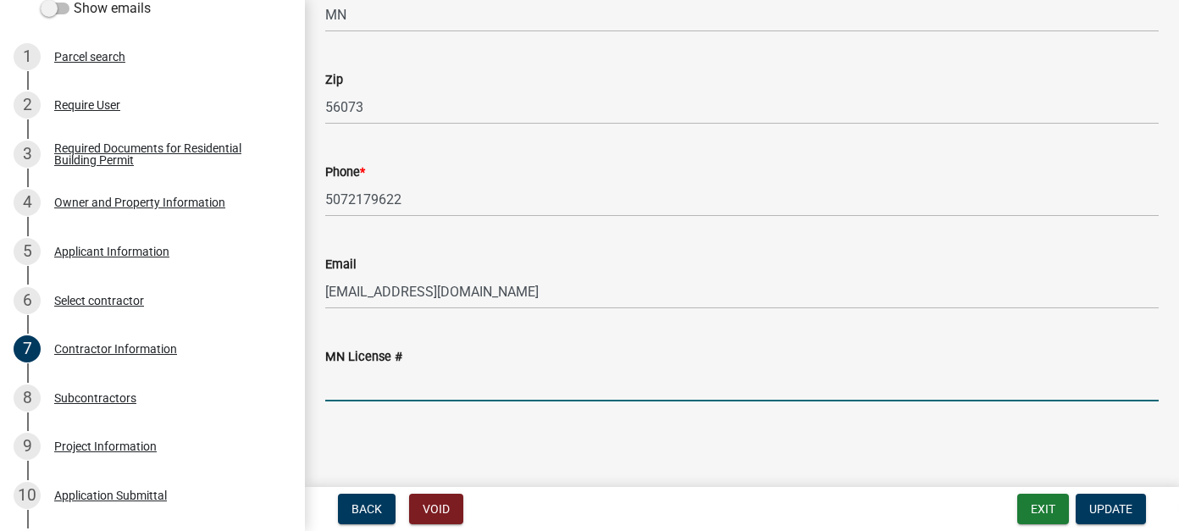
click at [397, 390] on input "MN License #" at bounding box center [741, 384] width 833 height 35
paste input "QB129762"
type input "QB129762"
click at [1109, 512] on span "Update" at bounding box center [1110, 509] width 43 height 14
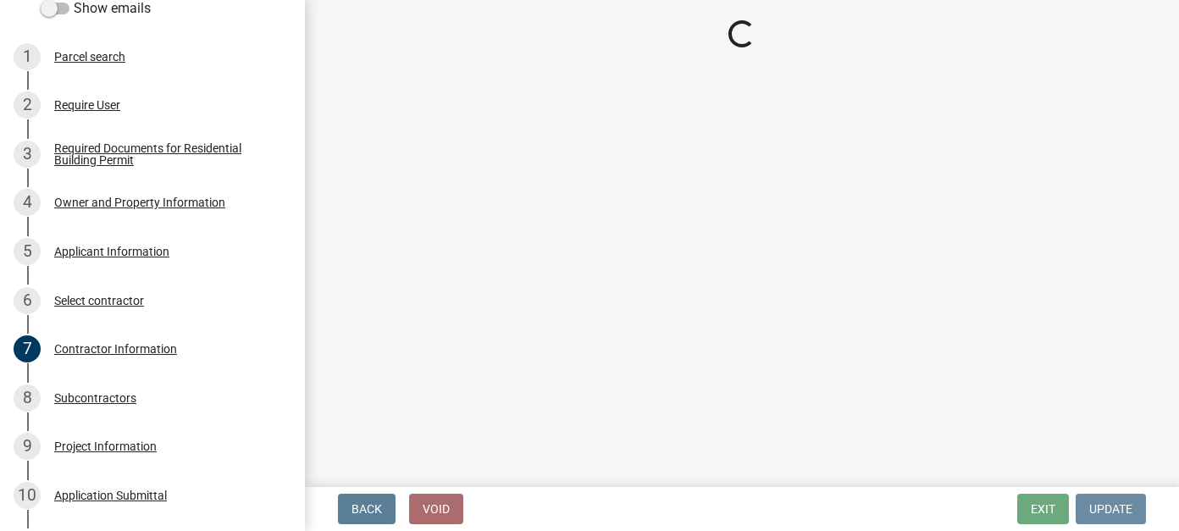
scroll to position [0, 0]
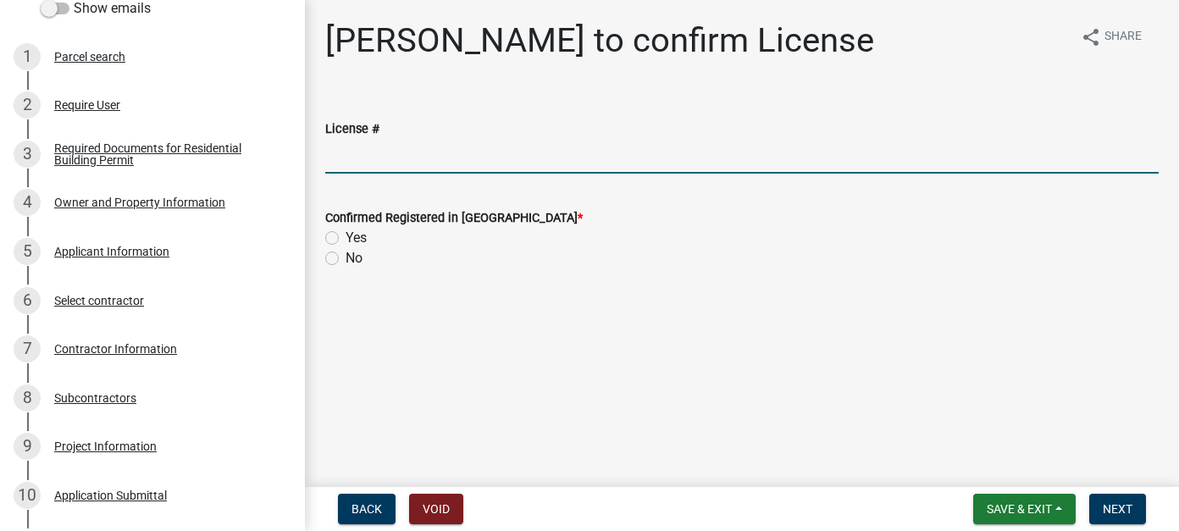
click at [346, 167] on input "License #" at bounding box center [741, 156] width 833 height 35
paste input "QB129762"
type input "QB129762"
click at [346, 238] on label "Yes" at bounding box center [356, 238] width 21 height 20
click at [346, 238] on input "Yes" at bounding box center [351, 233] width 11 height 11
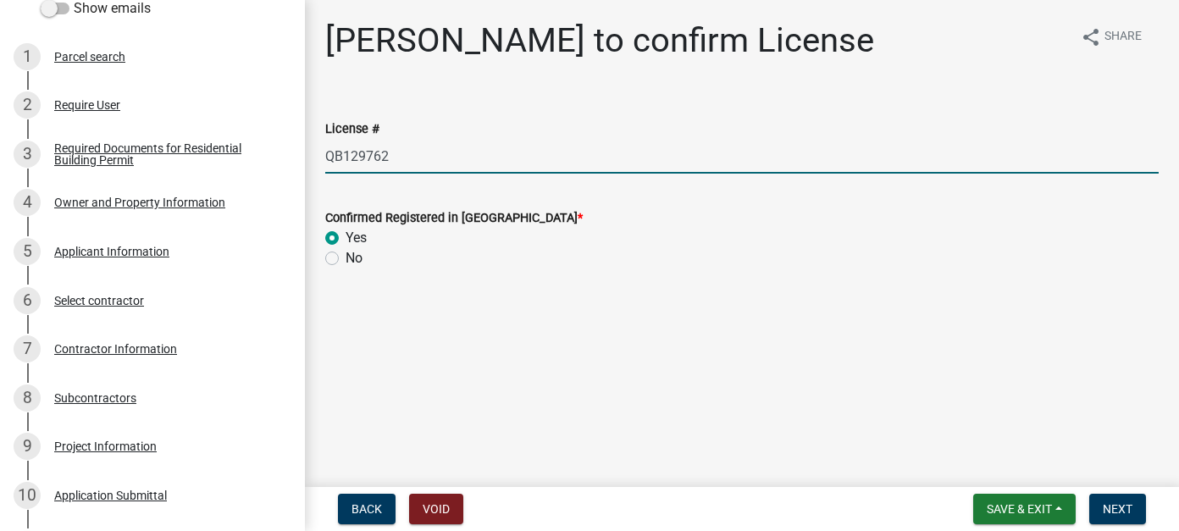
radio input "true"
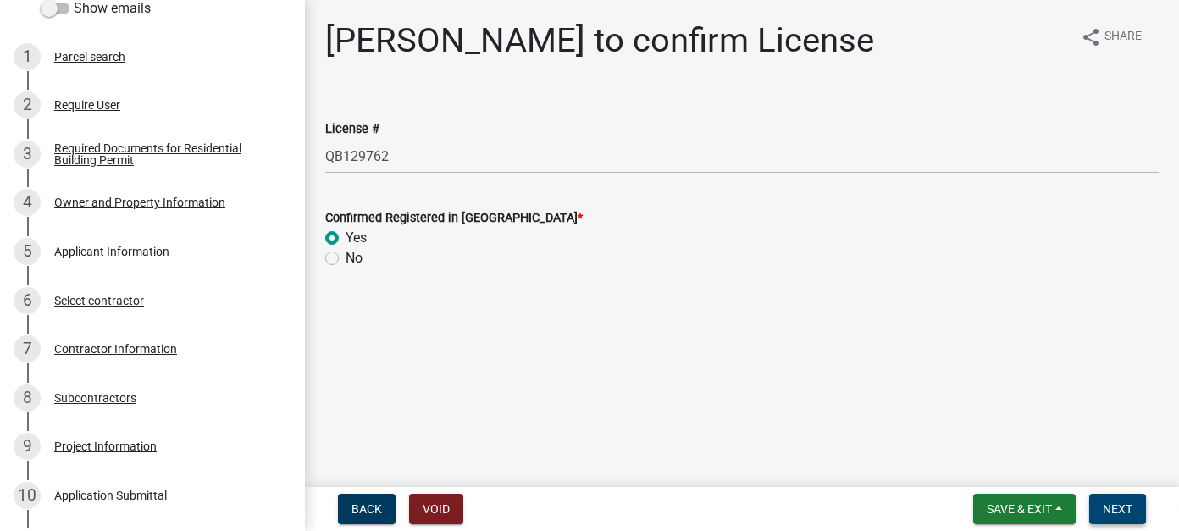
click at [1116, 519] on button "Next" at bounding box center [1117, 509] width 57 height 30
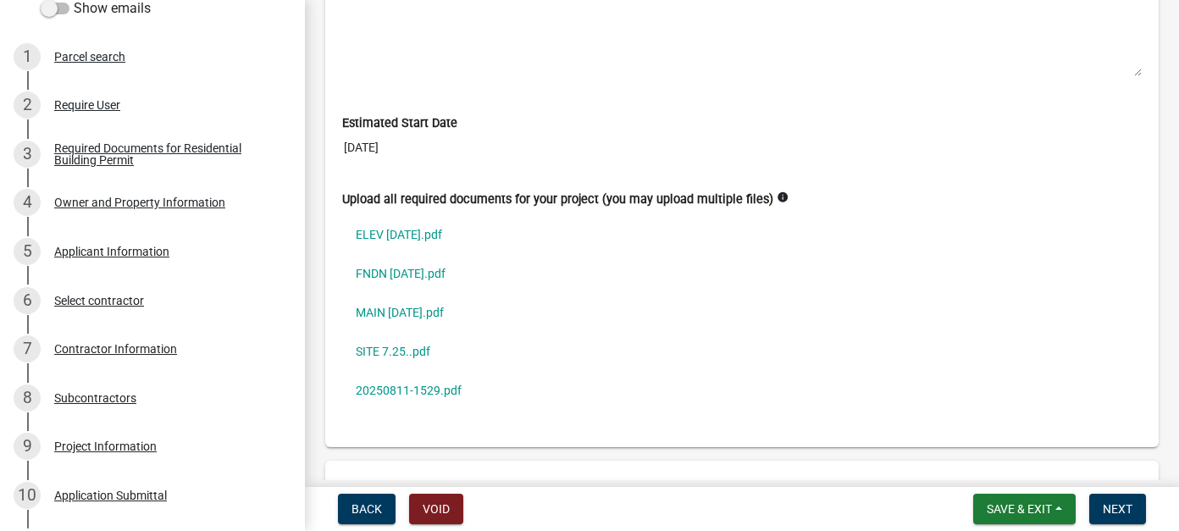
scroll to position [4996, 0]
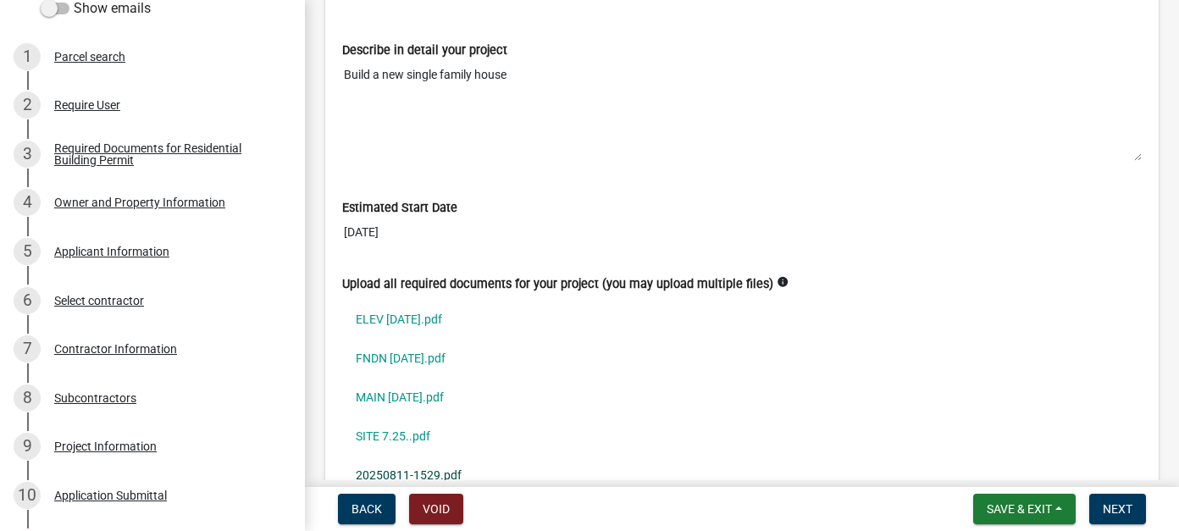
click at [407, 456] on link "20250811-1529.pdf" at bounding box center [741, 475] width 799 height 39
click at [416, 417] on link "SITE 7.25..pdf" at bounding box center [741, 436] width 799 height 39
click at [377, 378] on link "MAIN [DATE].pdf" at bounding box center [741, 397] width 799 height 39
click at [388, 301] on link "ELEV [DATE].pdf" at bounding box center [741, 319] width 799 height 39
click at [384, 339] on link "FNDN [DATE].pdf" at bounding box center [741, 358] width 799 height 39
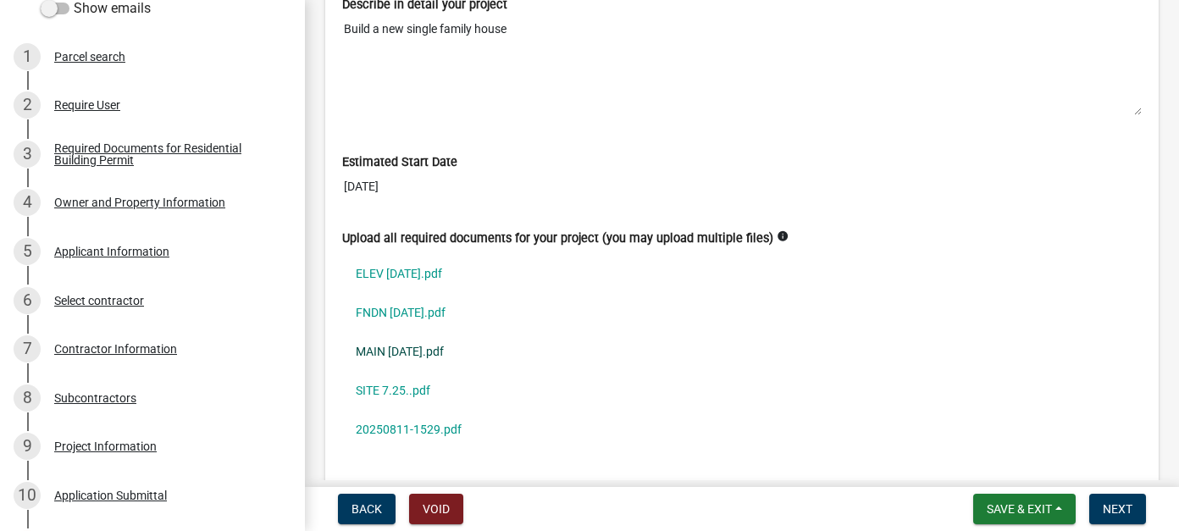
scroll to position [5081, 0]
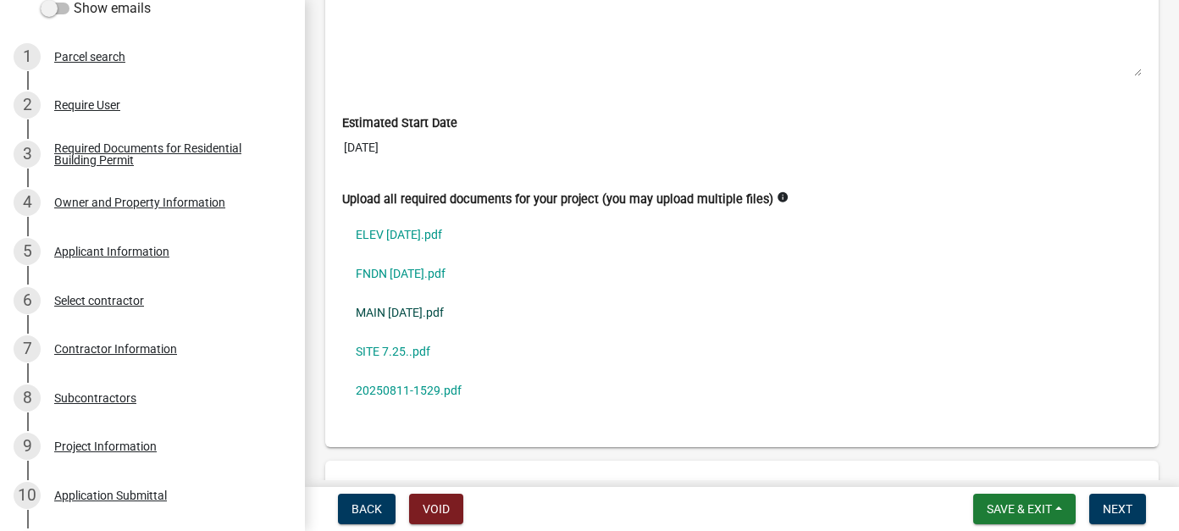
click at [393, 293] on link "MAIN [DATE].pdf" at bounding box center [741, 312] width 799 height 39
click at [384, 254] on link "FNDN [DATE].pdf" at bounding box center [741, 273] width 799 height 39
click at [437, 215] on link "ELEV [DATE].pdf" at bounding box center [741, 234] width 799 height 39
click at [435, 254] on link "FNDN [DATE].pdf" at bounding box center [741, 273] width 799 height 39
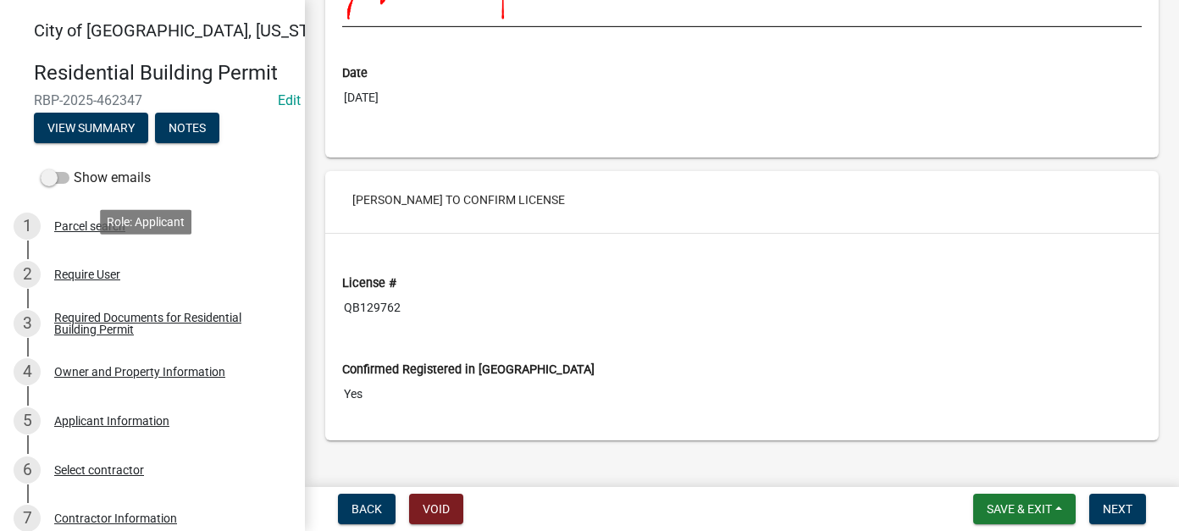
scroll to position [472, 0]
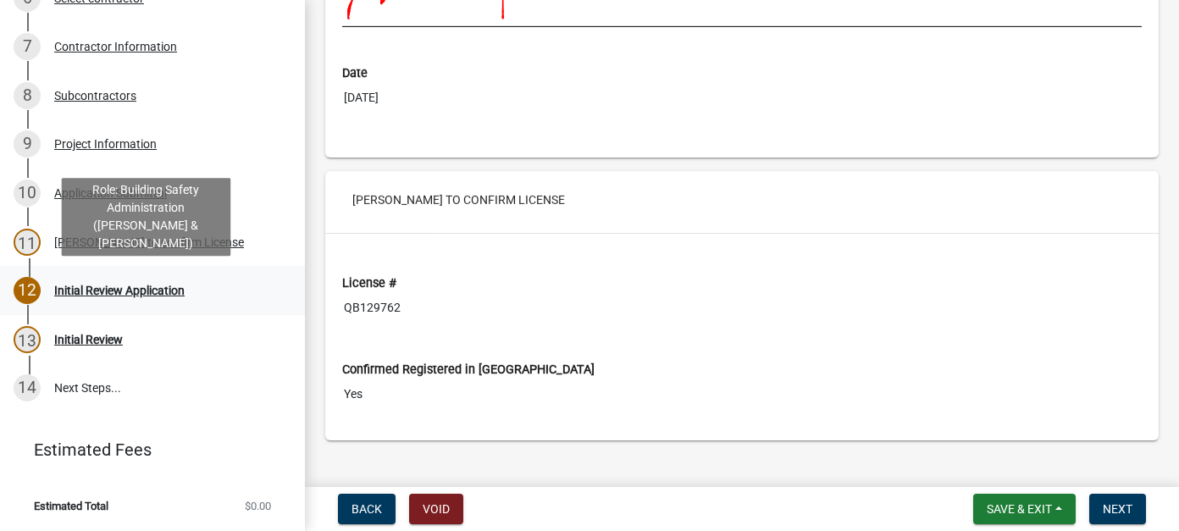
click at [78, 285] on div "Initial Review Application" at bounding box center [119, 291] width 130 height 12
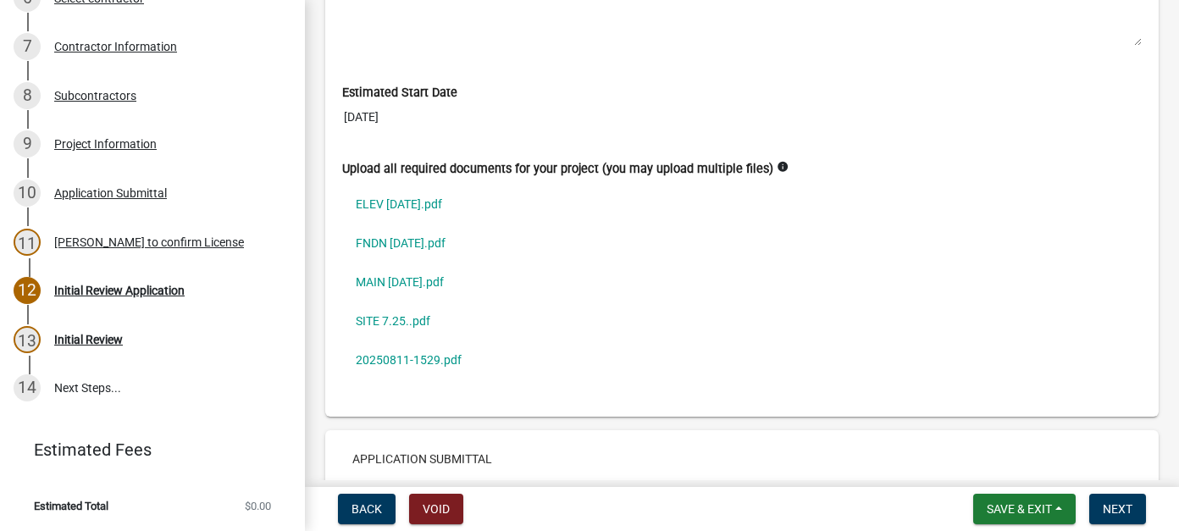
scroll to position [5118, 0]
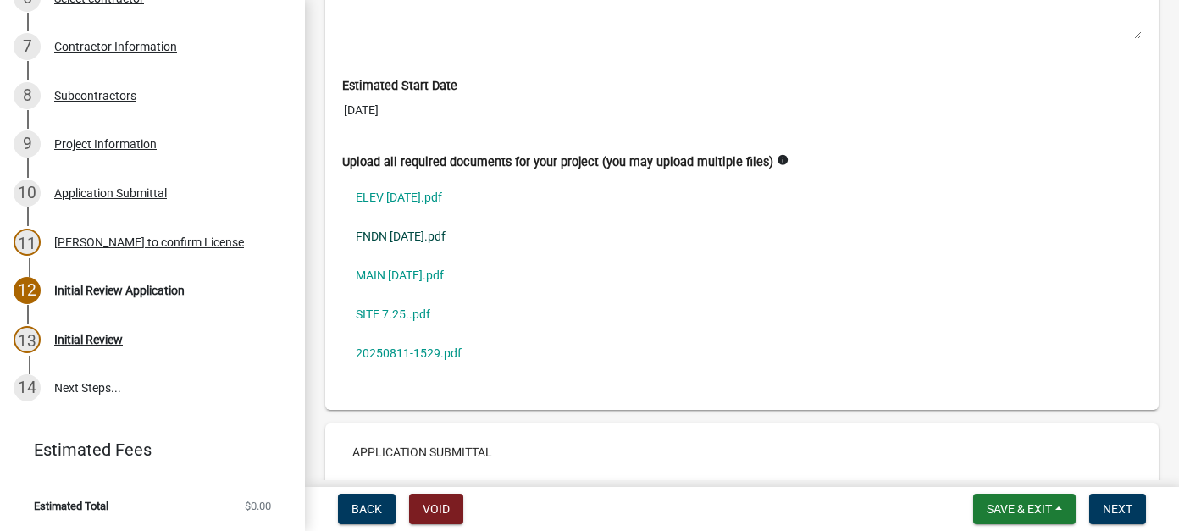
click at [408, 217] on link "FNDN [DATE].pdf" at bounding box center [741, 236] width 799 height 39
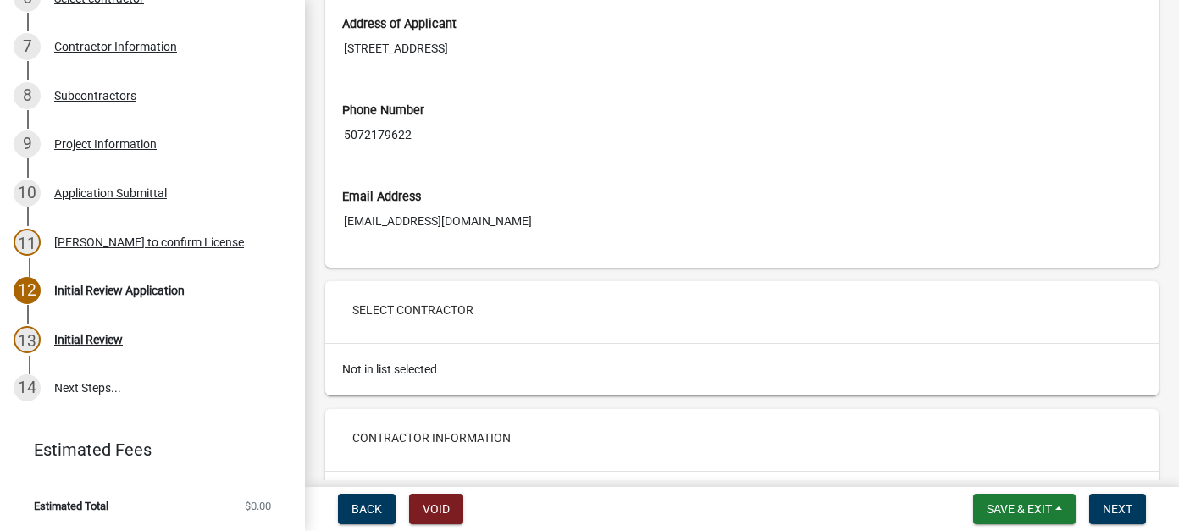
scroll to position [2625, 0]
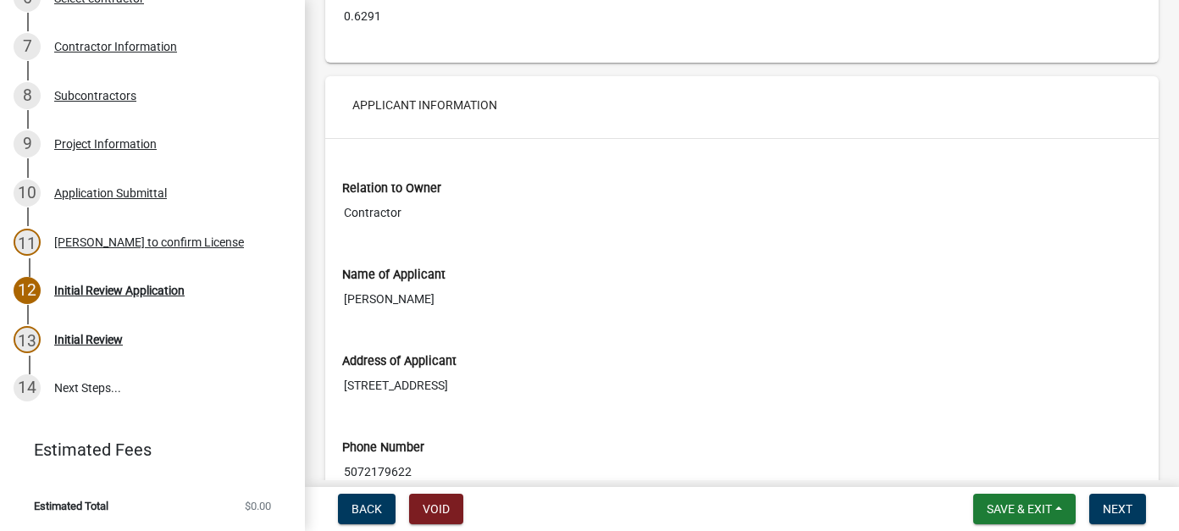
click at [578, 185] on div "Relation to Owner" at bounding box center [741, 189] width 799 height 18
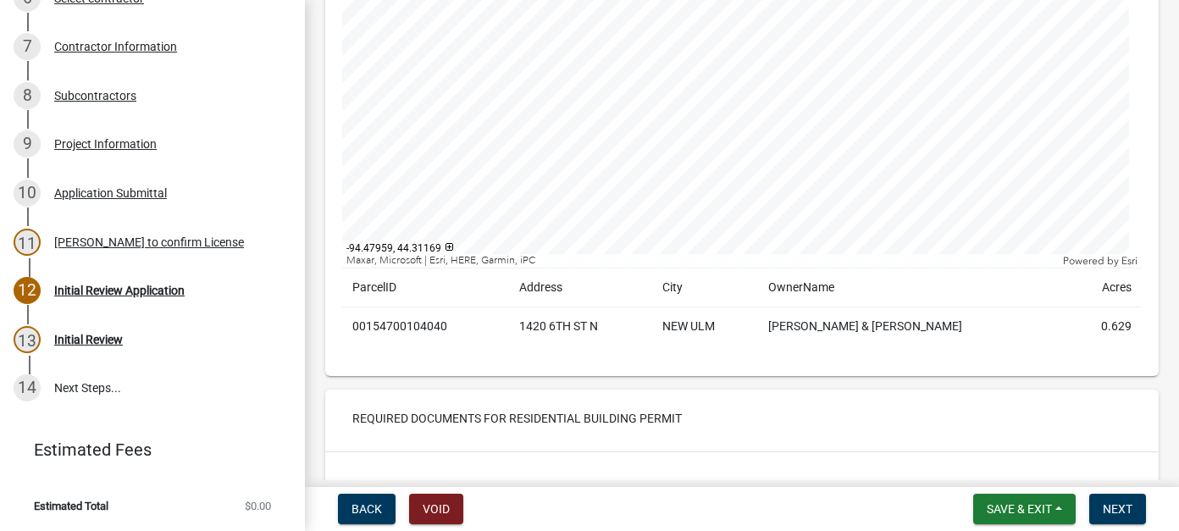
scroll to position [423, 0]
